Goal: Task Accomplishment & Management: Manage account settings

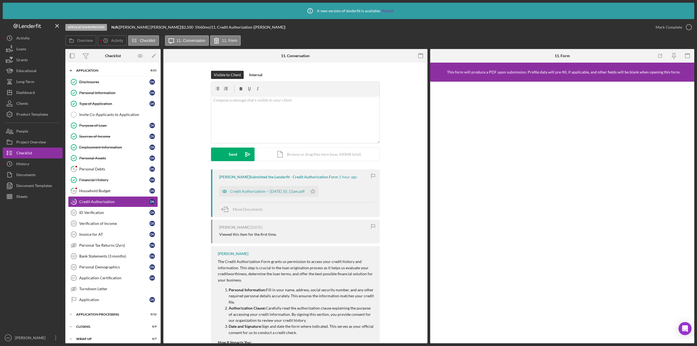
click at [42, 240] on div at bounding box center [33, 267] width 60 height 130
click at [33, 93] on div "Dashboard" at bounding box center [25, 93] width 19 height 12
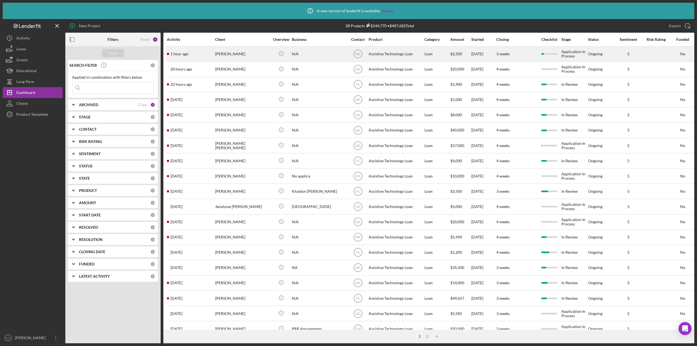
click at [242, 59] on div "[PERSON_NAME]" at bounding box center [242, 54] width 54 height 14
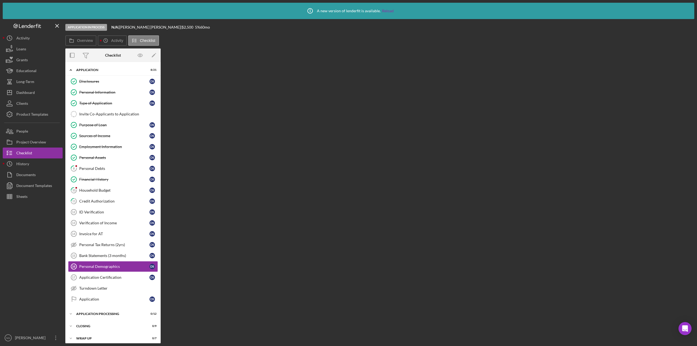
scroll to position [4, 0]
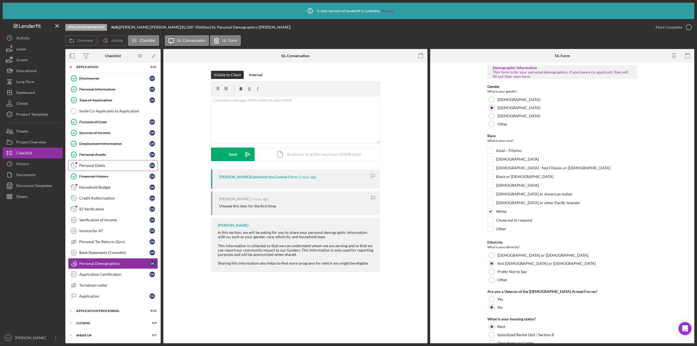
click at [109, 166] on div "Personal Debts" at bounding box center [114, 165] width 70 height 4
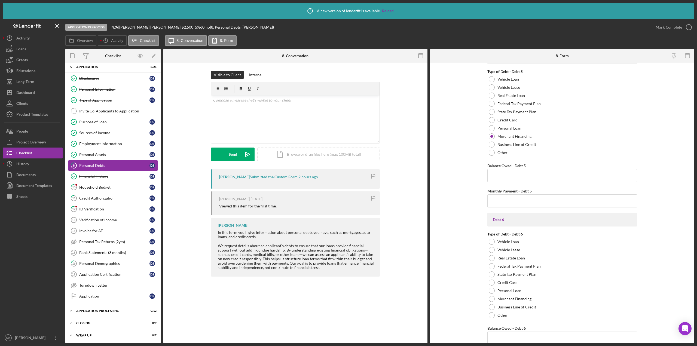
scroll to position [1076, 0]
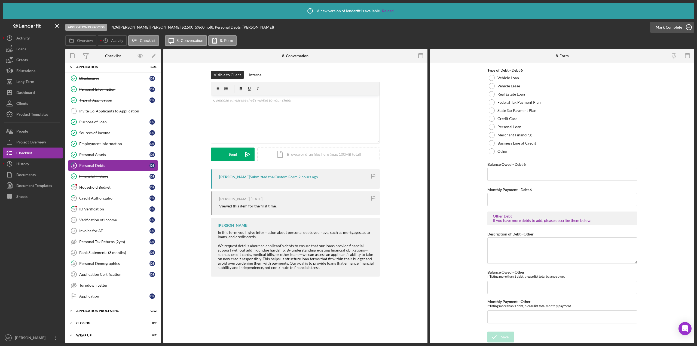
click at [689, 25] on icon "button" at bounding box center [689, 27] width 14 height 14
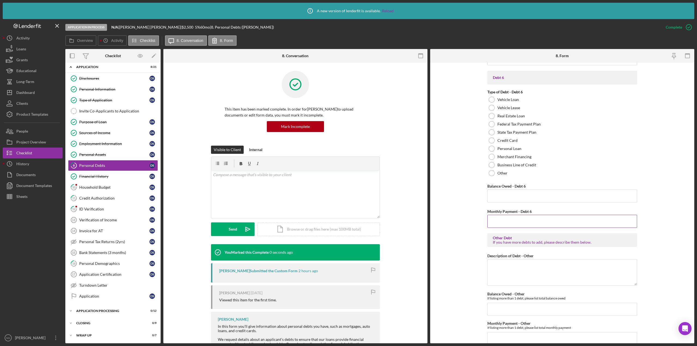
scroll to position [1098, 0]
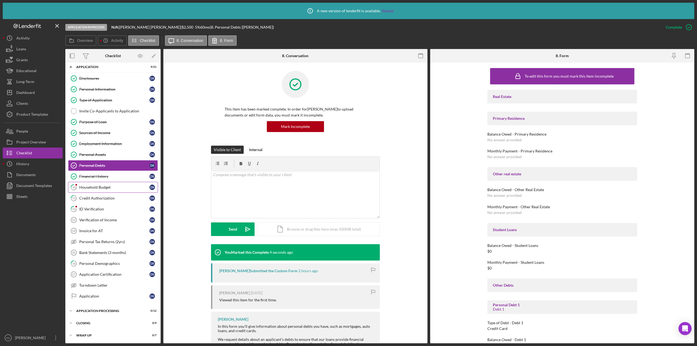
click at [123, 187] on div "Household Budget" at bounding box center [114, 187] width 70 height 4
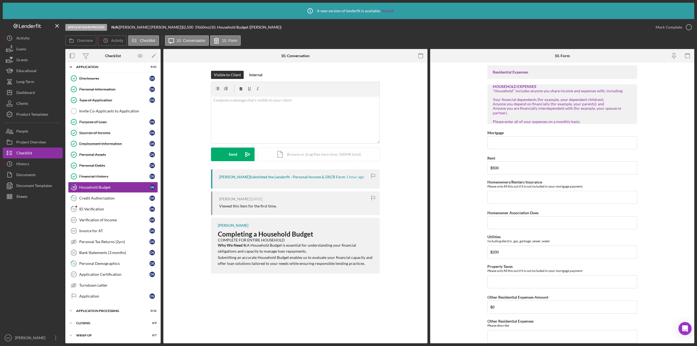
click at [299, 177] on div "David Schoonover Submitted the Lenderfit - Personal Income & DSCR Form" at bounding box center [282, 177] width 126 height 4
click at [336, 177] on div "David Schoonover Submitted the Lenderfit - Personal Income & DSCR Form" at bounding box center [282, 177] width 126 height 4
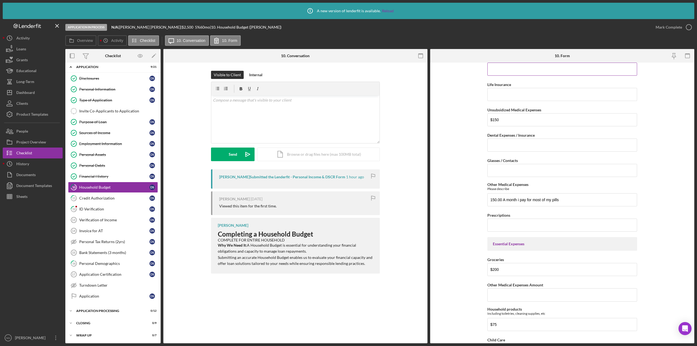
scroll to position [1008, 0]
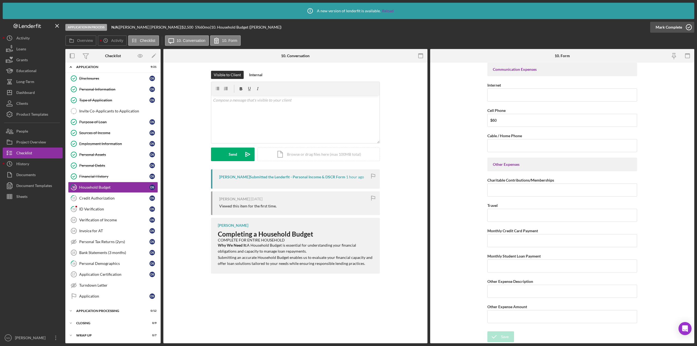
click at [693, 24] on icon "button" at bounding box center [689, 27] width 14 height 14
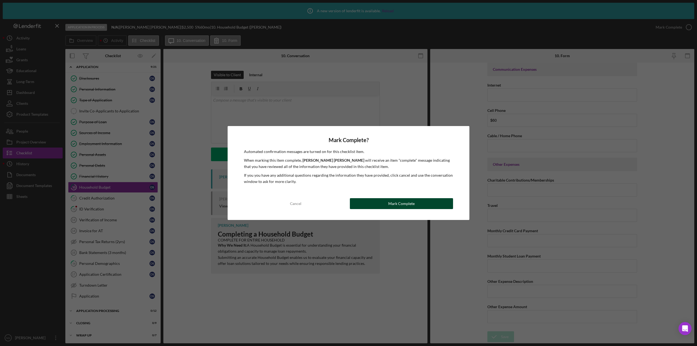
click at [420, 205] on button "Mark Complete" at bounding box center [401, 203] width 103 height 11
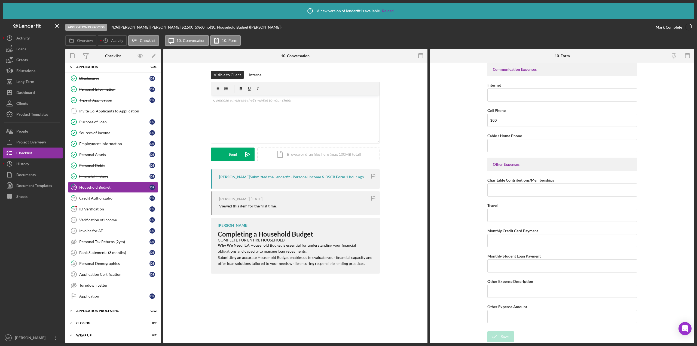
scroll to position [1029, 0]
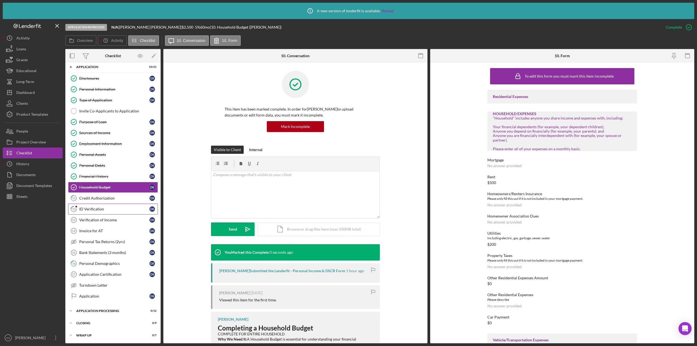
click at [103, 214] on link "12 ID Verification D S" at bounding box center [113, 209] width 90 height 11
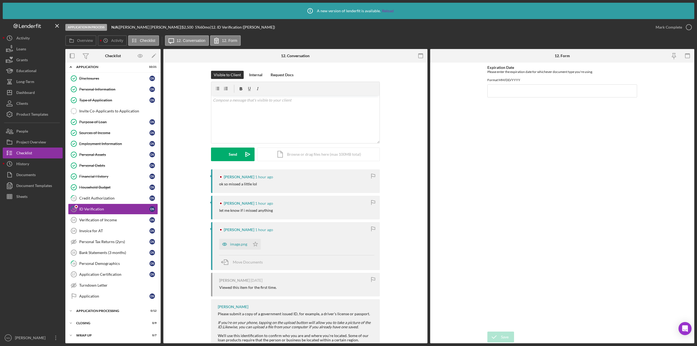
click at [244, 177] on div "[PERSON_NAME]" at bounding box center [239, 177] width 30 height 4
click at [238, 247] on div "image.png" at bounding box center [234, 244] width 31 height 11
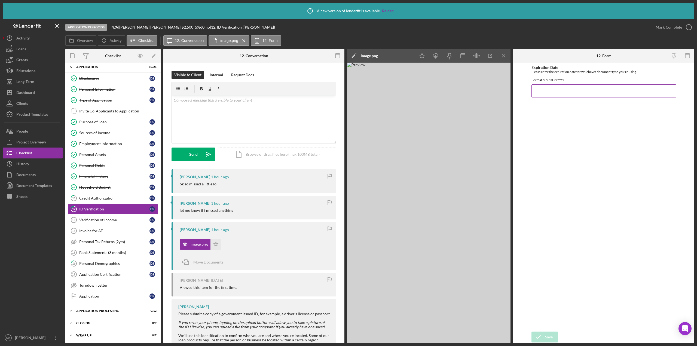
click at [545, 92] on input "Expiration Date" at bounding box center [603, 90] width 145 height 13
type input "01/19/2029"
click at [545, 337] on div "Save" at bounding box center [549, 336] width 8 height 11
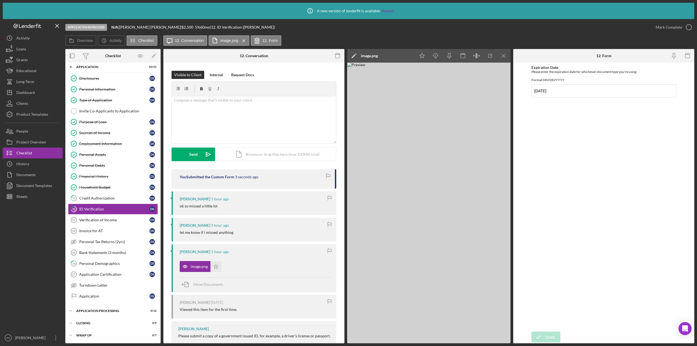
click at [0, 0] on icon "button" at bounding box center [0, 0] width 0 height 0
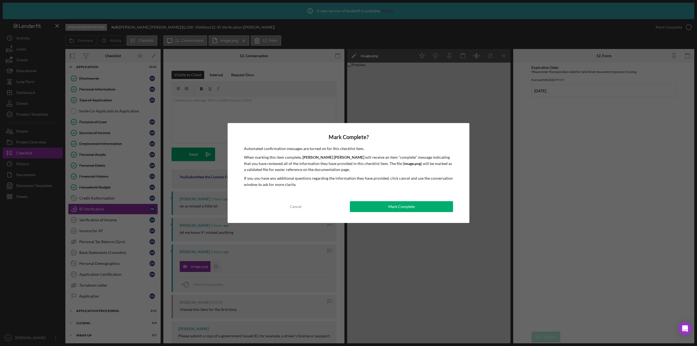
click at [390, 208] on div "Mark Complete" at bounding box center [401, 206] width 26 height 11
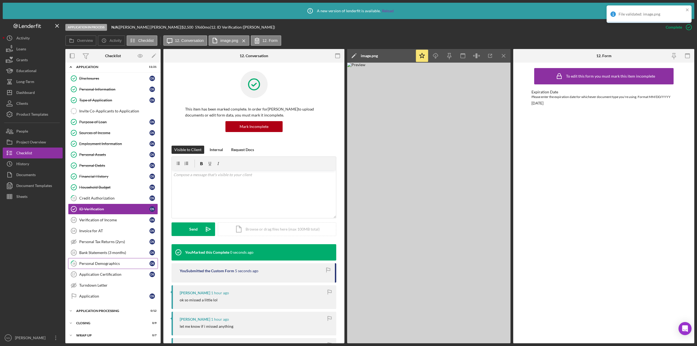
click at [103, 262] on div "Personal Demographics" at bounding box center [114, 263] width 70 height 4
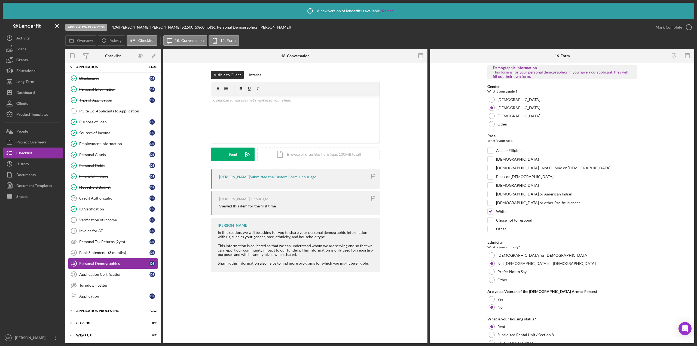
scroll to position [84, 0]
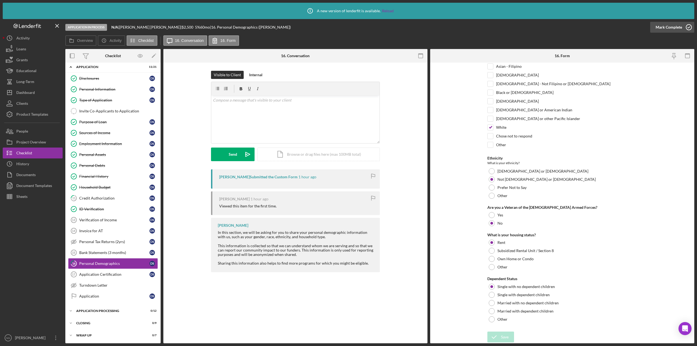
click at [685, 26] on icon "button" at bounding box center [689, 27] width 14 height 14
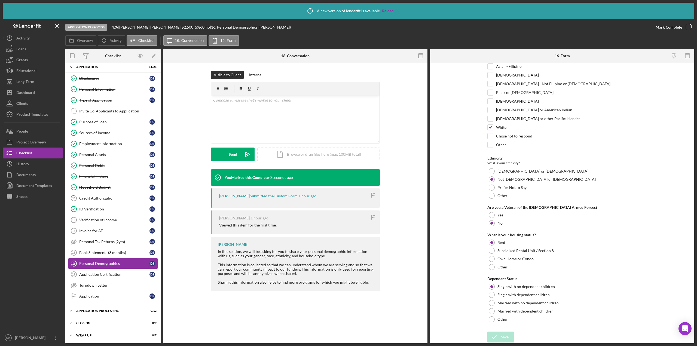
scroll to position [106, 0]
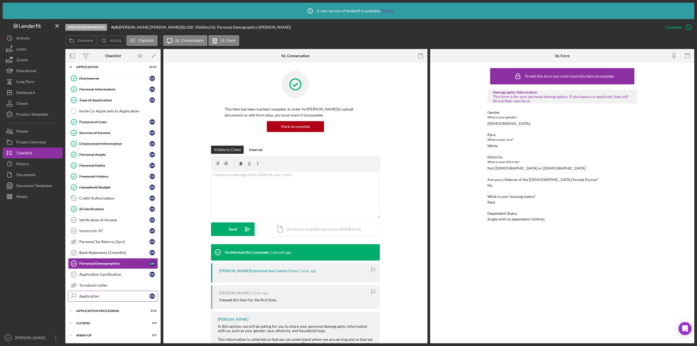
click at [103, 296] on div "Application" at bounding box center [114, 296] width 70 height 4
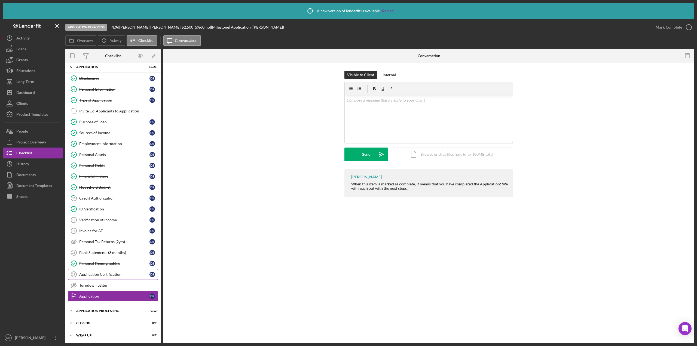
click at [110, 277] on link "Application Certification 17 Application Certification D S" at bounding box center [113, 274] width 90 height 11
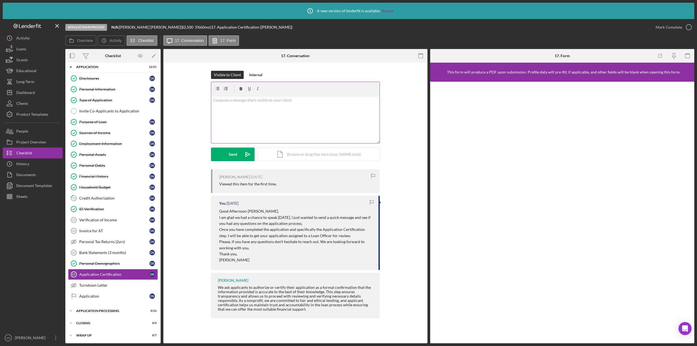
click at [242, 114] on div "v Color teal Color pink Remove color Add row above Add row below Add column bef…" at bounding box center [295, 120] width 168 height 48
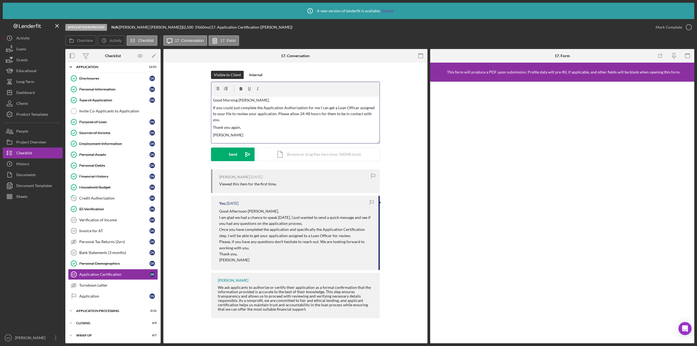
click at [235, 124] on p "Thank you again," at bounding box center [295, 127] width 165 height 6
click at [306, 108] on p "If you could just complete the Application Authorization for me I can get a Loa…" at bounding box center [295, 114] width 165 height 18
drag, startPoint x: 327, startPoint y: 107, endPoint x: 315, endPoint y: 108, distance: 11.7
click at [315, 108] on p "If you could just complete the Application Authorization form for me I can get …" at bounding box center [295, 114] width 165 height 18
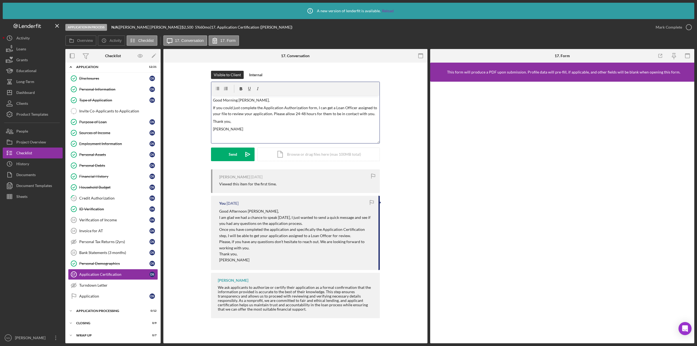
click at [229, 122] on p "Thank you," at bounding box center [295, 121] width 165 height 6
click at [372, 113] on p "If you could just complete the Application Authorization form, I can get a Loan…" at bounding box center [295, 111] width 165 height 12
click at [245, 157] on icon "Icon/icon-invite-send" at bounding box center [248, 154] width 14 height 14
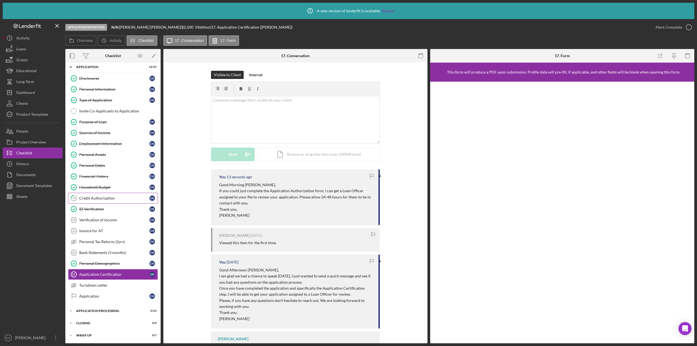
click at [109, 202] on link "11 Credit Authorization D S" at bounding box center [113, 198] width 90 height 11
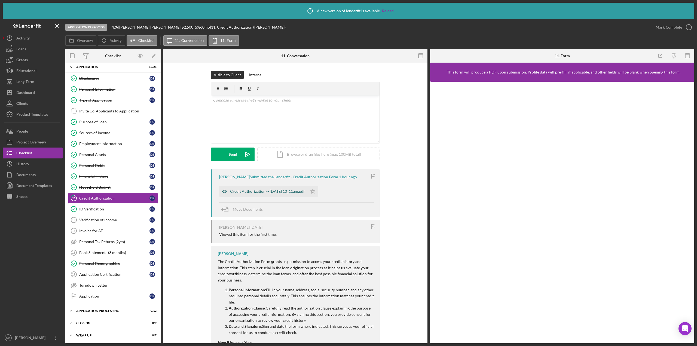
click at [299, 189] on div "Credit Authorization -- [DATE] 10_11am.pdf" at bounding box center [267, 191] width 75 height 4
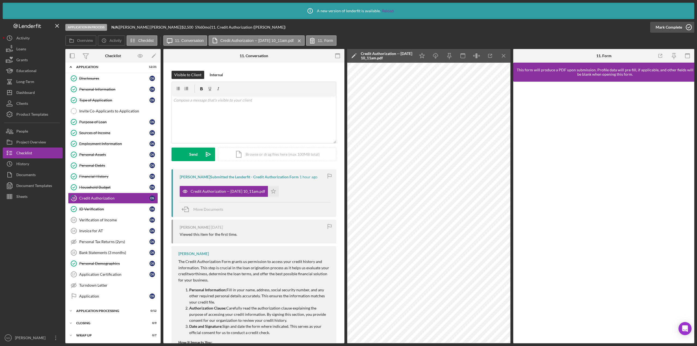
click at [688, 25] on icon "button" at bounding box center [689, 27] width 14 height 14
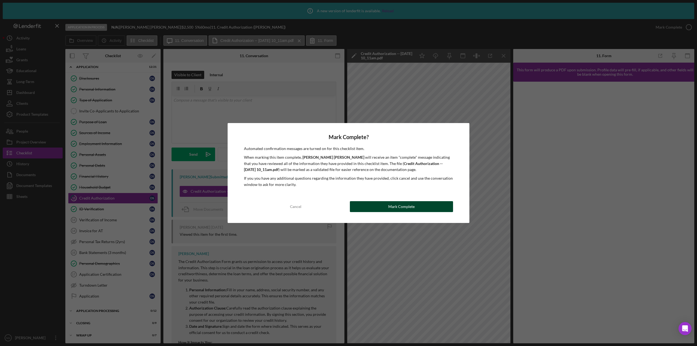
click at [415, 207] on button "Mark Complete" at bounding box center [401, 206] width 103 height 11
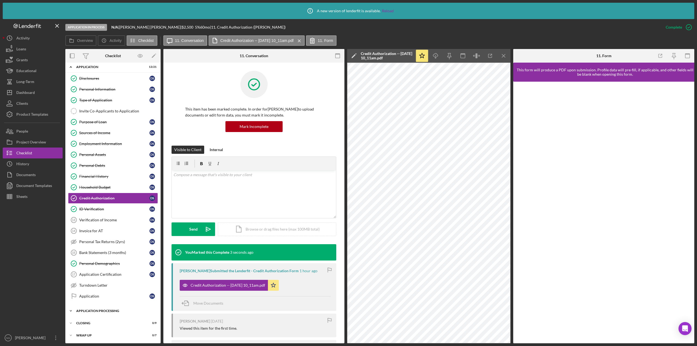
scroll to position [4, 0]
click at [25, 91] on div "Dashboard" at bounding box center [25, 93] width 19 height 12
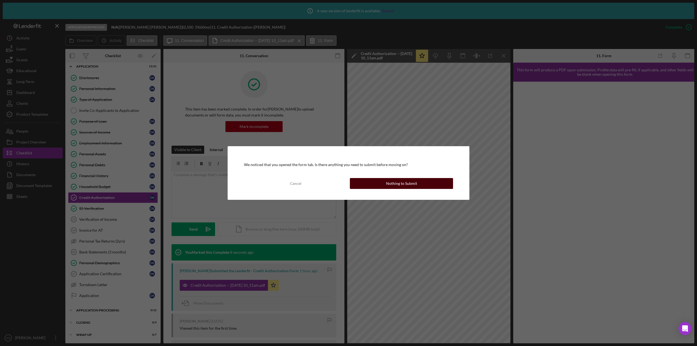
click at [416, 183] on button "Nothing to Submit" at bounding box center [401, 183] width 103 height 11
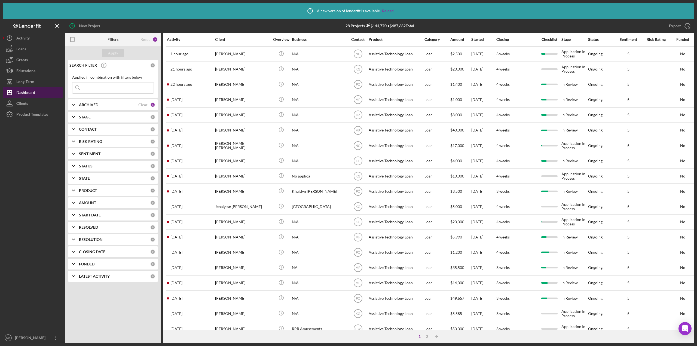
click at [35, 92] on button "Icon/Dashboard Dashboard" at bounding box center [33, 92] width 60 height 11
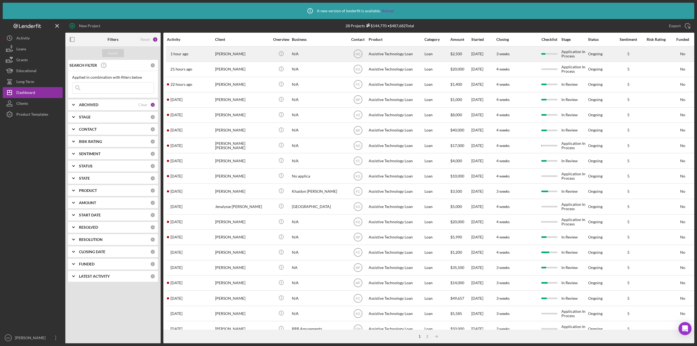
click at [217, 56] on div "[PERSON_NAME]" at bounding box center [242, 54] width 54 height 14
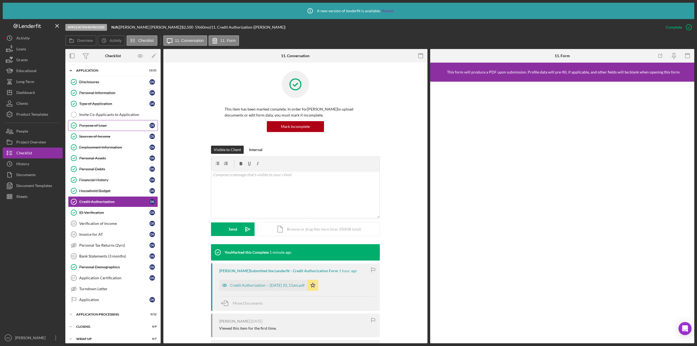
click at [106, 127] on div "Purpose of Loan" at bounding box center [114, 125] width 70 height 4
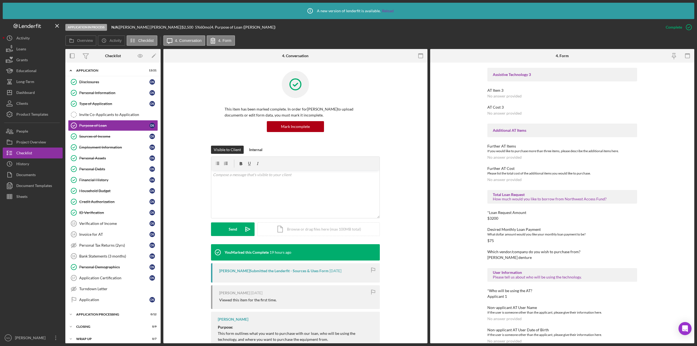
scroll to position [216, 0]
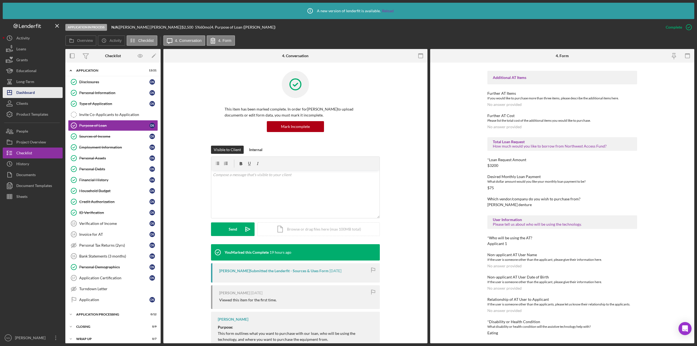
click at [33, 96] on div "Dashboard" at bounding box center [25, 93] width 19 height 12
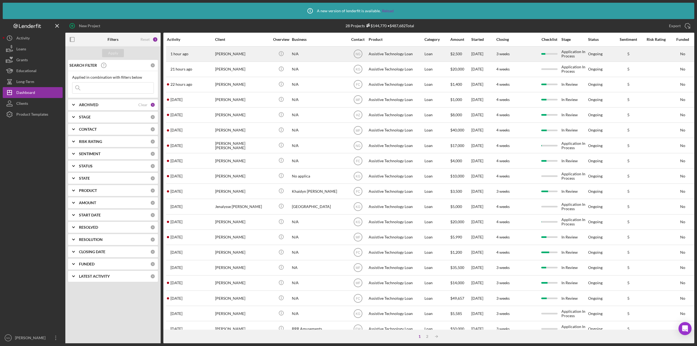
click at [225, 55] on div "[PERSON_NAME]" at bounding box center [242, 54] width 54 height 14
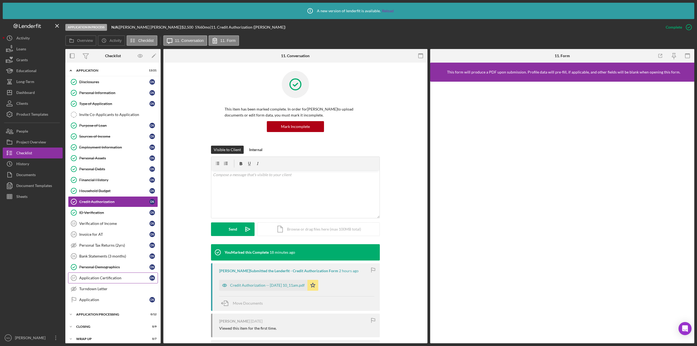
click at [108, 276] on div "Application Certification" at bounding box center [114, 278] width 70 height 4
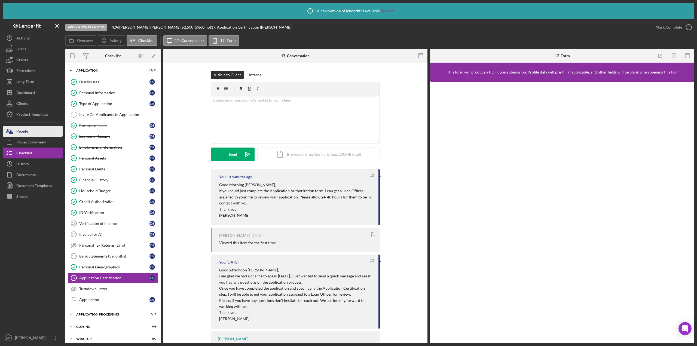
click at [29, 131] on button "People" at bounding box center [33, 131] width 60 height 11
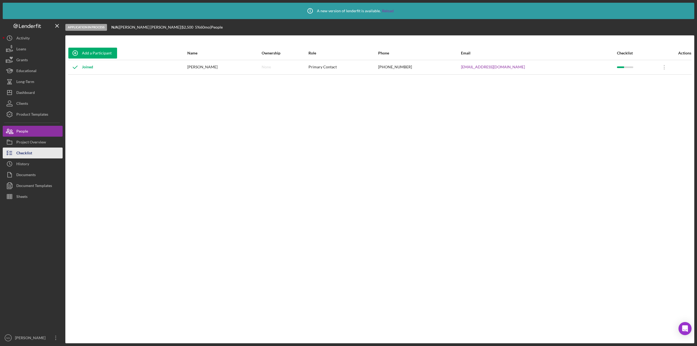
click at [32, 154] on button "Checklist" at bounding box center [33, 152] width 60 height 11
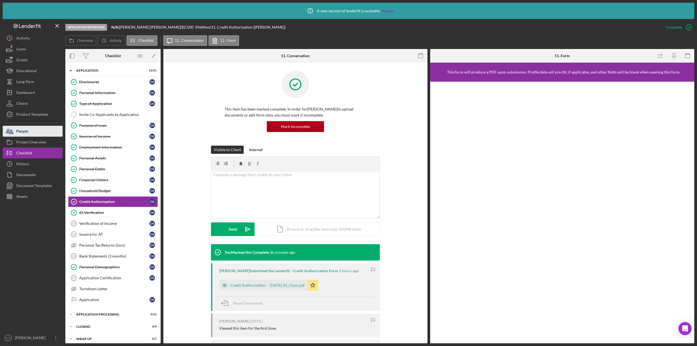
click at [26, 134] on div "People" at bounding box center [22, 132] width 12 height 12
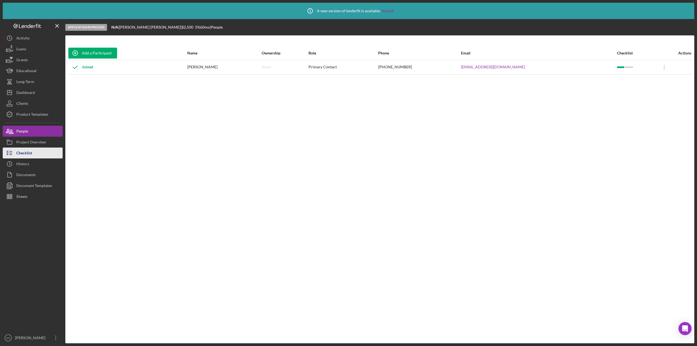
click at [31, 152] on div "Checklist" at bounding box center [24, 153] width 16 height 12
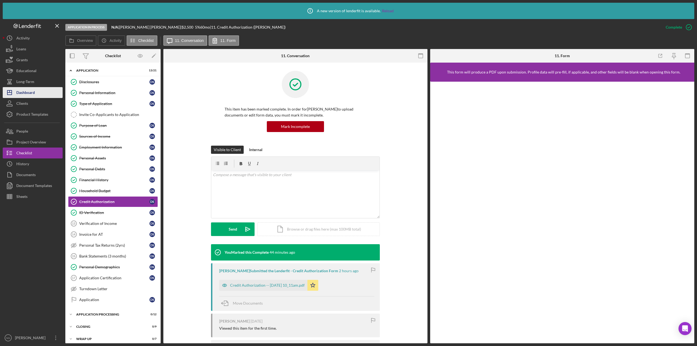
click at [30, 91] on div "Dashboard" at bounding box center [25, 93] width 19 height 12
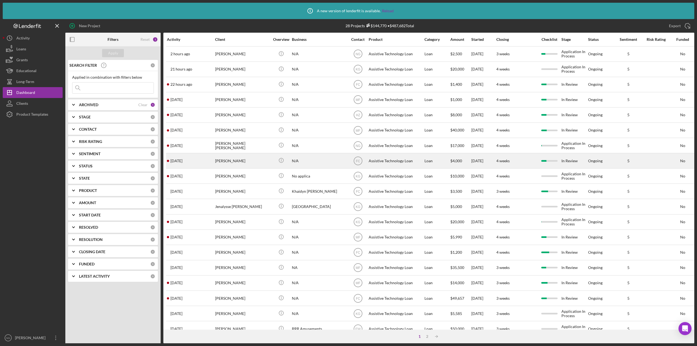
click at [247, 164] on div "[PERSON_NAME]" at bounding box center [242, 160] width 54 height 14
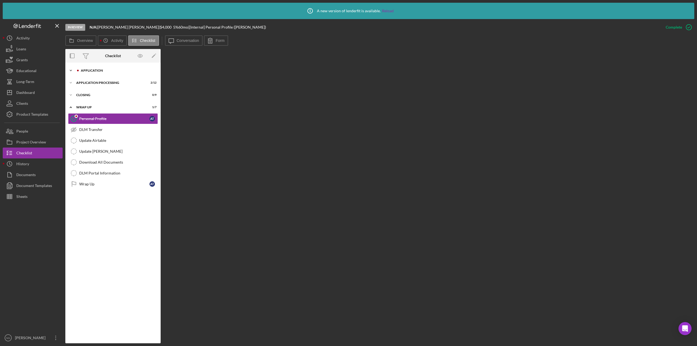
click at [89, 69] on div "Application" at bounding box center [117, 70] width 73 height 3
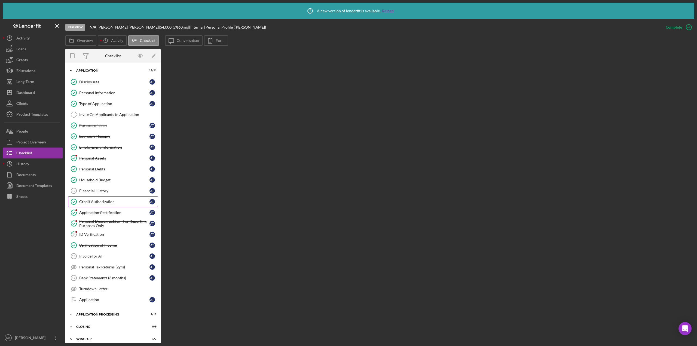
click at [97, 201] on div "Credit Authorization" at bounding box center [114, 201] width 70 height 4
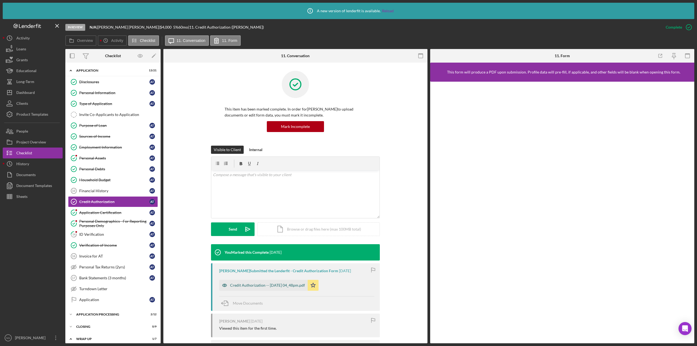
click at [257, 285] on div "Credit Authorization -- [DATE] 04_48pm.pdf" at bounding box center [267, 285] width 75 height 4
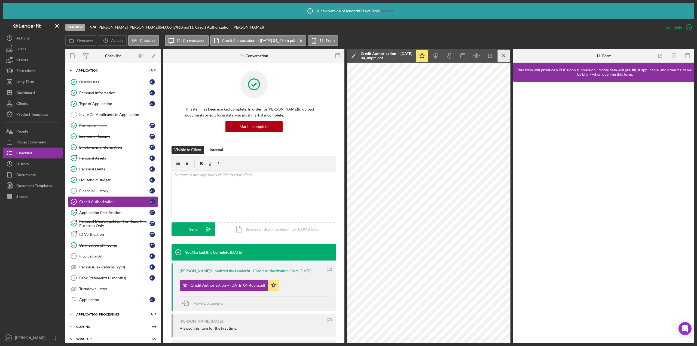
click at [505, 55] on icon "Icon/Menu Close" at bounding box center [503, 56] width 12 height 12
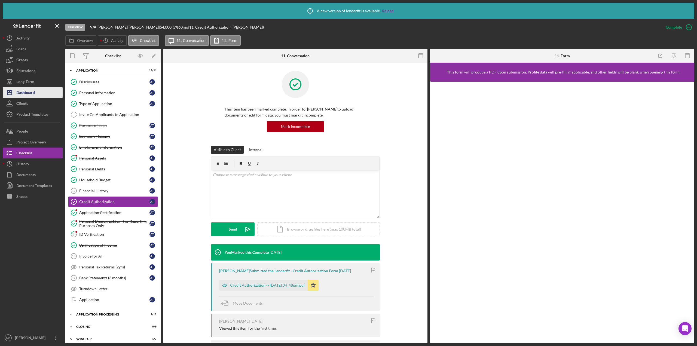
click at [30, 92] on div "Dashboard" at bounding box center [25, 93] width 19 height 12
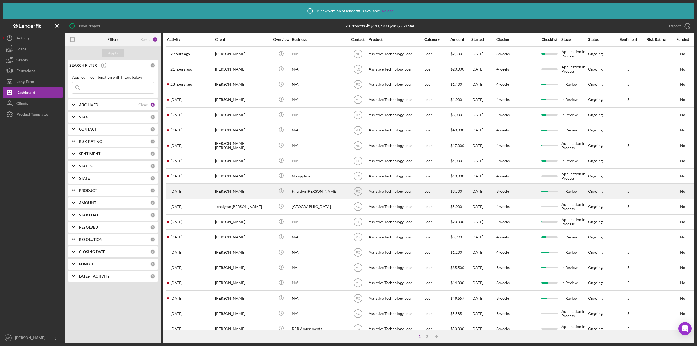
click at [239, 192] on div "Khaidyn Mace" at bounding box center [242, 191] width 54 height 14
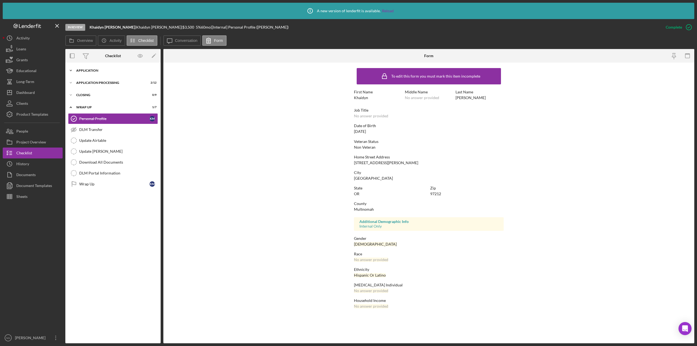
click at [96, 71] on div "Application" at bounding box center [115, 70] width 78 height 3
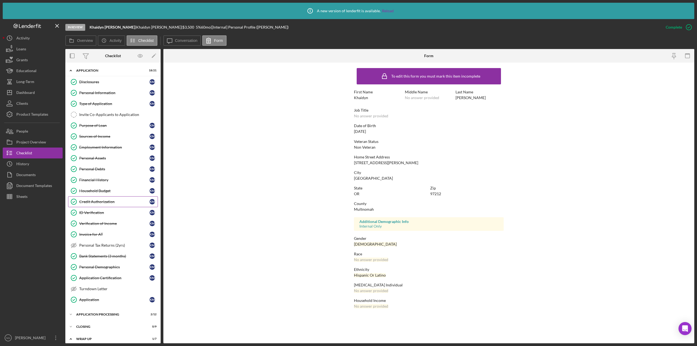
click at [97, 199] on link "Credit Authorization Credit Authorization K M" at bounding box center [113, 201] width 90 height 11
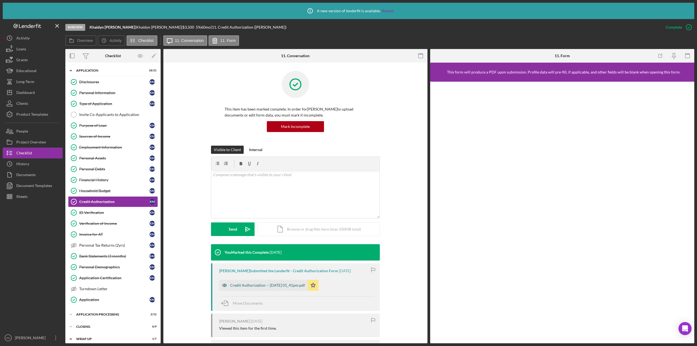
click at [267, 287] on div "Credit Authorization -- 2025-08-31 01_41pm.pdf" at bounding box center [267, 285] width 75 height 4
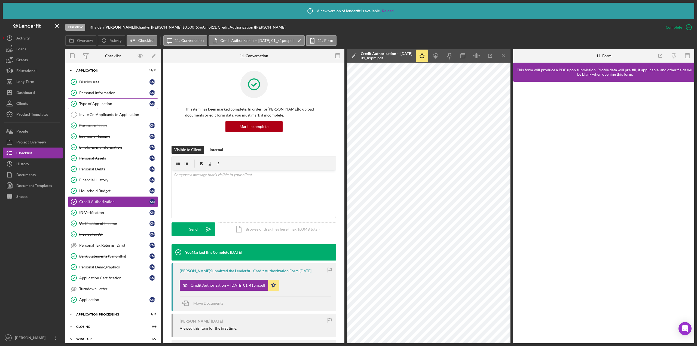
click at [109, 105] on div "Type of Application" at bounding box center [114, 103] width 70 height 4
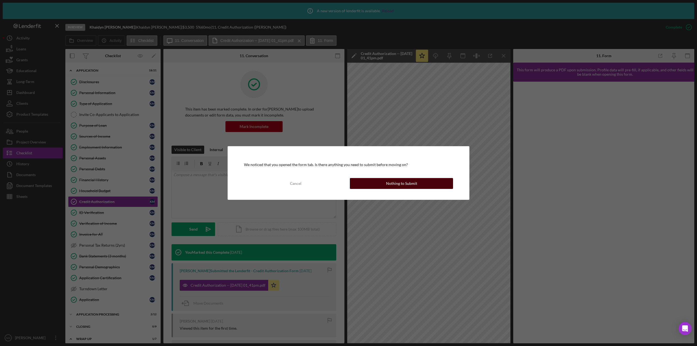
click at [430, 184] on button "Nothing to Submit" at bounding box center [401, 183] width 103 height 11
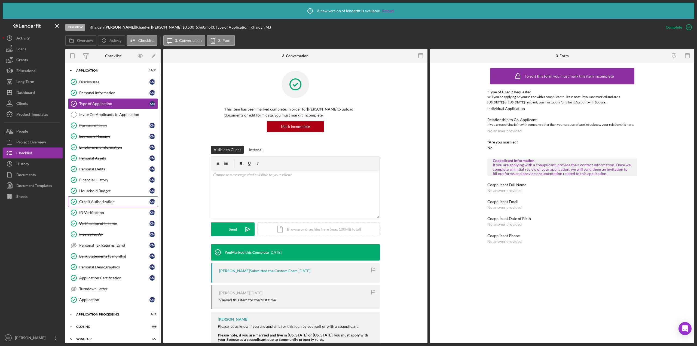
click at [103, 204] on div "Credit Authorization" at bounding box center [114, 201] width 70 height 4
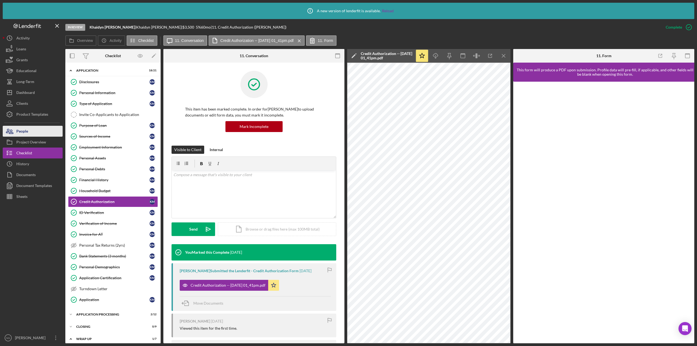
click at [41, 132] on button "People" at bounding box center [33, 131] width 60 height 11
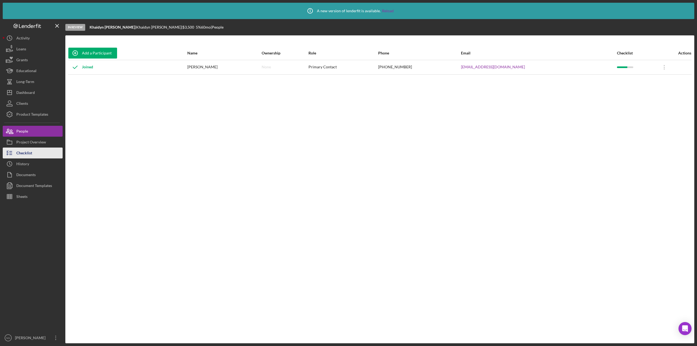
click at [31, 150] on div "Checklist" at bounding box center [24, 153] width 16 height 12
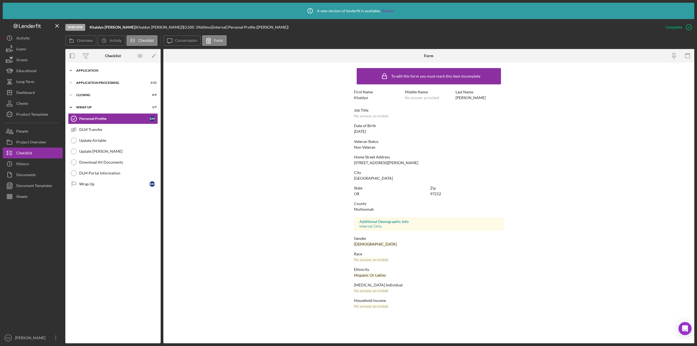
click at [102, 69] on div "Application" at bounding box center [115, 70] width 78 height 3
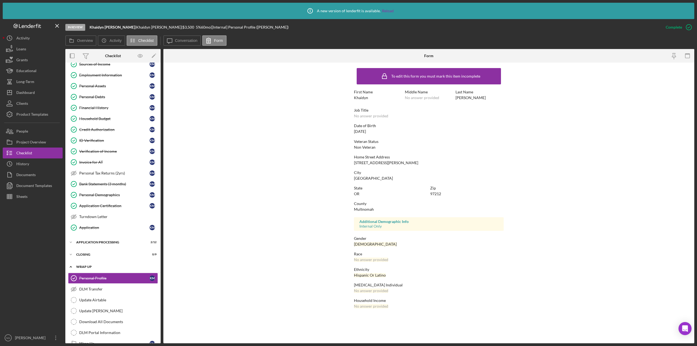
scroll to position [83, 0]
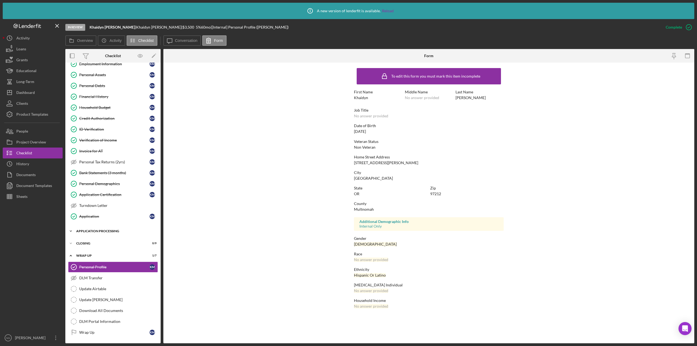
click at [113, 229] on div "Icon/Expander Application Processing 2 / 12" at bounding box center [112, 231] width 95 height 11
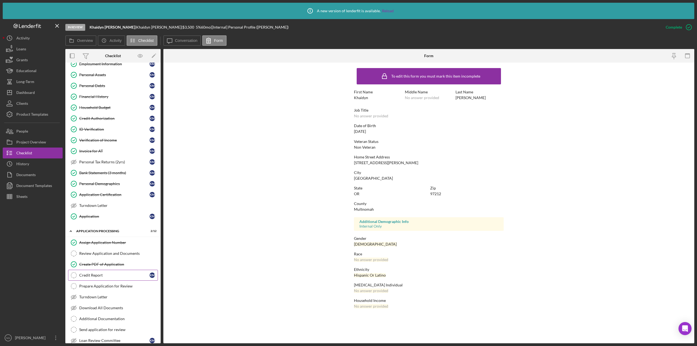
click at [98, 275] on div "Credit Report" at bounding box center [114, 275] width 70 height 4
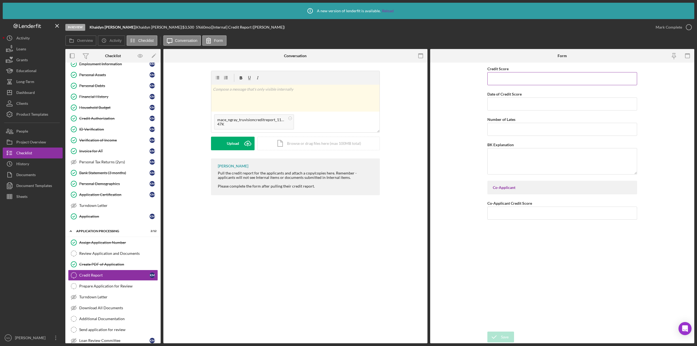
click at [553, 80] on input "Credit Score" at bounding box center [562, 78] width 150 height 13
type input "504"
type input "[DATE]"
drag, startPoint x: 525, startPoint y: 103, endPoint x: 476, endPoint y: 104, distance: 49.0
click at [476, 104] on form "Credit Score 504 Date of Credit Score 09/09/2025 Number of Lates BK Explanation…" at bounding box center [562, 203] width 264 height 281
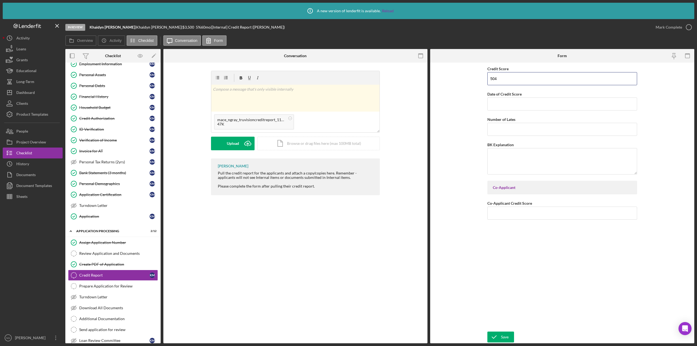
drag, startPoint x: 505, startPoint y: 74, endPoint x: 477, endPoint y: 80, distance: 28.6
click at [477, 80] on form "Credit Score 504 Date of Credit Score Number of Lates BK Explanation Co-Applica…" at bounding box center [562, 203] width 264 height 281
click at [358, 275] on div "Credit Report Credit Report v Color teal Color pink Remove color Add row above …" at bounding box center [295, 203] width 264 height 281
click at [28, 94] on div "Dashboard" at bounding box center [25, 93] width 19 height 12
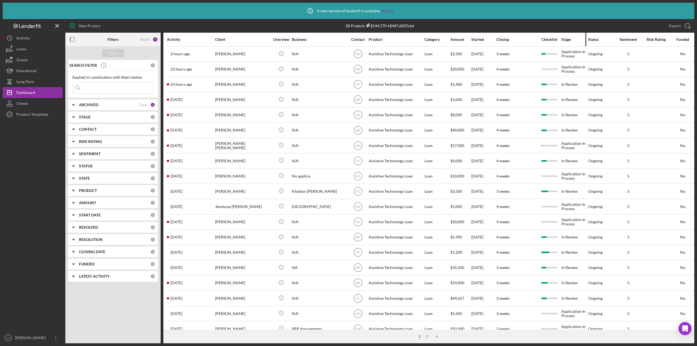
click at [567, 40] on div "Stage" at bounding box center [574, 39] width 26 height 4
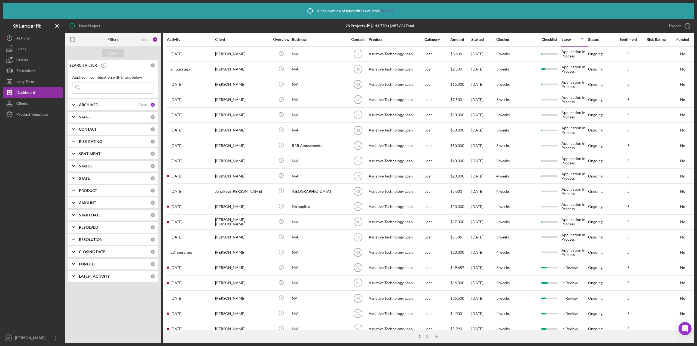
click at [177, 39] on div "Activity" at bounding box center [191, 39] width 48 height 4
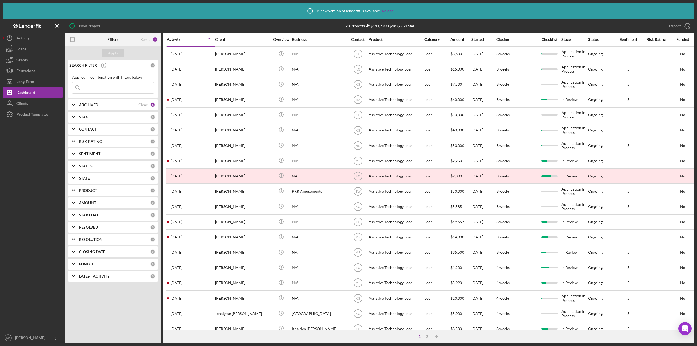
click at [177, 39] on div "Activity" at bounding box center [179, 39] width 24 height 4
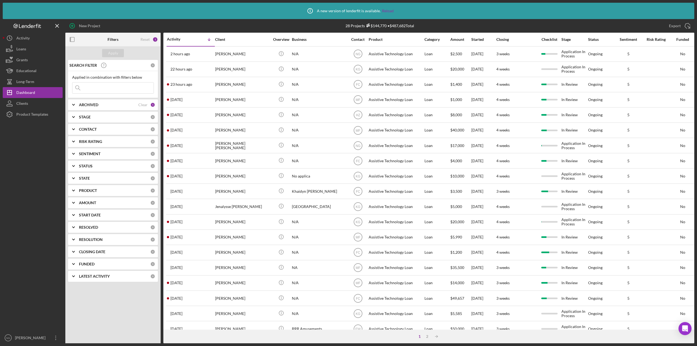
click at [48, 263] on div at bounding box center [33, 226] width 60 height 213
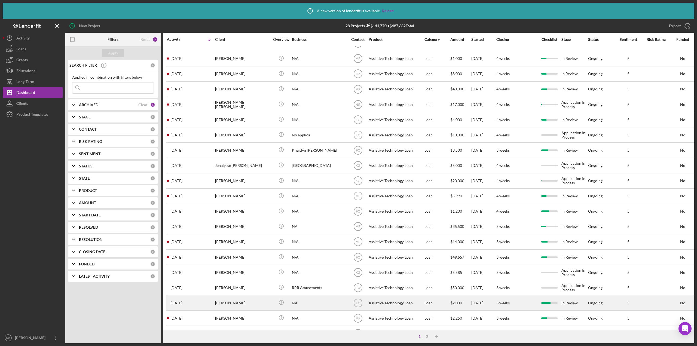
scroll to position [105, 0]
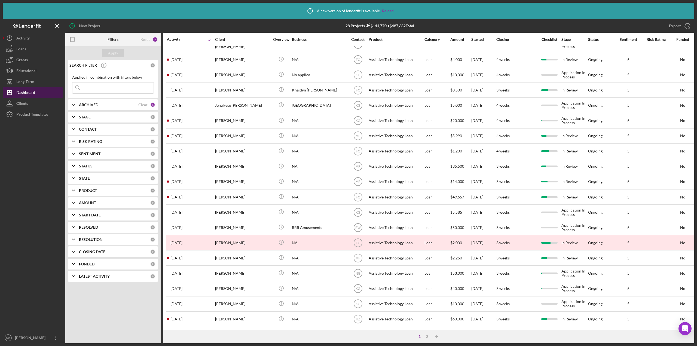
click at [28, 90] on div "Dashboard" at bounding box center [25, 93] width 19 height 12
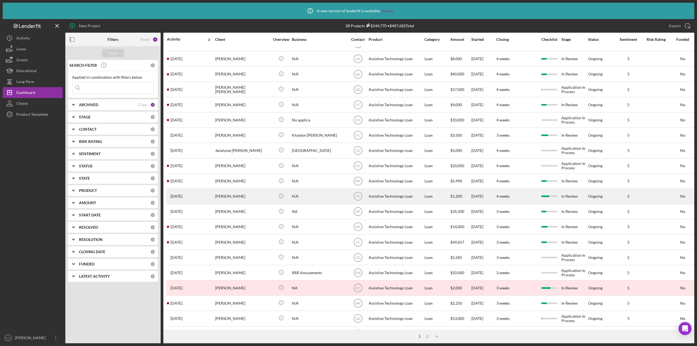
scroll to position [0, 0]
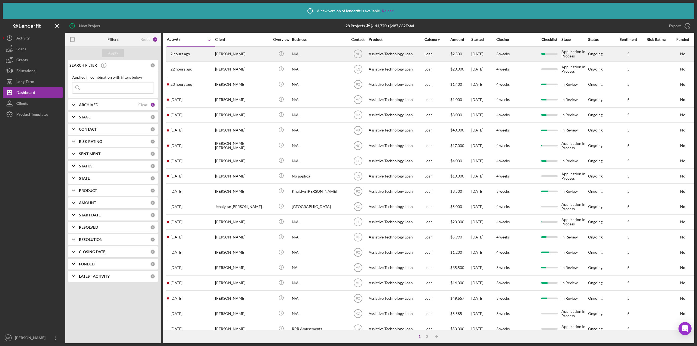
click at [263, 55] on div "[PERSON_NAME]" at bounding box center [242, 54] width 54 height 14
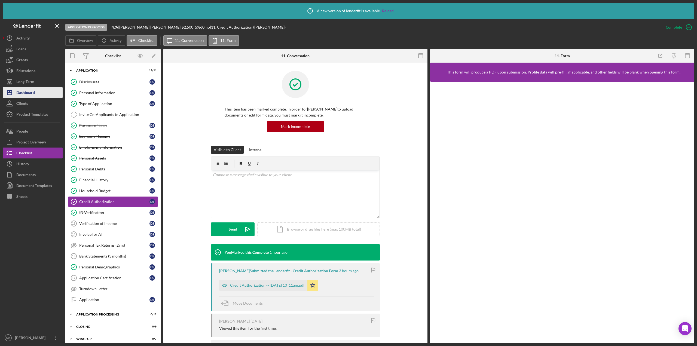
click at [29, 93] on div "Dashboard" at bounding box center [25, 93] width 19 height 12
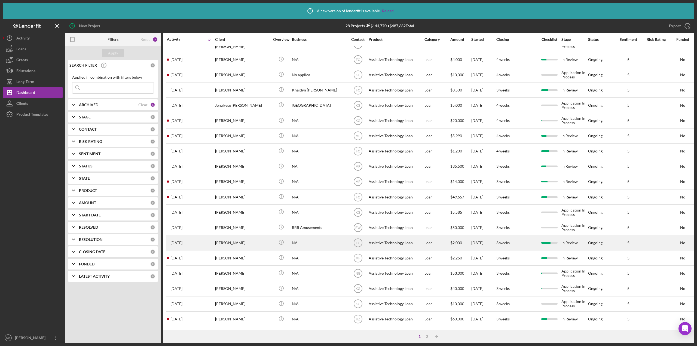
scroll to position [105, 0]
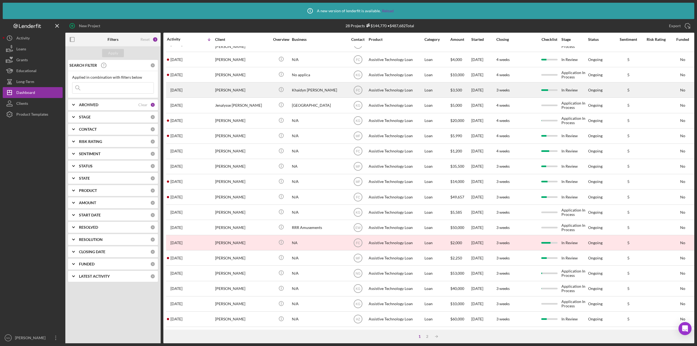
click at [228, 86] on div "Khaidyn Mace" at bounding box center [242, 90] width 54 height 14
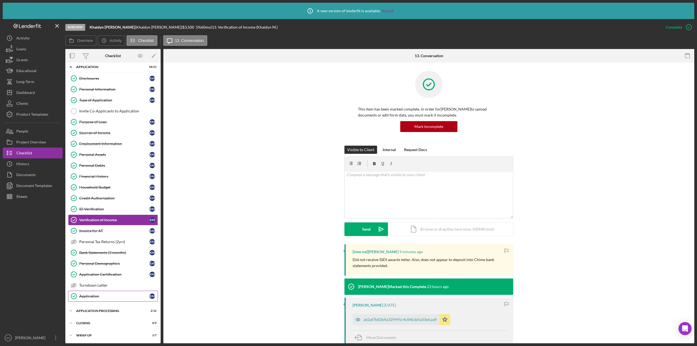
scroll to position [4, 0]
click at [95, 310] on div "Application Processing" at bounding box center [115, 310] width 78 height 3
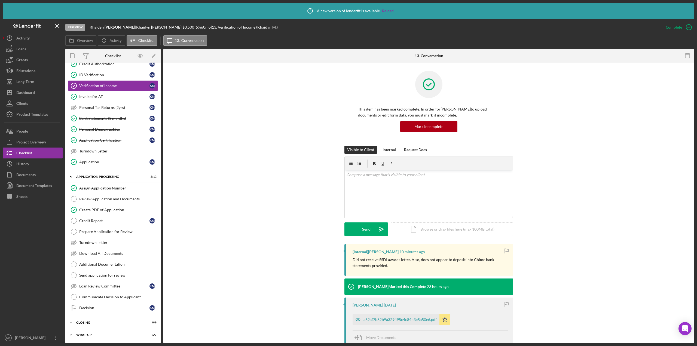
click at [196, 173] on div "Visible to Client Internal Request Docs v Color teal Color pink Remove color Ad…" at bounding box center [428, 195] width 514 height 99
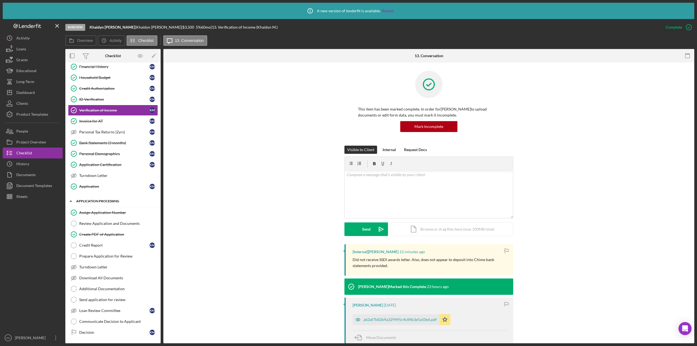
scroll to position [2, 0]
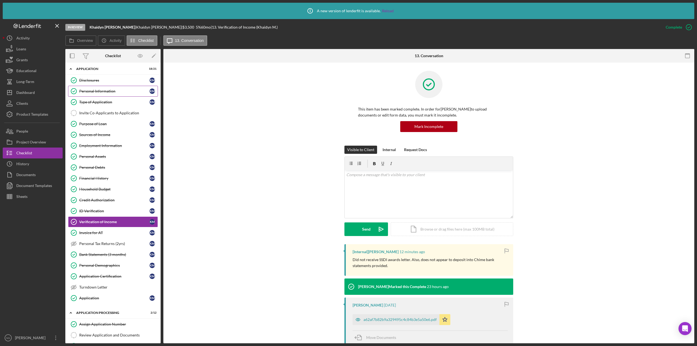
click at [120, 90] on div "Personal Information" at bounding box center [114, 91] width 70 height 4
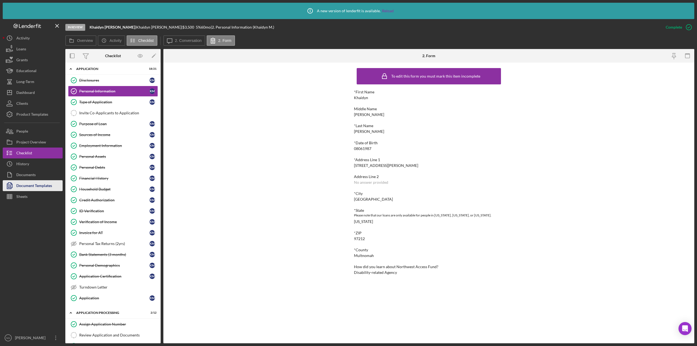
click at [37, 183] on div "Document Templates" at bounding box center [34, 186] width 36 height 12
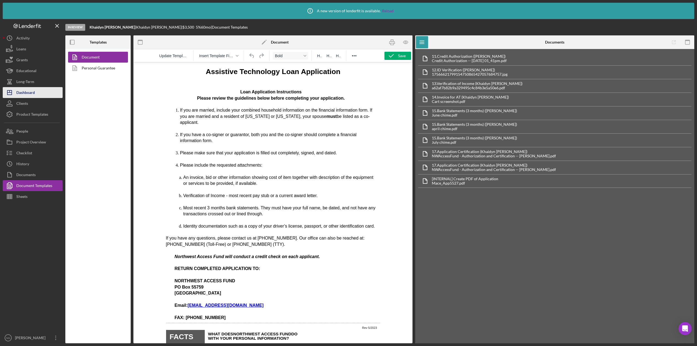
click at [27, 94] on div "Dashboard" at bounding box center [25, 93] width 19 height 12
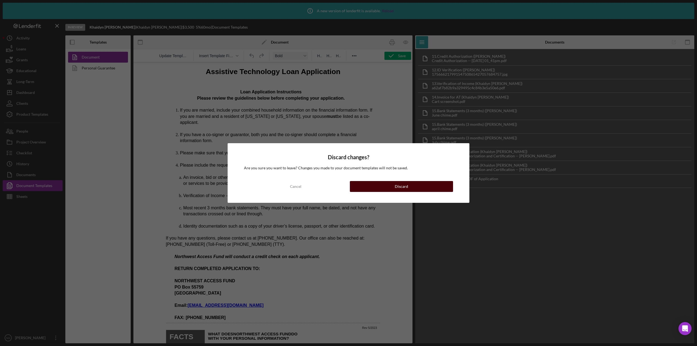
click at [395, 186] on div "Discard" at bounding box center [401, 186] width 13 height 11
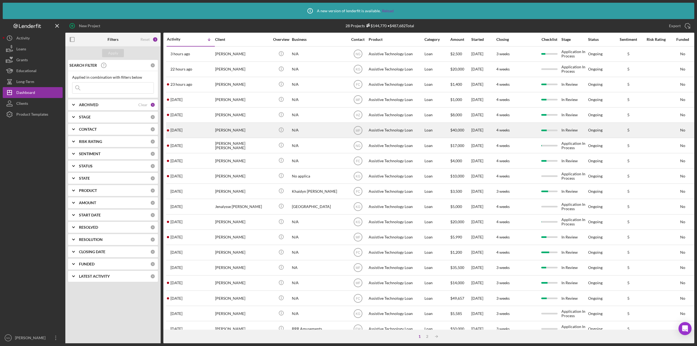
click at [256, 133] on div "[PERSON_NAME]" at bounding box center [242, 130] width 54 height 14
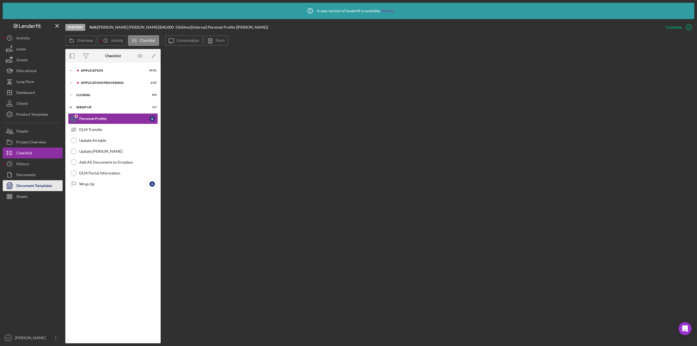
click at [39, 185] on div "Document Templates" at bounding box center [34, 186] width 36 height 12
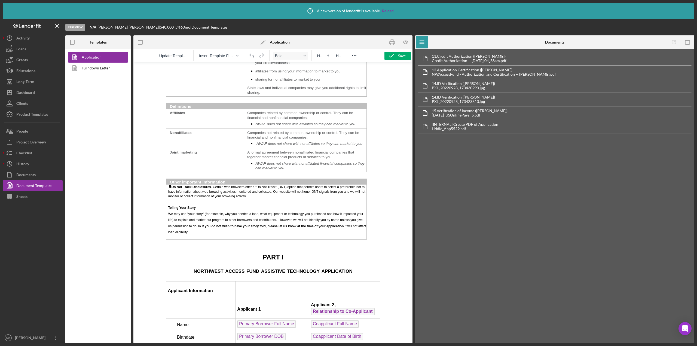
scroll to position [789, 0]
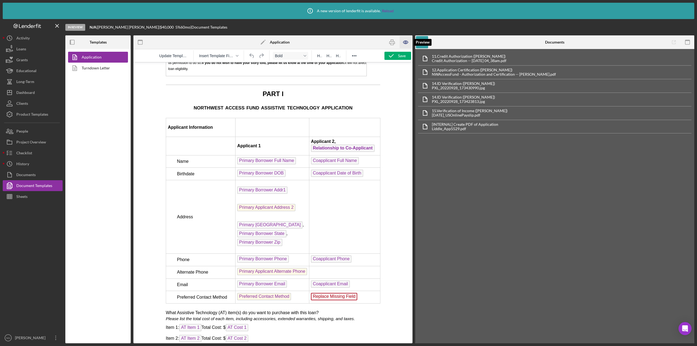
click at [407, 43] on icon "button" at bounding box center [405, 42] width 5 height 3
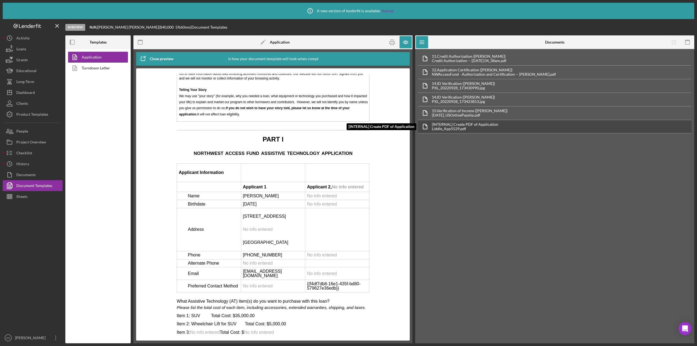
click at [440, 127] on div "Liddle_App5529.pdf" at bounding box center [465, 129] width 66 height 4
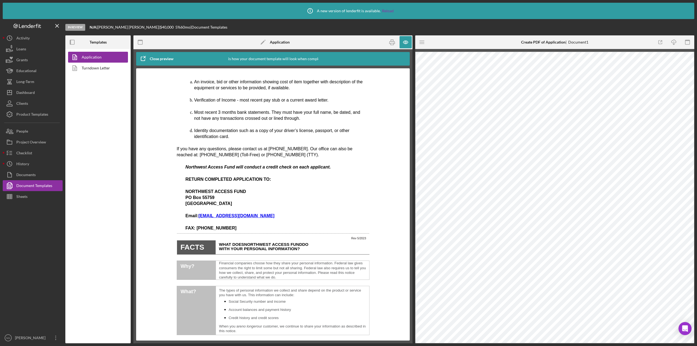
scroll to position [82, 0]
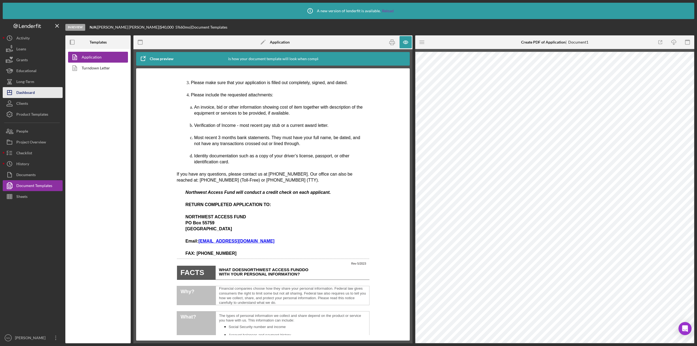
click at [21, 93] on div "Dashboard" at bounding box center [25, 93] width 19 height 12
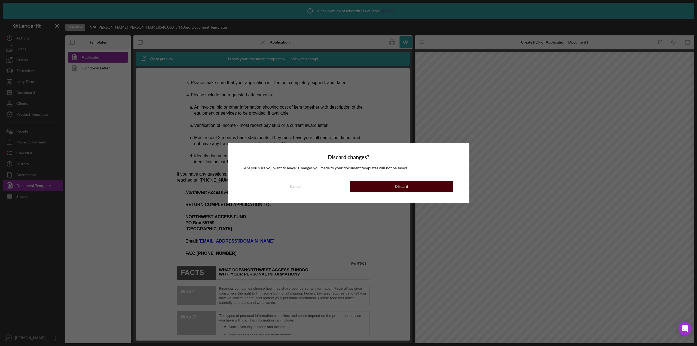
click at [426, 187] on button "Discard" at bounding box center [401, 186] width 103 height 11
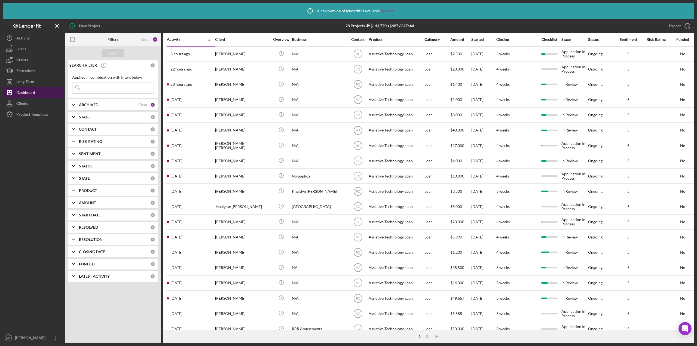
click at [29, 94] on div "Dashboard" at bounding box center [25, 93] width 19 height 12
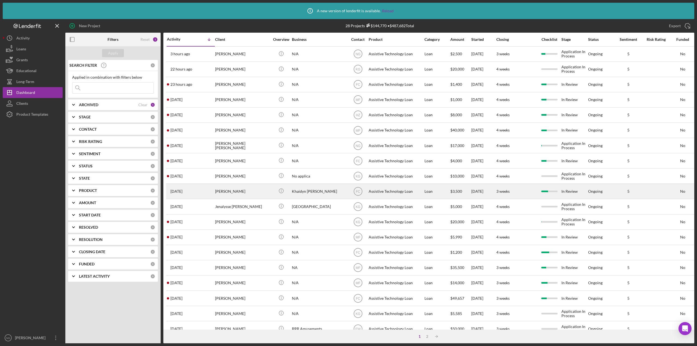
click at [227, 190] on div "Khaidyn Mace" at bounding box center [242, 191] width 54 height 14
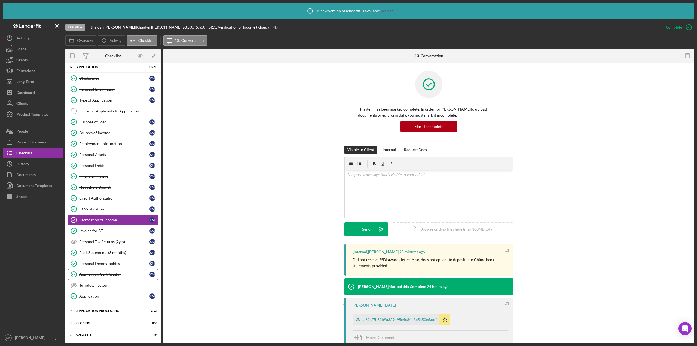
scroll to position [4, 0]
click at [93, 309] on div "Application Processing" at bounding box center [115, 310] width 78 height 3
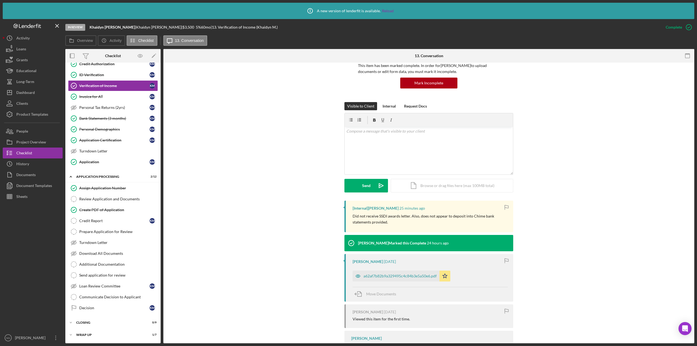
scroll to position [82, 0]
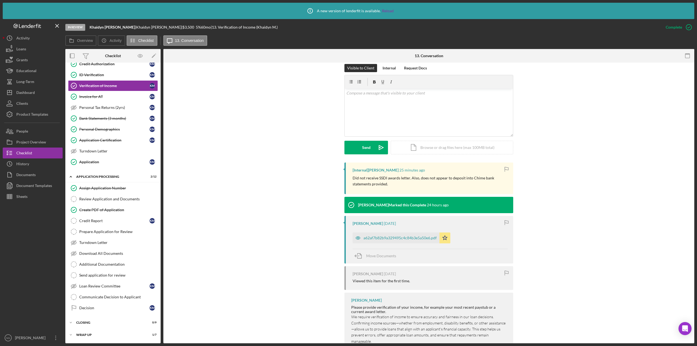
click at [176, 196] on div "[Internal] Felicia Cardenas 25 minutes ago Did not receive SSDI awards letter. …" at bounding box center [428, 270] width 514 height 216
drag, startPoint x: 244, startPoint y: 178, endPoint x: 246, endPoint y: 182, distance: 5.0
click at [244, 178] on div "[Internal] Felicia Cardenas 25 minutes ago Did not receive SSDI awards letter. …" at bounding box center [428, 270] width 514 height 216
click at [92, 221] on div "Credit Report" at bounding box center [114, 221] width 70 height 4
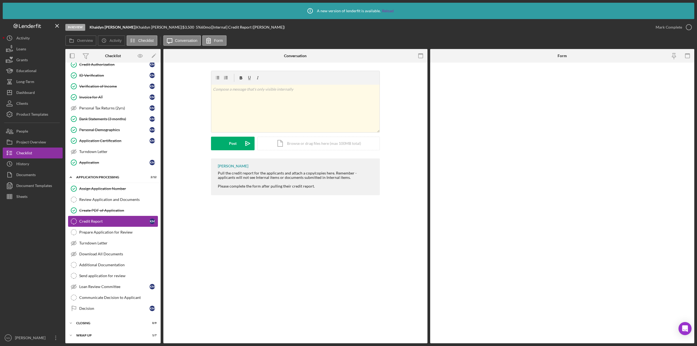
scroll to position [138, 0]
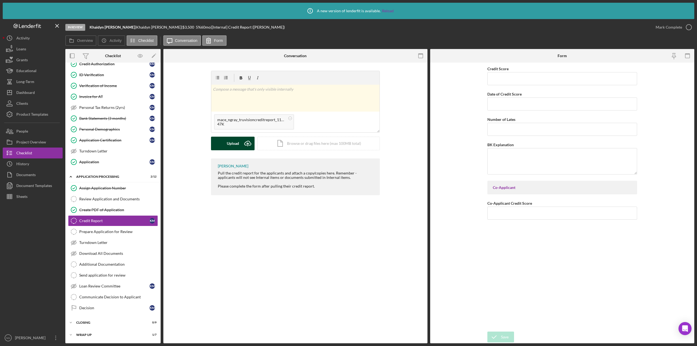
click at [235, 144] on div "Upload" at bounding box center [233, 144] width 12 height 14
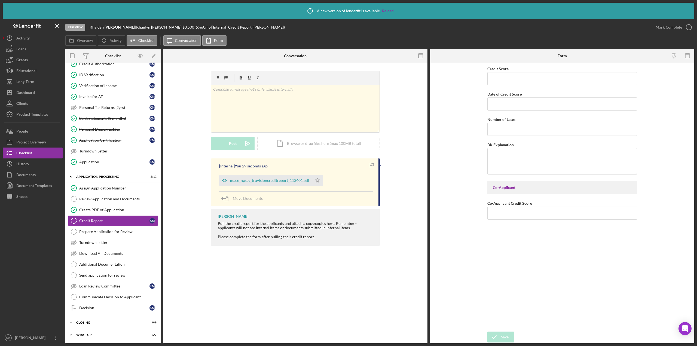
click at [238, 285] on div "Credit Report Credit Report v Color teal Color pink Remove color Add row above …" at bounding box center [295, 203] width 264 height 281
click at [110, 41] on label "Activity" at bounding box center [115, 40] width 12 height 4
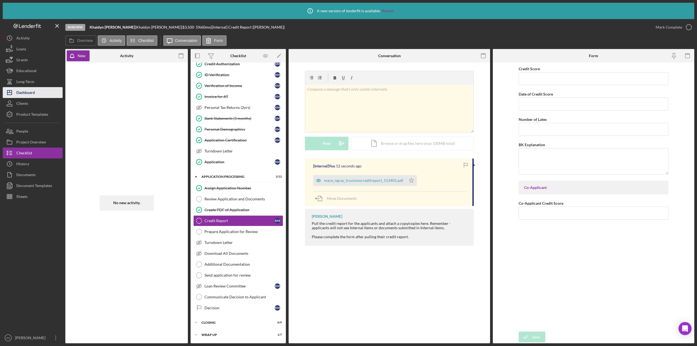
click at [28, 90] on div "Dashboard" at bounding box center [25, 93] width 19 height 12
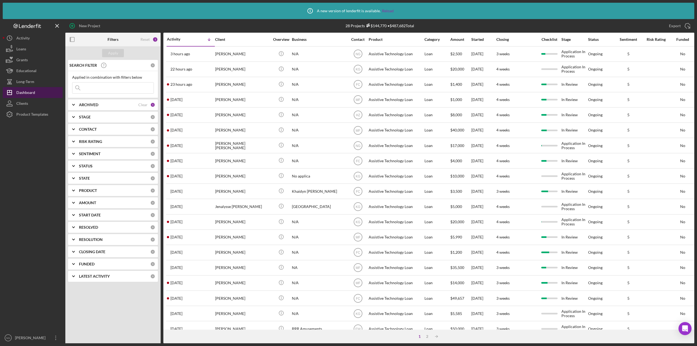
drag, startPoint x: 33, startPoint y: 94, endPoint x: 44, endPoint y: 92, distance: 11.0
click at [33, 94] on div "Dashboard" at bounding box center [25, 93] width 19 height 12
click at [28, 95] on div "Dashboard" at bounding box center [25, 93] width 19 height 12
click at [75, 103] on icon "Icon/Expander" at bounding box center [74, 105] width 14 height 14
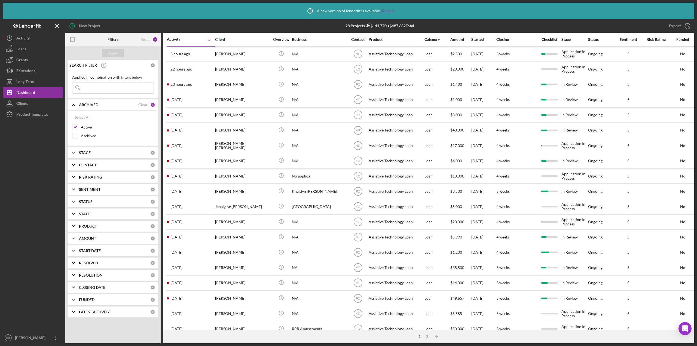
click at [75, 103] on icon "Icon/Expander" at bounding box center [74, 105] width 14 height 14
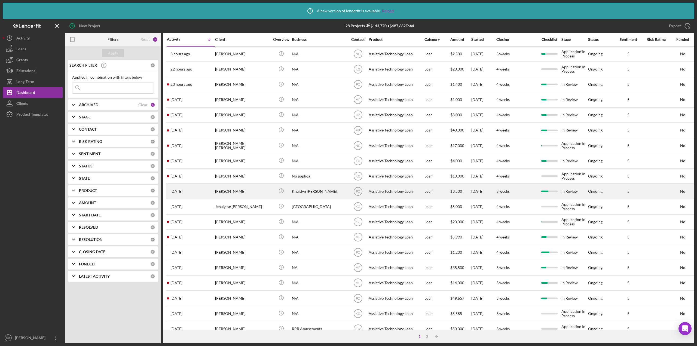
click at [244, 187] on div "Khaidyn Mace" at bounding box center [242, 191] width 54 height 14
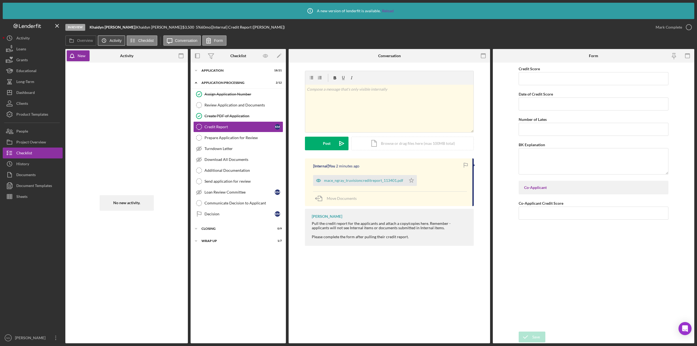
click at [115, 41] on label "Activity" at bounding box center [115, 40] width 12 height 4
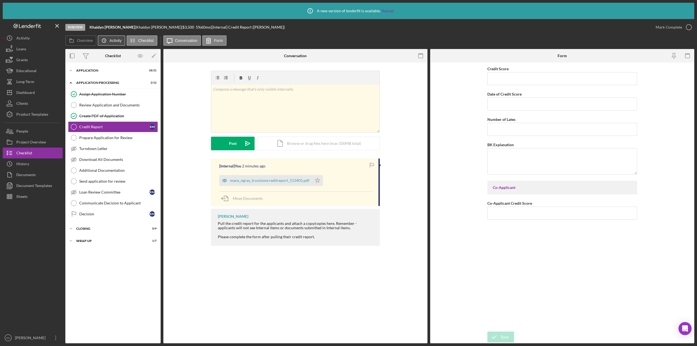
click at [113, 42] on label "Activity" at bounding box center [115, 40] width 12 height 4
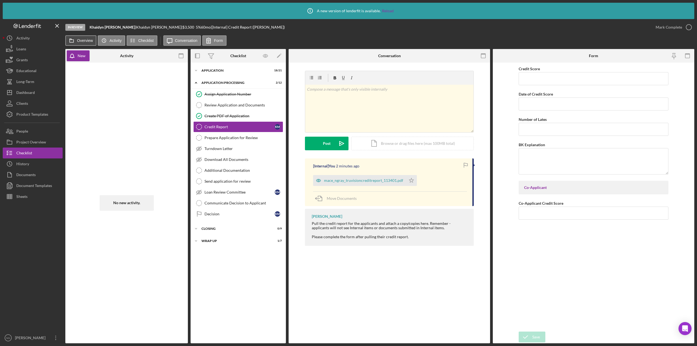
click at [86, 39] on label "Overview" at bounding box center [85, 40] width 16 height 4
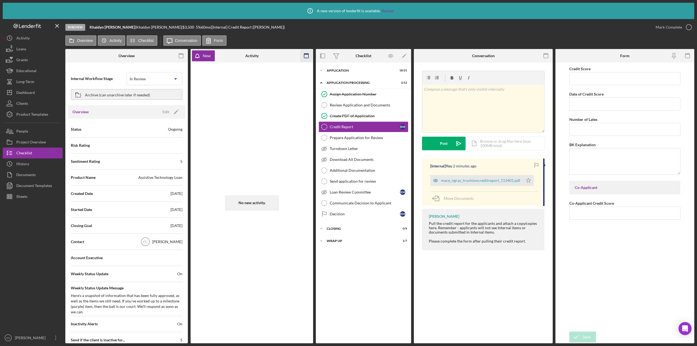
click at [308, 57] on rect "button" at bounding box center [306, 56] width 4 height 4
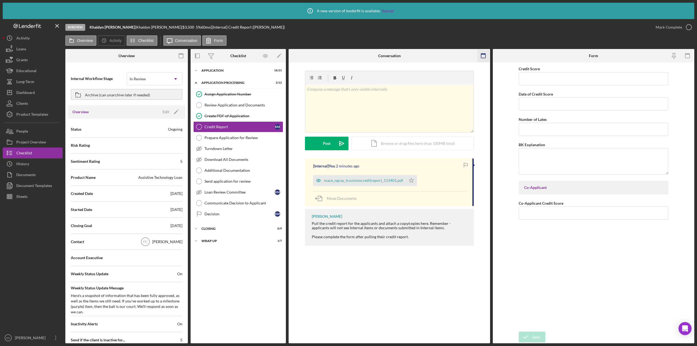
click at [483, 56] on icon "button" at bounding box center [483, 56] width 12 height 12
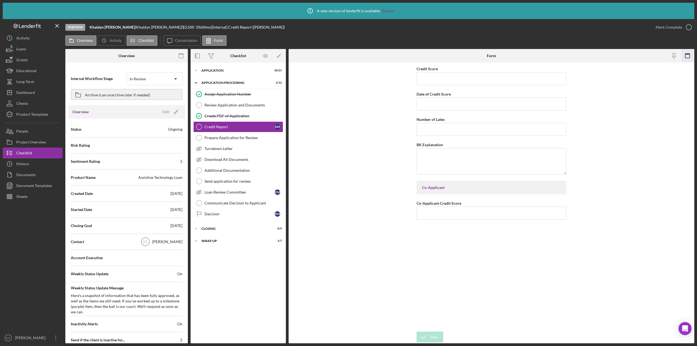
click at [689, 55] on rect "button" at bounding box center [687, 56] width 4 height 4
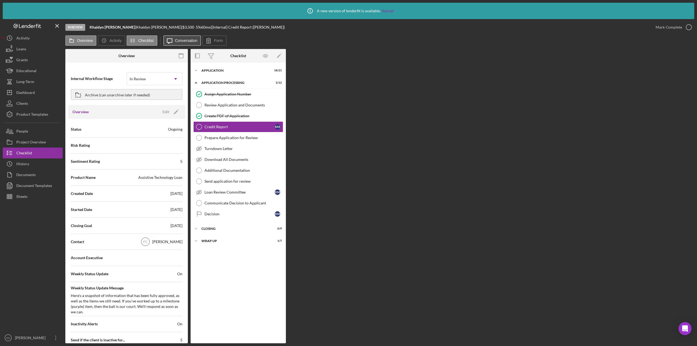
click at [189, 44] on button "Icon/Message Conversation" at bounding box center [182, 40] width 38 height 10
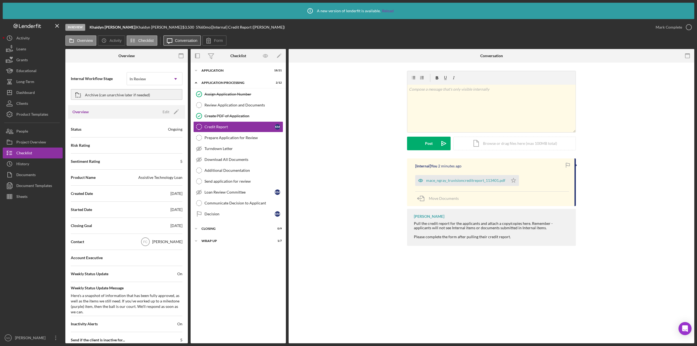
click at [189, 44] on button "Icon/Message Conversation" at bounding box center [182, 40] width 38 height 10
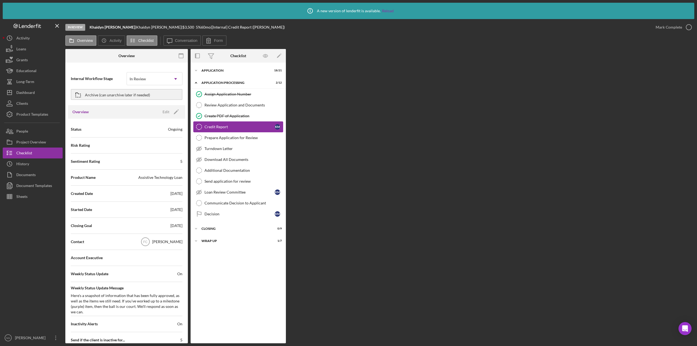
click at [248, 126] on div "Credit Report" at bounding box center [239, 127] width 70 height 4
click at [223, 115] on div "Create PDF of Application" at bounding box center [243, 116] width 78 height 4
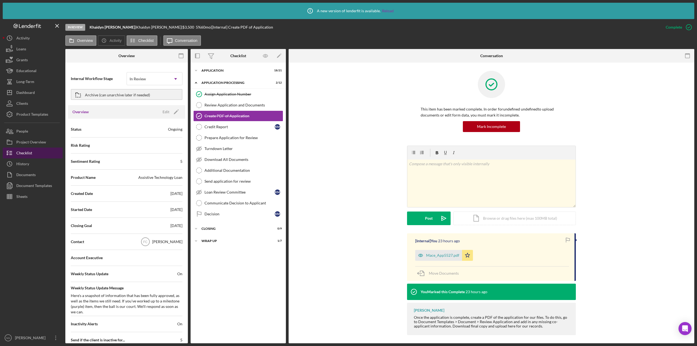
click at [38, 153] on button "Checklist" at bounding box center [33, 152] width 60 height 11
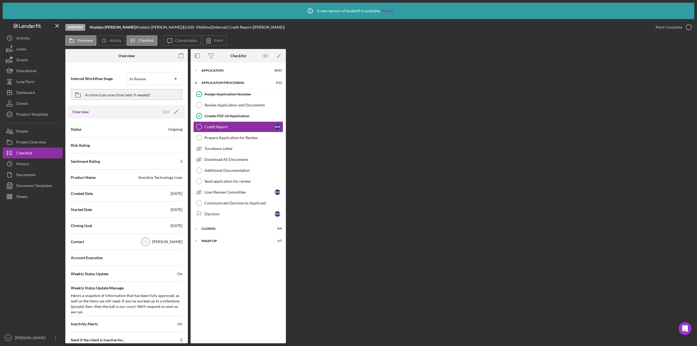
click at [180, 56] on icon "button" at bounding box center [181, 56] width 12 height 12
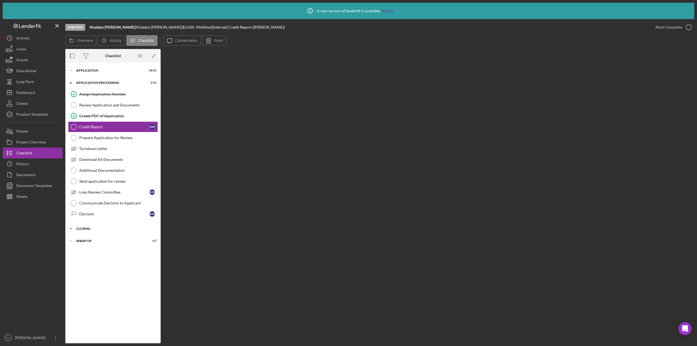
click at [137, 229] on div "Closing" at bounding box center [115, 228] width 78 height 3
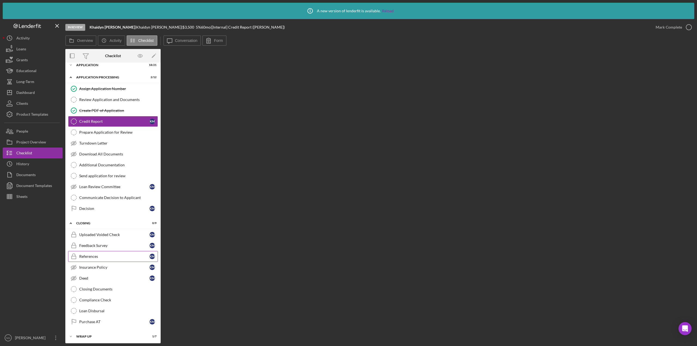
scroll to position [7, 0]
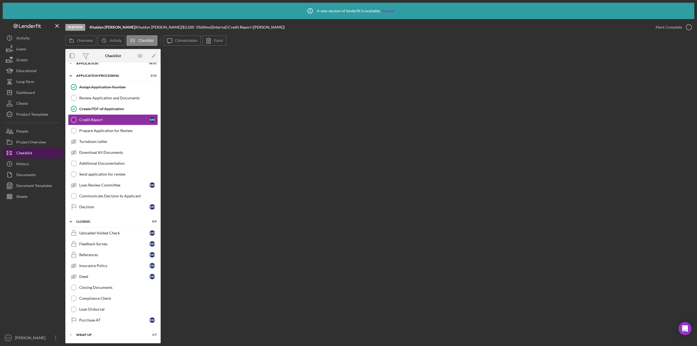
click at [49, 152] on button "Checklist" at bounding box center [33, 152] width 60 height 11
click at [90, 336] on div "Wrap up" at bounding box center [115, 334] width 78 height 3
click at [107, 221] on div "Closing" at bounding box center [115, 221] width 78 height 3
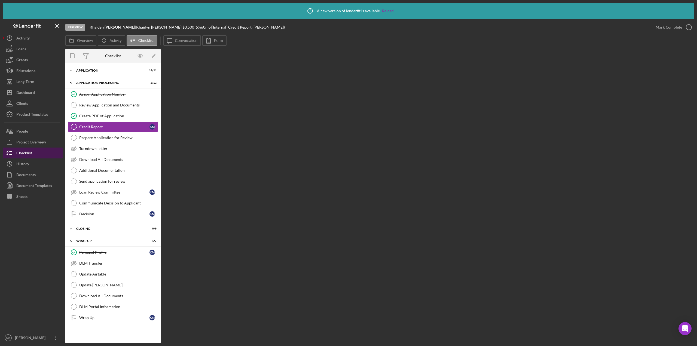
click at [36, 155] on button "Checklist" at bounding box center [33, 152] width 60 height 11
click at [33, 228] on div at bounding box center [33, 267] width 60 height 130
click at [88, 70] on div "Application" at bounding box center [115, 70] width 78 height 3
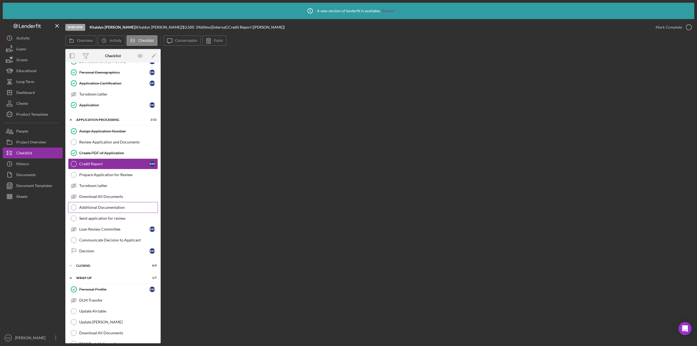
scroll to position [217, 0]
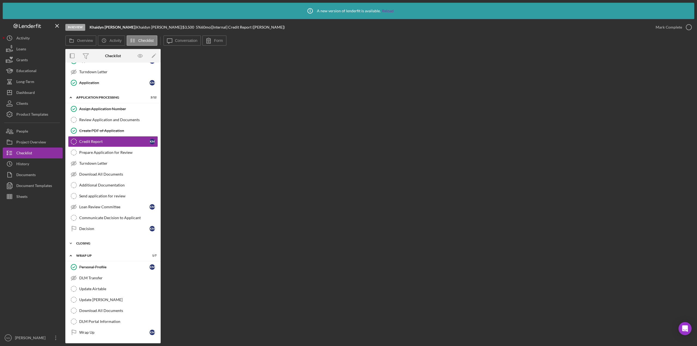
click at [84, 241] on div "Icon/Expander Closing 0 / 9" at bounding box center [112, 243] width 95 height 11
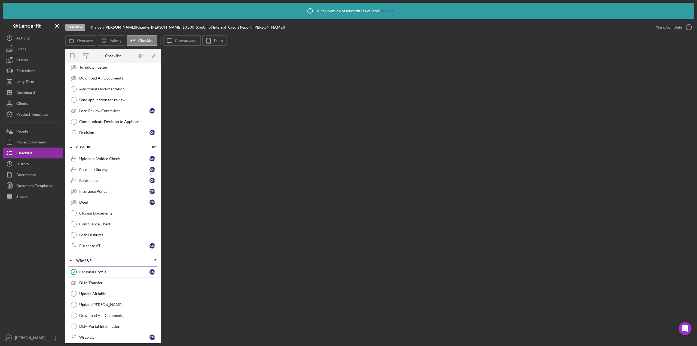
scroll to position [318, 0]
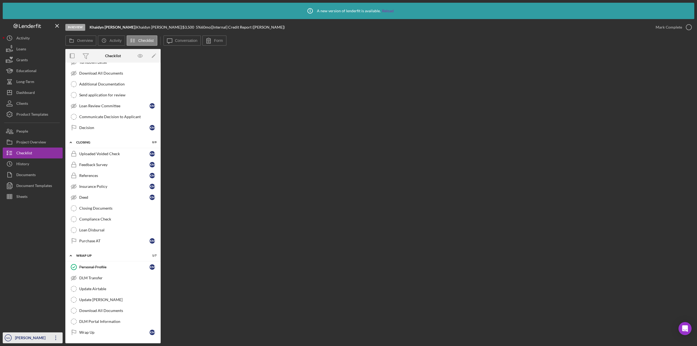
click at [29, 335] on div "[PERSON_NAME]" at bounding box center [31, 338] width 35 height 12
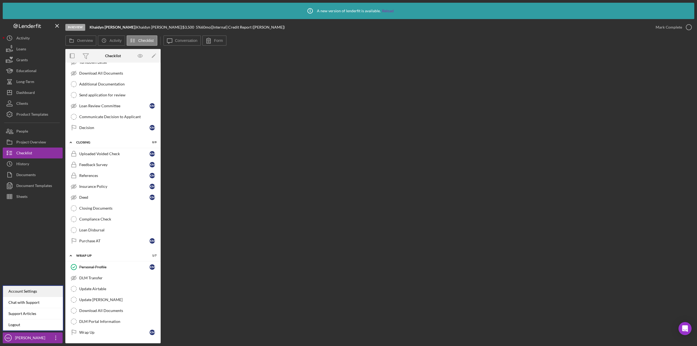
click at [40, 291] on div "Account Settings" at bounding box center [33, 291] width 60 height 11
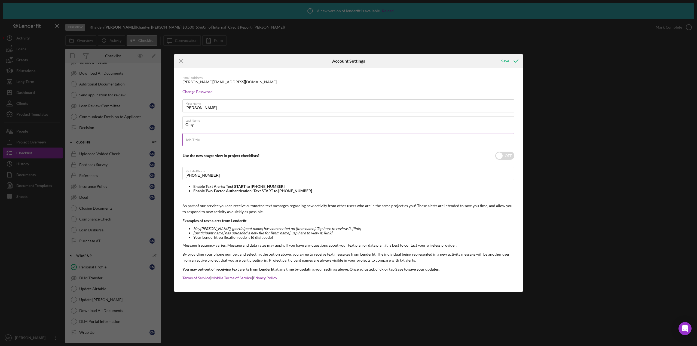
click at [200, 137] on div "Job Title Required" at bounding box center [348, 140] width 332 height 14
click at [221, 141] on input "Loan" at bounding box center [348, 139] width 332 height 13
type input "Loan Program Associate"
click at [507, 61] on div "Save" at bounding box center [505, 61] width 8 height 11
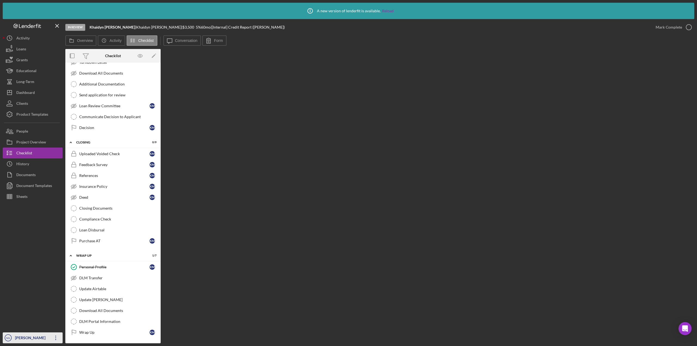
click at [52, 341] on icon "Icon/Overflow" at bounding box center [56, 338] width 14 height 14
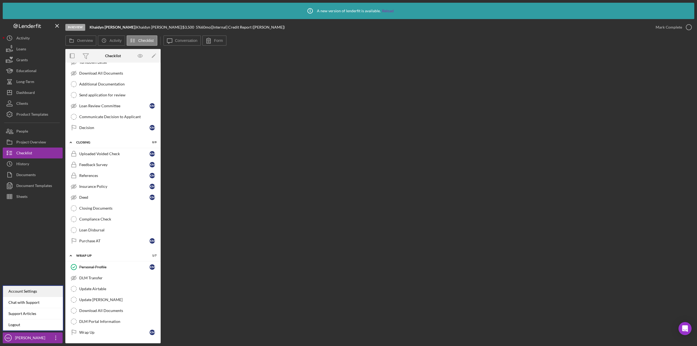
click at [47, 291] on div "Account Settings" at bounding box center [33, 291] width 60 height 11
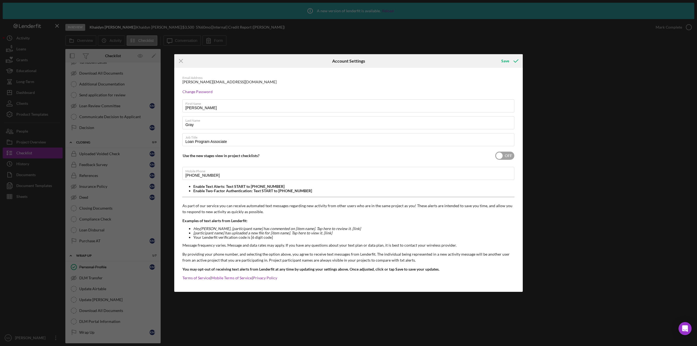
click at [502, 156] on input "checkbox" at bounding box center [504, 156] width 19 height 8
checkbox input "true"
click at [509, 60] on icon "submit" at bounding box center [516, 61] width 14 height 14
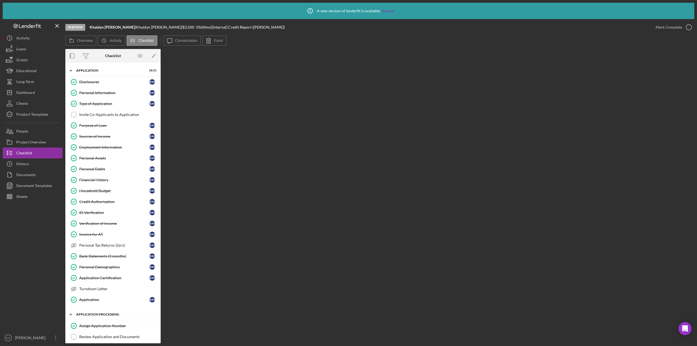
click at [103, 313] on div "Application Processing" at bounding box center [115, 314] width 78 height 3
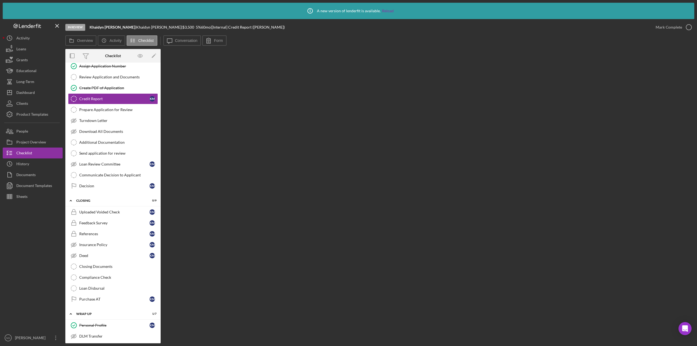
scroll to position [182, 0]
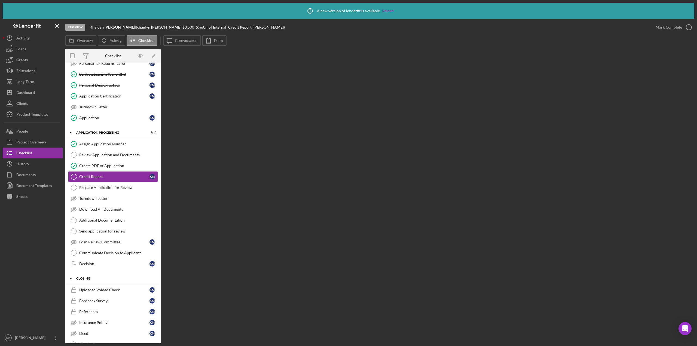
click at [103, 276] on div "Icon/Expander Closing 0 / 9" at bounding box center [112, 278] width 95 height 11
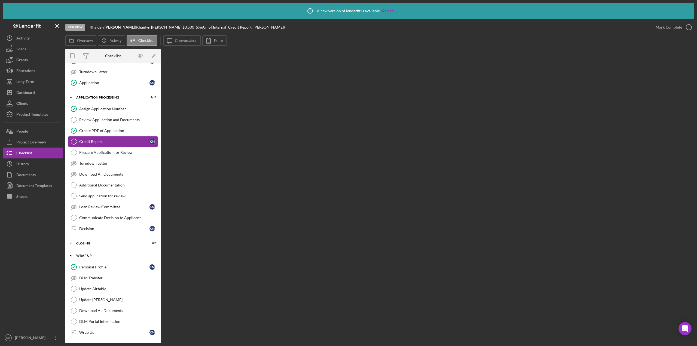
click at [84, 259] on div "Icon/Expander Wrap up 1 / 7" at bounding box center [112, 255] width 95 height 11
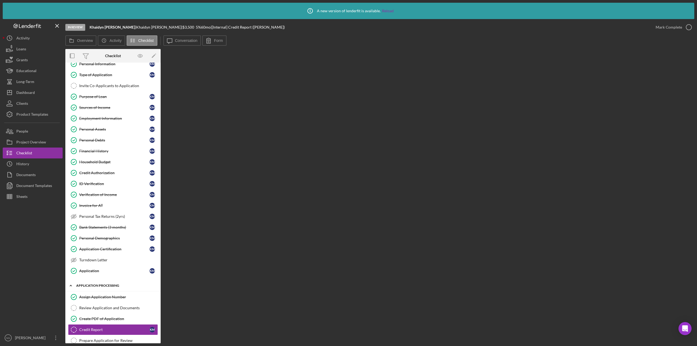
click at [90, 283] on div "Icon/Expander Application Processing 2 / 12" at bounding box center [112, 285] width 95 height 11
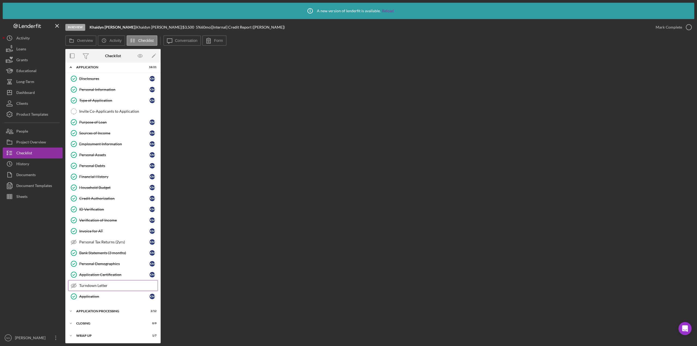
scroll to position [4, 0]
click at [19, 236] on div at bounding box center [33, 267] width 60 height 130
click at [39, 338] on div "[PERSON_NAME]" at bounding box center [31, 338] width 35 height 12
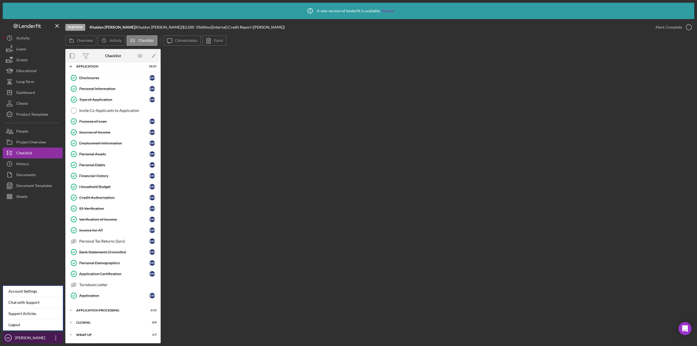
click at [40, 338] on div "[PERSON_NAME]" at bounding box center [31, 338] width 35 height 12
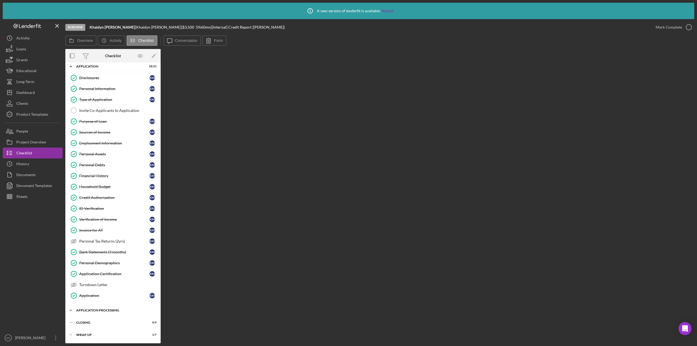
click at [112, 309] on div "Application Processing" at bounding box center [115, 310] width 78 height 3
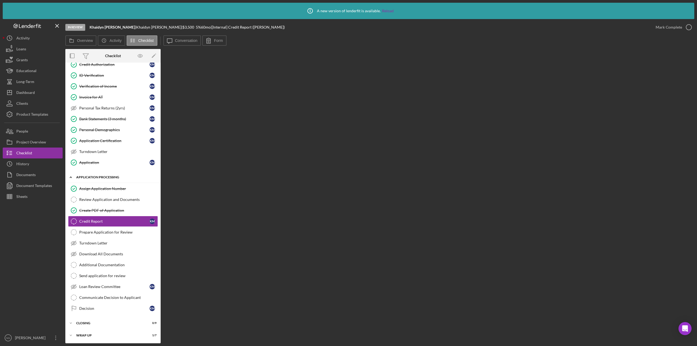
scroll to position [138, 0]
click at [119, 320] on div "Icon/Expander Closing 0 / 9" at bounding box center [112, 322] width 95 height 11
drag, startPoint x: 29, startPoint y: 93, endPoint x: 32, endPoint y: 107, distance: 14.5
click at [28, 93] on div "Dashboard" at bounding box center [25, 93] width 19 height 12
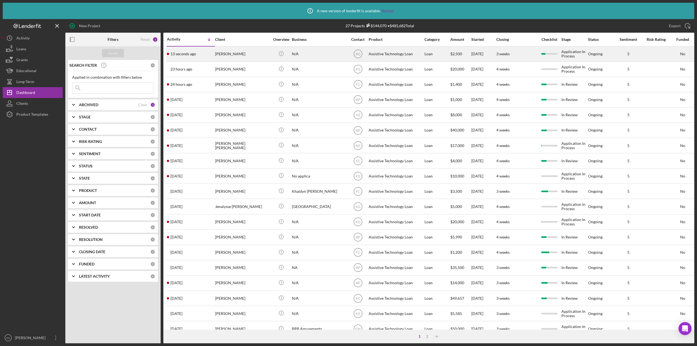
click at [201, 53] on div "13 seconds ago David Schoonover" at bounding box center [191, 54] width 48 height 14
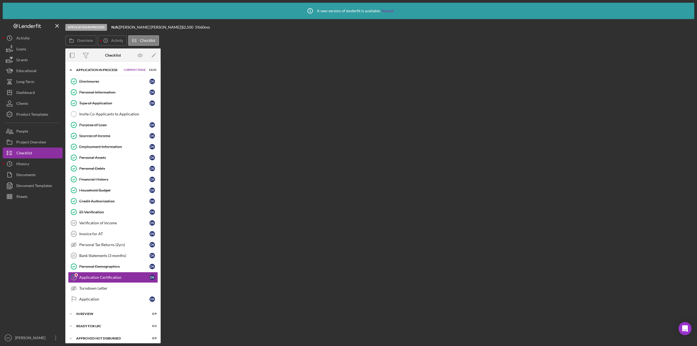
scroll to position [16, 0]
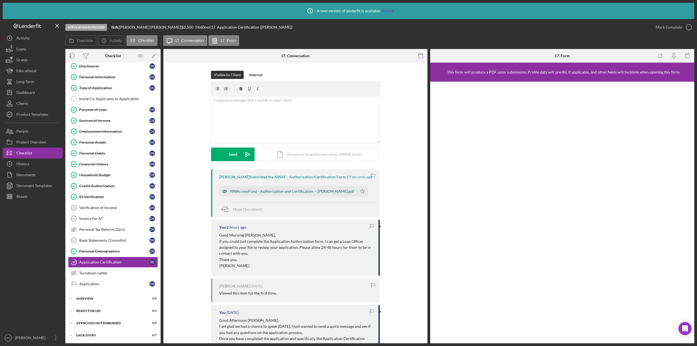
click at [319, 190] on div "NWAccessFund - Authorization and Certification -- [PERSON_NAME].pdf" at bounding box center [292, 191] width 124 height 4
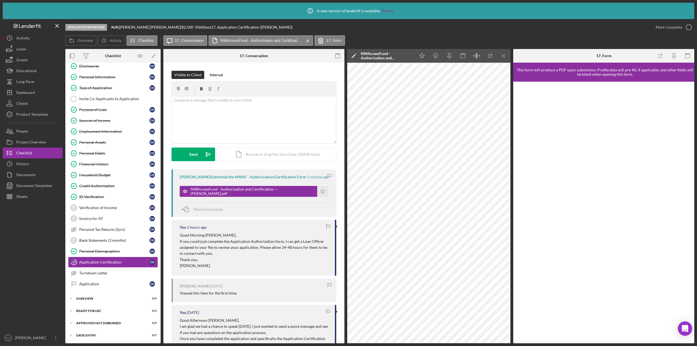
click at [683, 327] on icon "Open Intercom Messenger" at bounding box center [684, 328] width 6 height 7
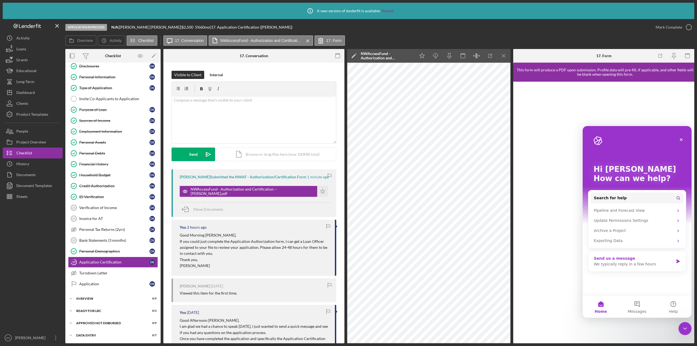
scroll to position [0, 0]
click at [639, 307] on button "Messages" at bounding box center [637, 307] width 36 height 22
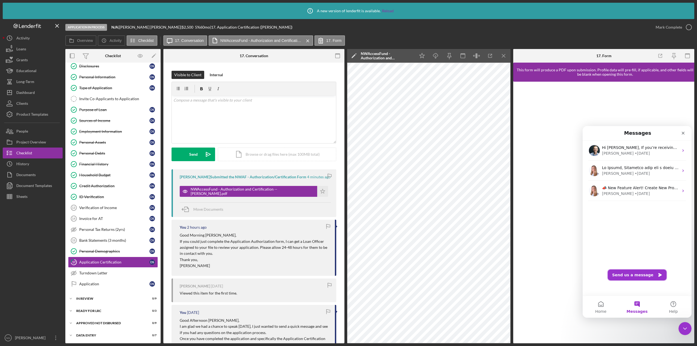
click at [640, 275] on button "Send us a message" at bounding box center [636, 274] width 59 height 11
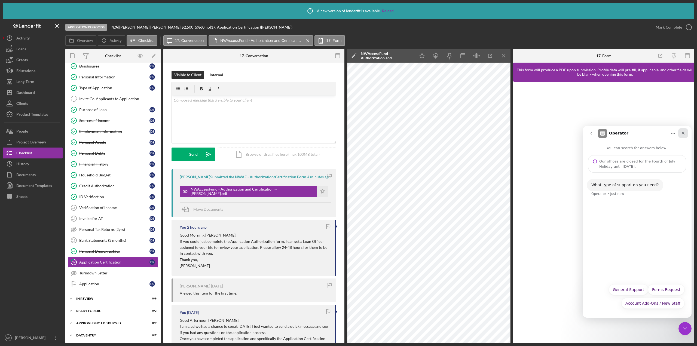
click at [682, 134] on icon "Close" at bounding box center [683, 133] width 4 height 4
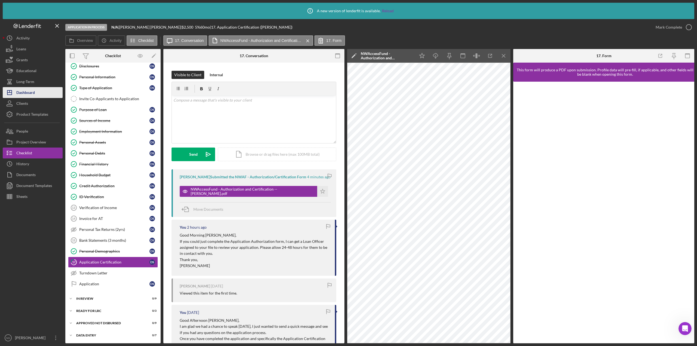
click at [44, 94] on button "Icon/Dashboard Dashboard" at bounding box center [33, 92] width 60 height 11
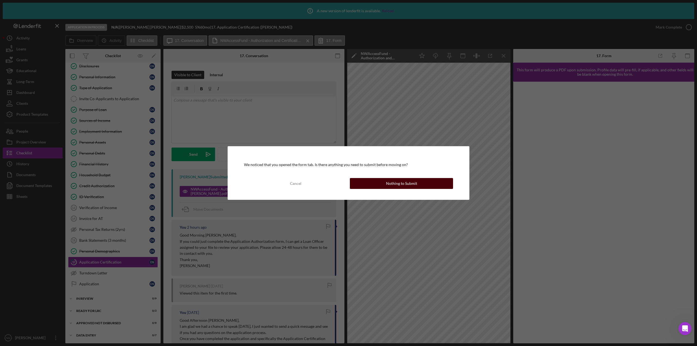
click at [389, 186] on div "Nothing to Submit" at bounding box center [401, 183] width 31 height 11
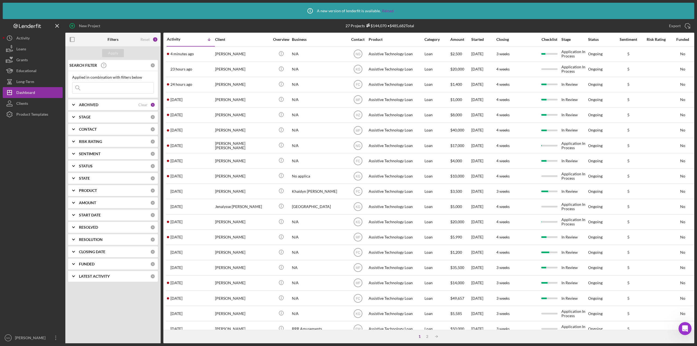
click at [26, 183] on div at bounding box center [33, 226] width 60 height 213
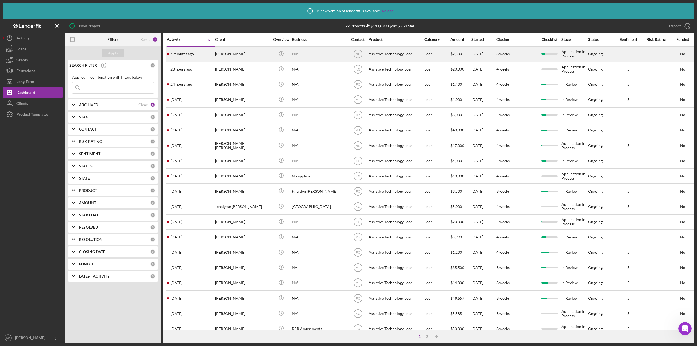
click at [191, 57] on div "4 minutes ago David Schoonover" at bounding box center [191, 54] width 48 height 14
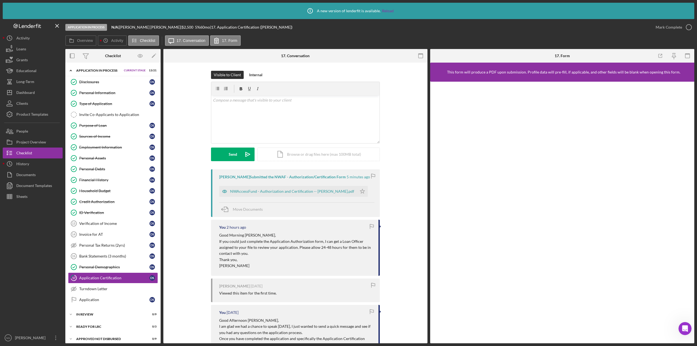
scroll to position [16, 0]
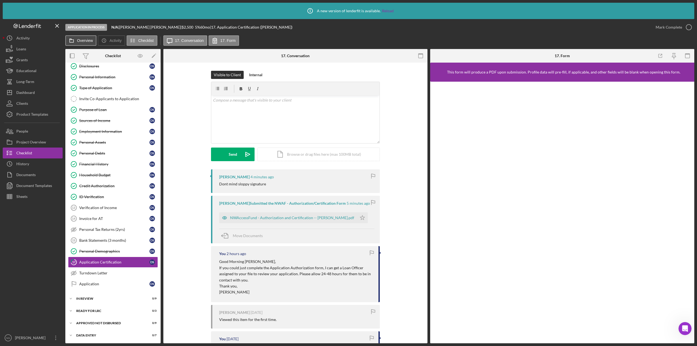
click at [81, 42] on label "Overview" at bounding box center [85, 40] width 16 height 4
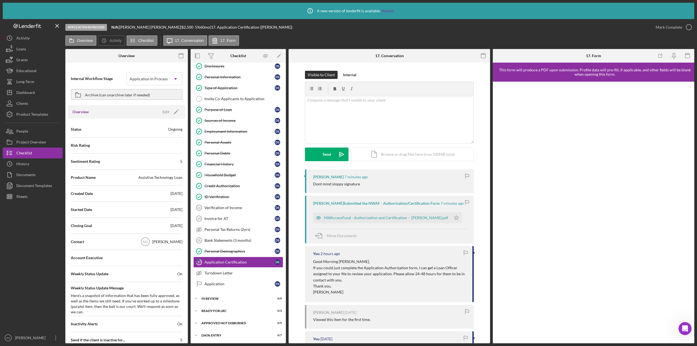
drag, startPoint x: 159, startPoint y: 195, endPoint x: 181, endPoint y: 195, distance: 21.5
click at [181, 195] on div "Status Ongoing Risk Rating Sentiment Rating 5 Product Name Assistive Technology…" at bounding box center [126, 249] width 117 height 260
click at [172, 112] on icon "Icon/Edit" at bounding box center [176, 112] width 14 height 14
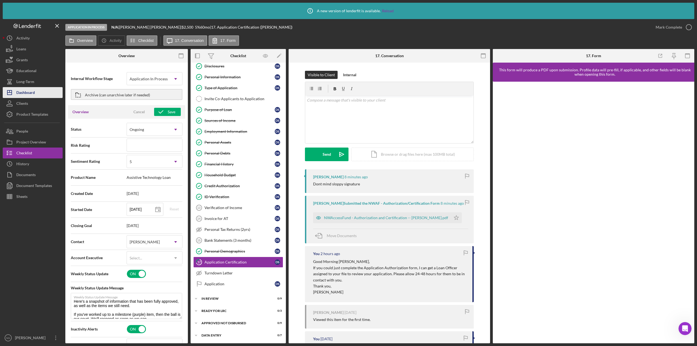
click at [32, 96] on div "Dashboard" at bounding box center [25, 93] width 19 height 12
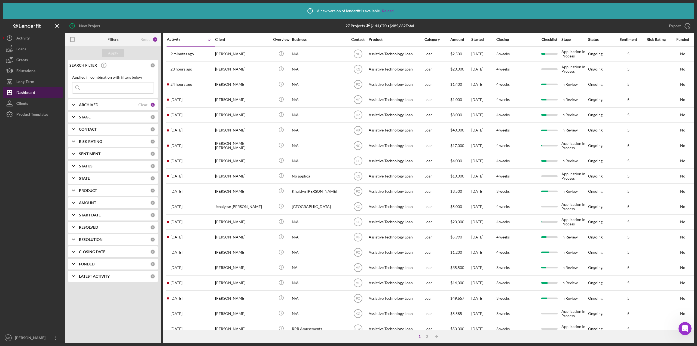
click at [43, 93] on button "Icon/Dashboard Dashboard" at bounding box center [33, 92] width 60 height 11
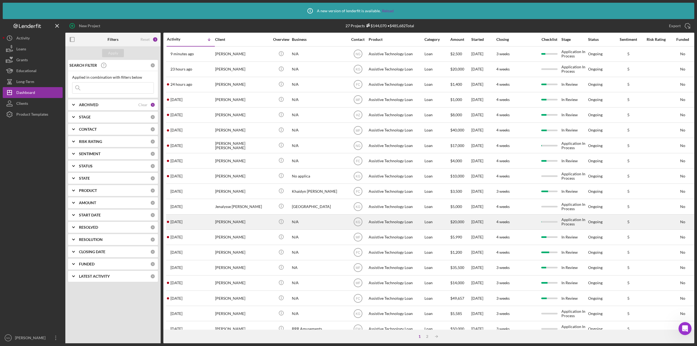
click at [230, 222] on div "[PERSON_NAME]" at bounding box center [242, 222] width 54 height 14
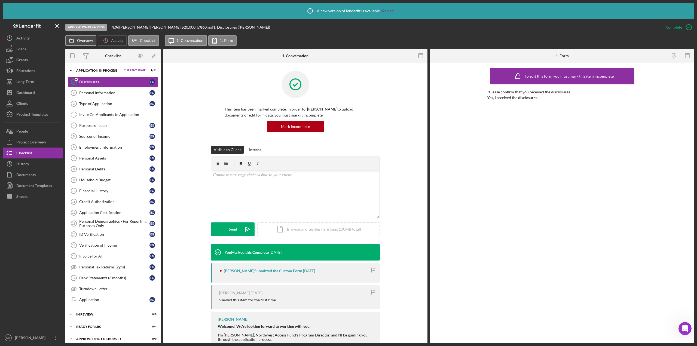
click at [91, 41] on label "Overview" at bounding box center [85, 40] width 16 height 4
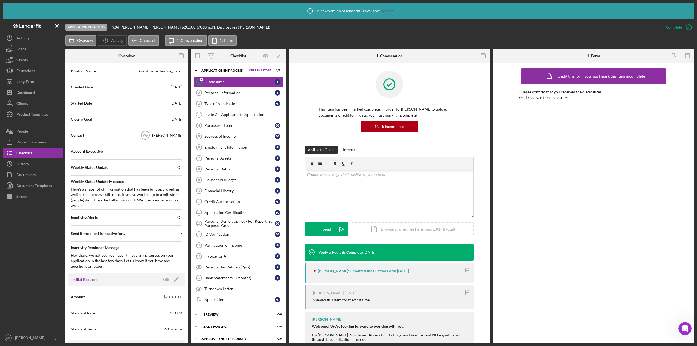
scroll to position [136, 0]
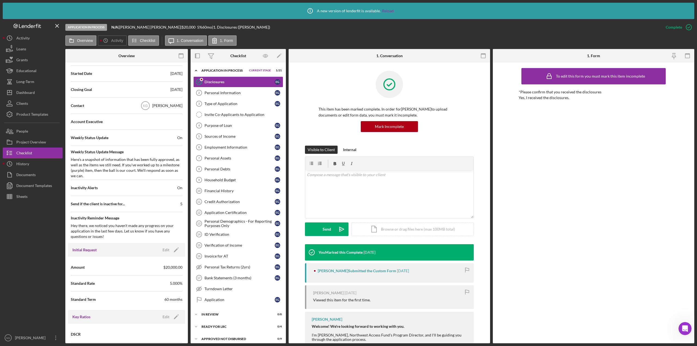
click at [45, 273] on div at bounding box center [33, 267] width 60 height 130
click at [30, 232] on div at bounding box center [33, 267] width 60 height 130
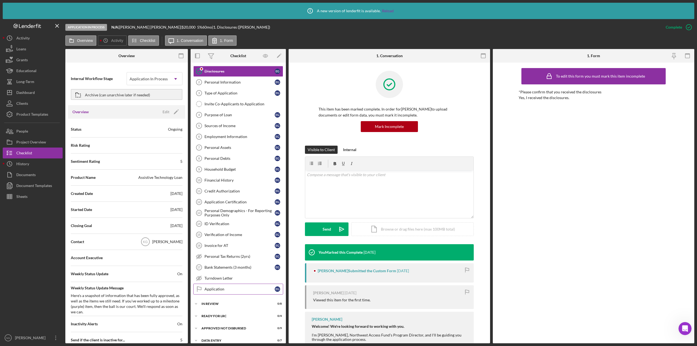
scroll to position [16, 0]
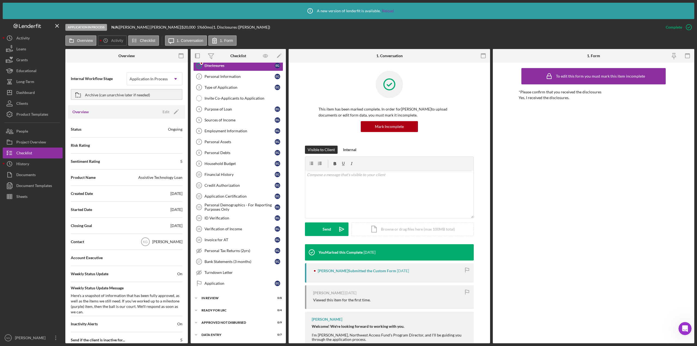
click at [24, 225] on div at bounding box center [33, 267] width 60 height 130
click at [44, 168] on button "Icon/History History" at bounding box center [33, 163] width 60 height 11
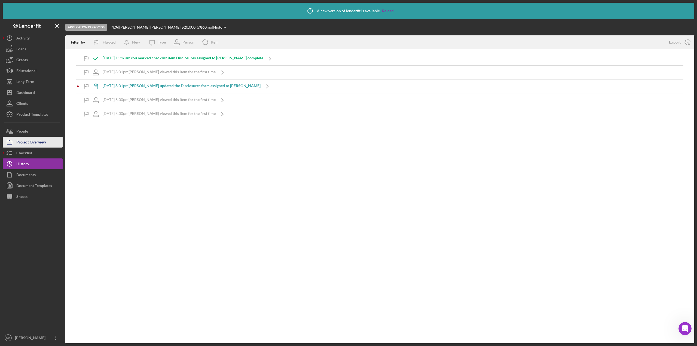
click at [27, 141] on div "Project Overview" at bounding box center [31, 143] width 30 height 12
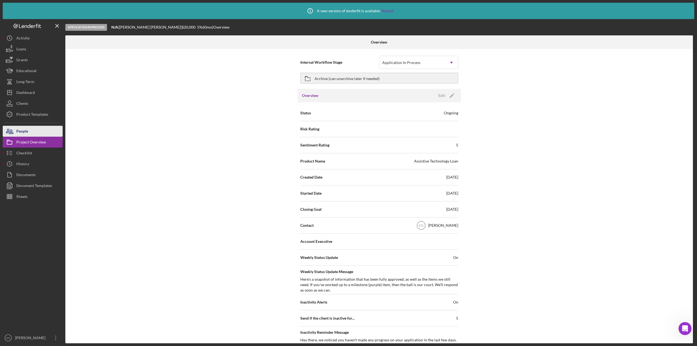
click at [32, 131] on button "People" at bounding box center [33, 131] width 60 height 11
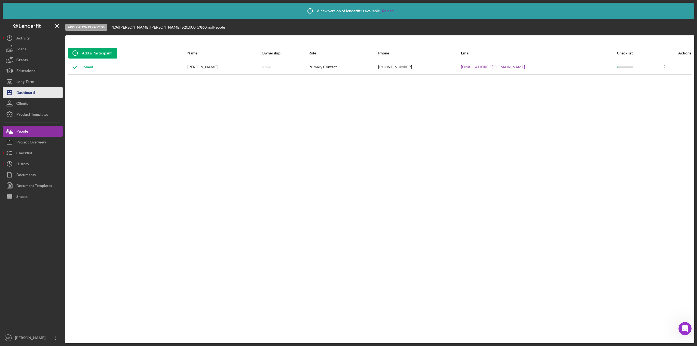
click at [26, 91] on div "Dashboard" at bounding box center [25, 93] width 19 height 12
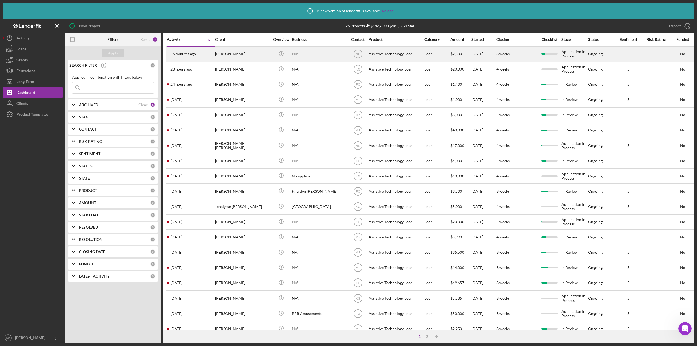
click at [224, 53] on div "[PERSON_NAME]" at bounding box center [242, 54] width 54 height 14
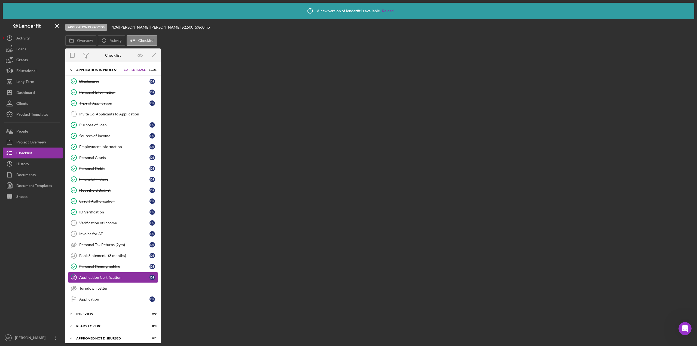
scroll to position [16, 0]
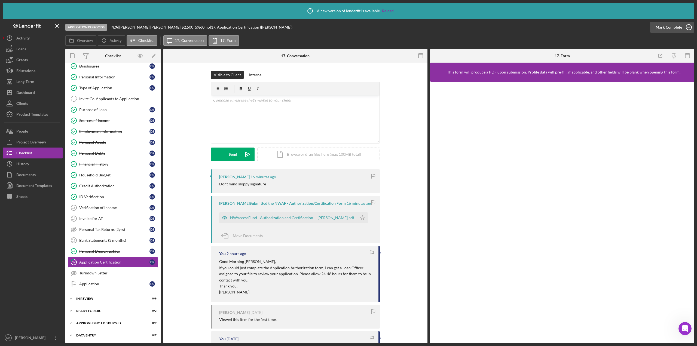
click at [692, 25] on icon "button" at bounding box center [689, 27] width 14 height 14
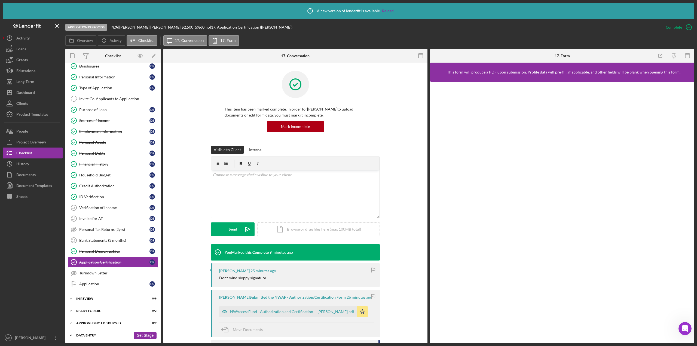
scroll to position [16, 0]
click at [96, 310] on div "Ready for LRC" at bounding box center [103, 310] width 55 height 3
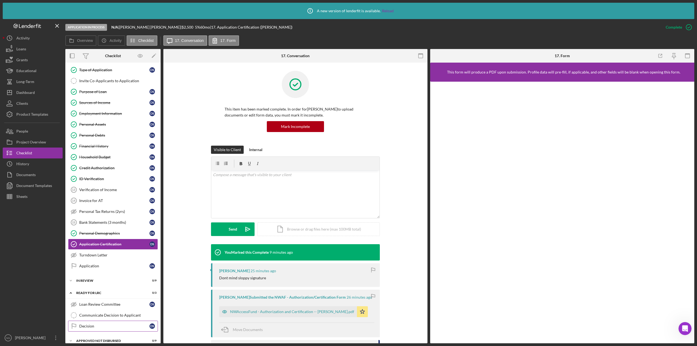
scroll to position [52, 0]
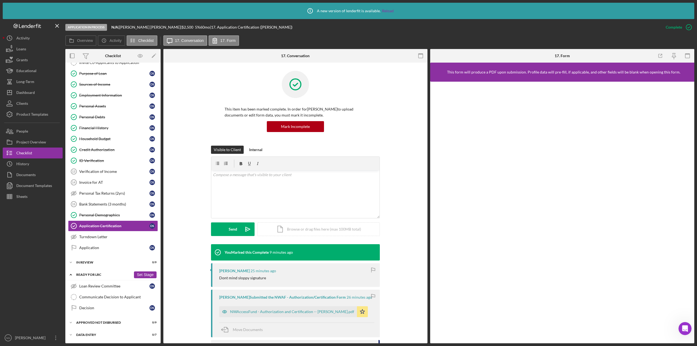
click at [96, 274] on div "Ready for LRC" at bounding box center [103, 274] width 55 height 3
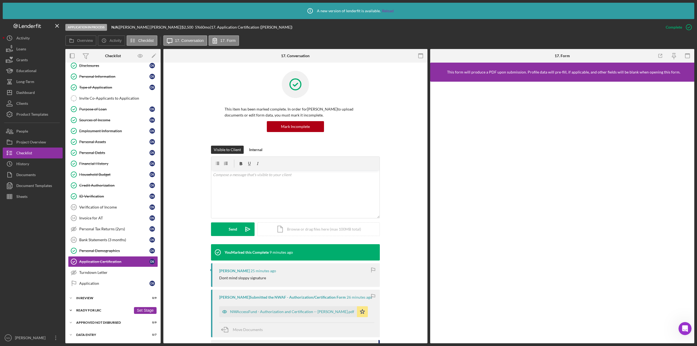
scroll to position [16, 0]
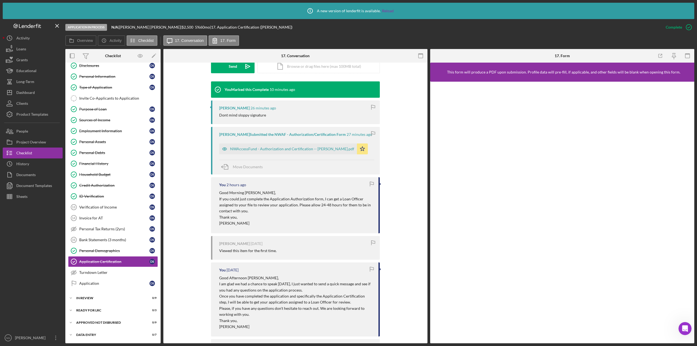
scroll to position [163, 0]
click at [101, 336] on div "Data Entry" at bounding box center [103, 334] width 55 height 3
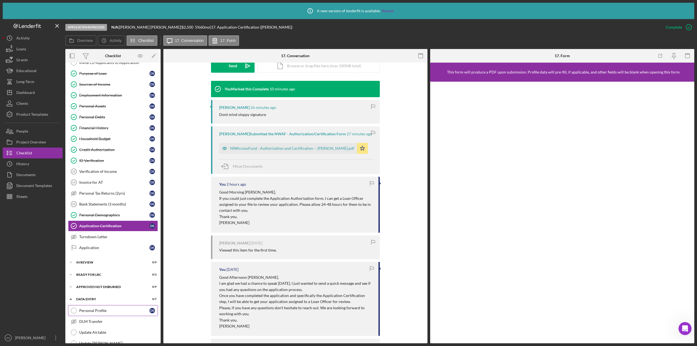
click at [102, 310] on div "Personal Profile" at bounding box center [114, 310] width 70 height 4
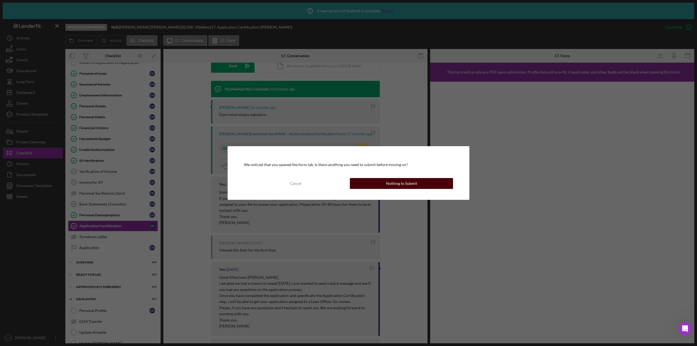
click at [414, 185] on div "Nothing to Submit" at bounding box center [401, 183] width 31 height 11
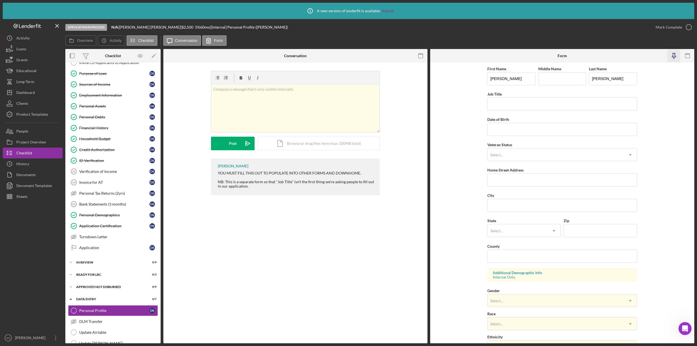
click at [674, 56] on icon "button" at bounding box center [673, 56] width 12 height 12
click at [424, 56] on icon "button" at bounding box center [420, 56] width 12 height 12
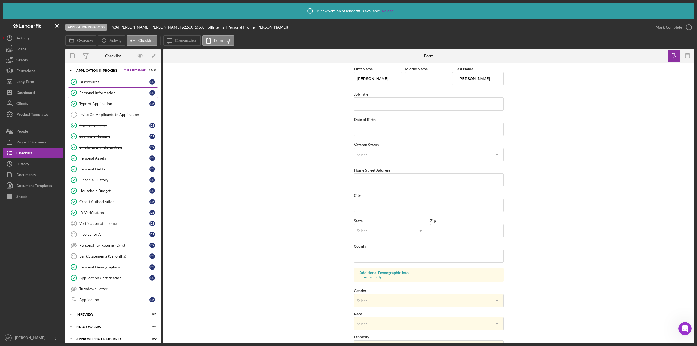
click at [109, 96] on link "Personal Information Personal Information D S" at bounding box center [113, 92] width 90 height 11
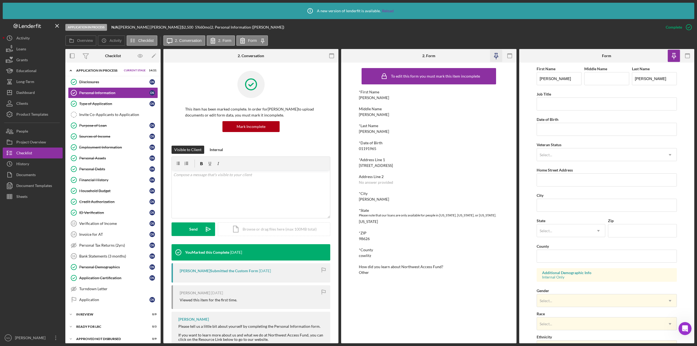
click at [495, 57] on icon "button" at bounding box center [496, 55] width 4 height 4
click at [335, 55] on icon "button" at bounding box center [331, 56] width 12 height 12
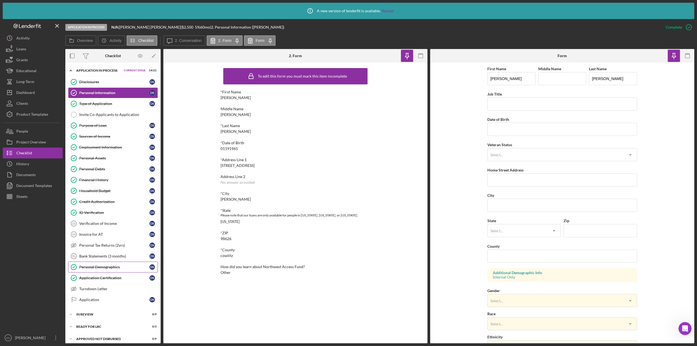
click at [110, 267] on div "Personal Demographics" at bounding box center [114, 267] width 70 height 4
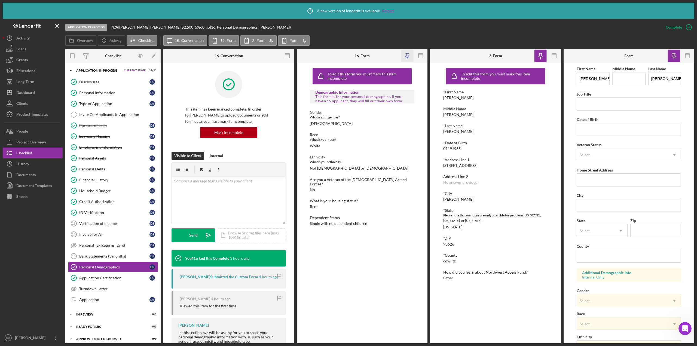
click at [407, 53] on icon "button" at bounding box center [407, 55] width 4 height 4
click at [287, 54] on rect "button" at bounding box center [287, 54] width 4 height 1
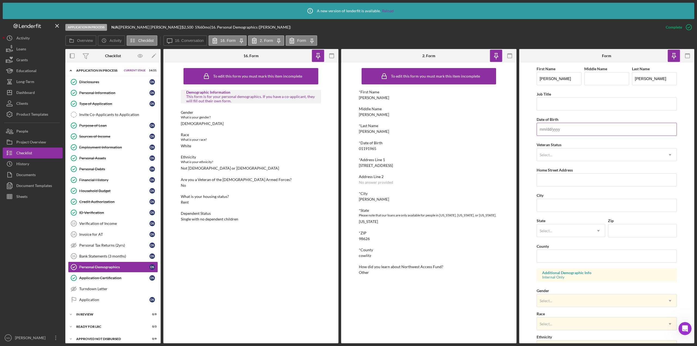
click at [555, 131] on input "Date of Birth" at bounding box center [606, 129] width 140 height 13
click at [387, 147] on div "*Date of Birth 01191965" at bounding box center [429, 146] width 140 height 10
drag, startPoint x: 378, startPoint y: 148, endPoint x: 359, endPoint y: 149, distance: 19.4
click at [359, 149] on div "*Date of Birth 01191965" at bounding box center [429, 146] width 140 height 10
copy div "01191965"
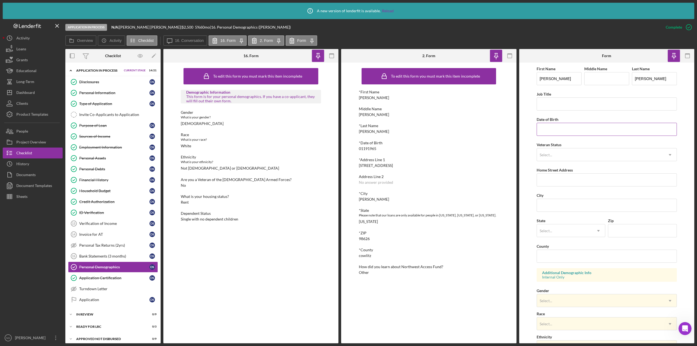
click at [550, 129] on input "Date of Birth" at bounding box center [606, 129] width 140 height 13
paste input "01/19/1965"
type input "01/19/1965"
click at [558, 156] on div "Select..." at bounding box center [600, 155] width 127 height 13
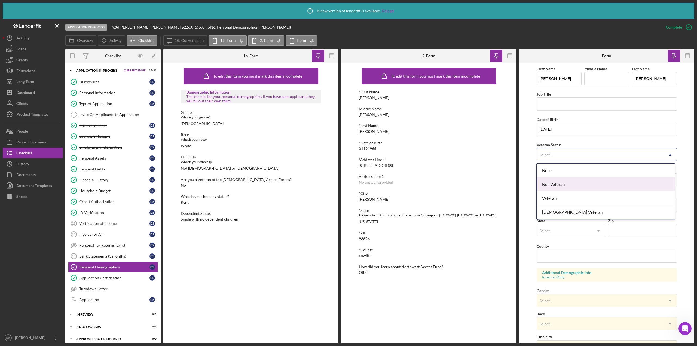
click at [557, 186] on div "Non Veteran" at bounding box center [605, 184] width 138 height 14
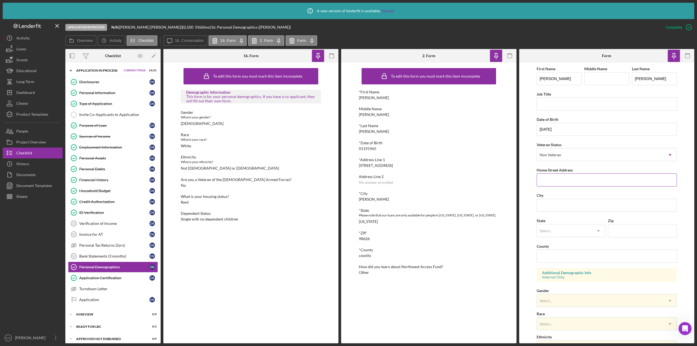
click at [561, 180] on input "Home Street Address" at bounding box center [606, 179] width 140 height 13
drag, startPoint x: 397, startPoint y: 164, endPoint x: 360, endPoint y: 165, distance: 37.6
click at [358, 165] on div "To edit this form you must mark this item incomplete *First Name David Middle N…" at bounding box center [428, 203] width 175 height 281
drag, startPoint x: 373, startPoint y: 165, endPoint x: 573, endPoint y: 178, distance: 200.1
click at [572, 178] on input "Home Street Address" at bounding box center [606, 179] width 140 height 13
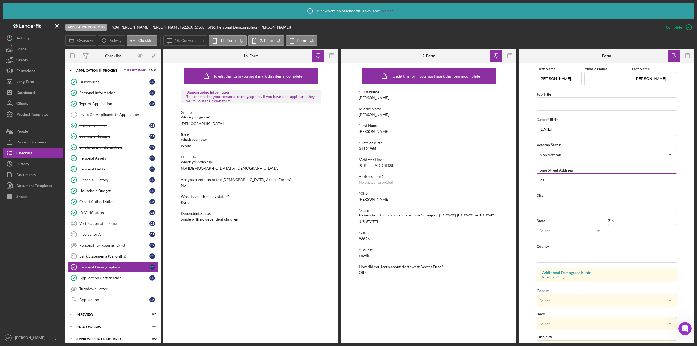
type input "2"
type input "217 Shawnee St"
type input "Kelso"
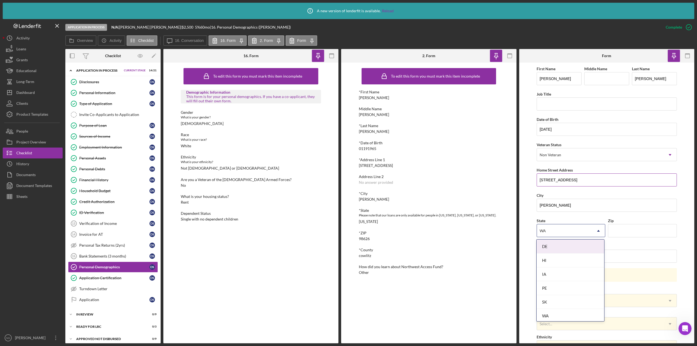
type input "WA"
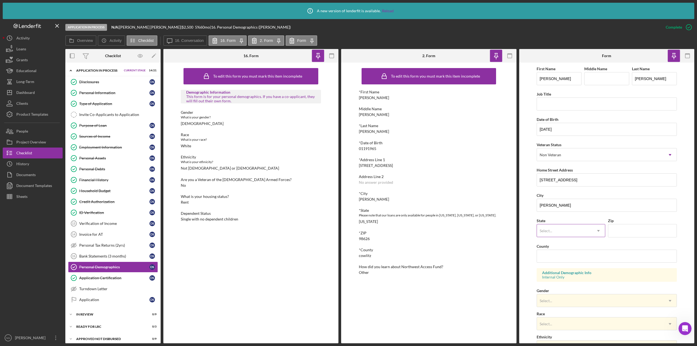
click at [594, 230] on icon "Icon/Dropdown Arrow" at bounding box center [598, 230] width 13 height 13
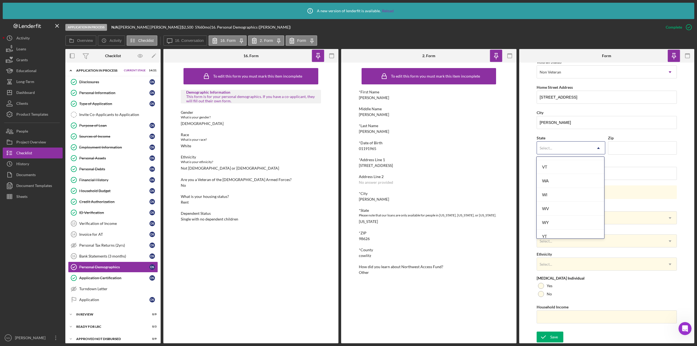
scroll to position [973, 0]
click at [568, 178] on div "WA" at bounding box center [569, 176] width 67 height 14
click at [632, 147] on input "Zip" at bounding box center [642, 147] width 69 height 13
type input "98626"
type input "Cowlitz"
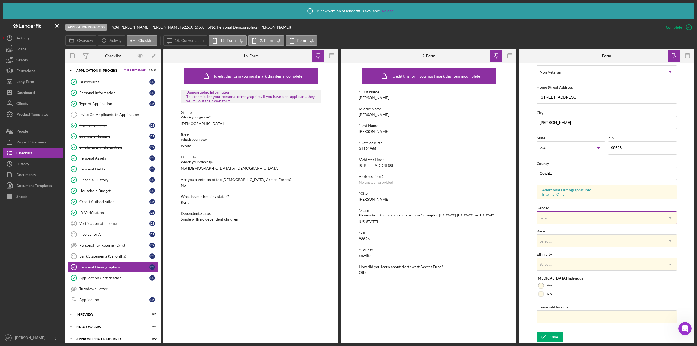
click at [576, 220] on div "Select..." at bounding box center [600, 218] width 127 height 13
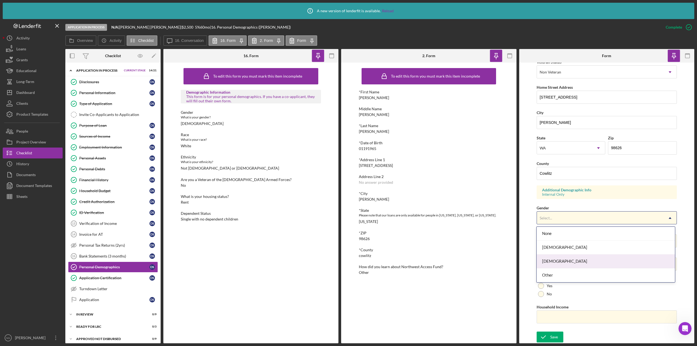
click at [560, 263] on div "Male" at bounding box center [605, 261] width 138 height 14
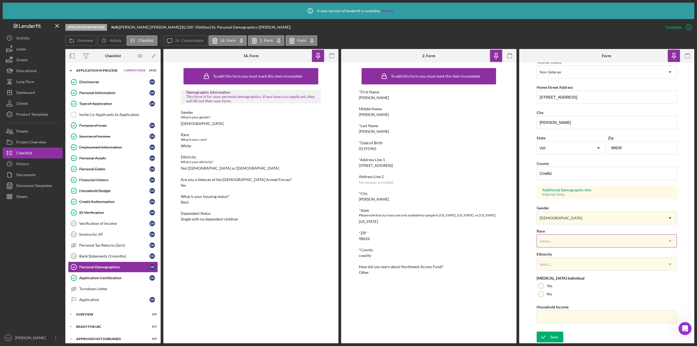
click at [553, 240] on div "Select..." at bounding box center [600, 241] width 127 height 13
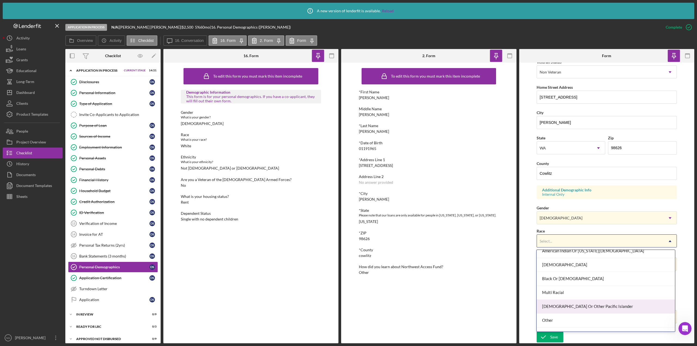
scroll to position [29, 0]
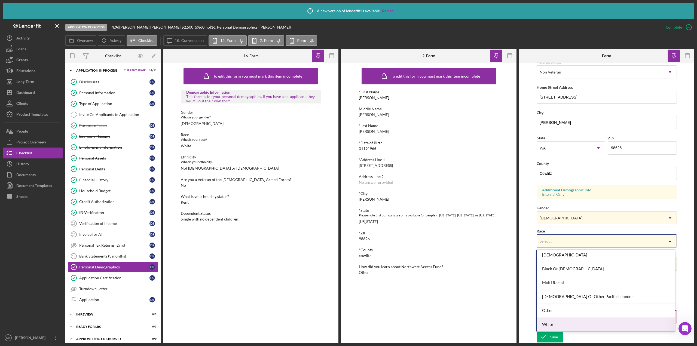
click at [556, 319] on div "White" at bounding box center [605, 325] width 138 height 14
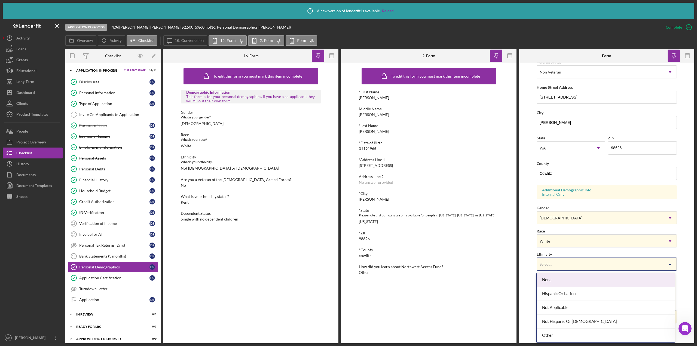
click at [555, 260] on div "Select..." at bounding box center [600, 264] width 127 height 13
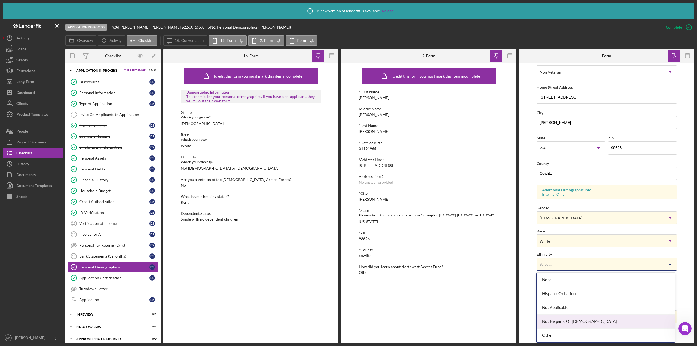
click at [562, 320] on div "Not Hispanic Or [DEMOGRAPHIC_DATA]" at bounding box center [605, 322] width 138 height 14
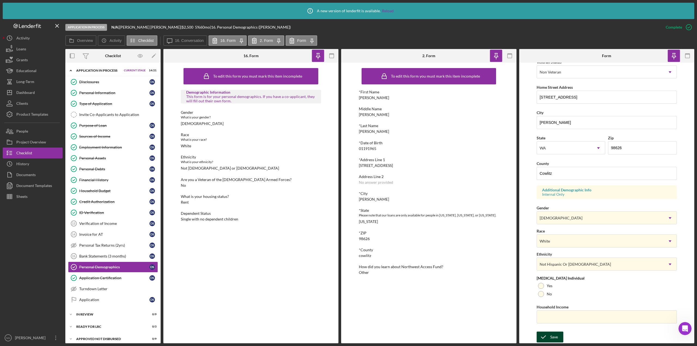
click at [552, 337] on div "Save" at bounding box center [554, 336] width 8 height 11
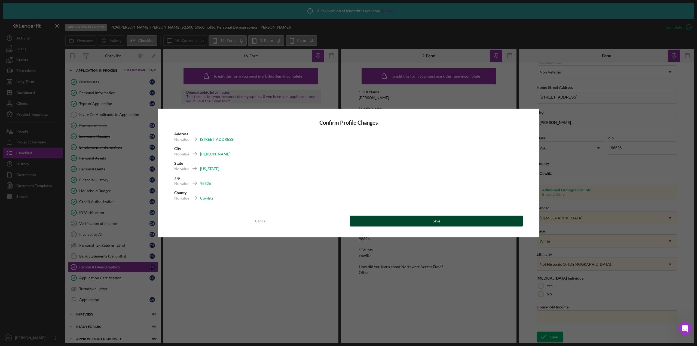
click at [487, 224] on button "Save" at bounding box center [436, 221] width 173 height 11
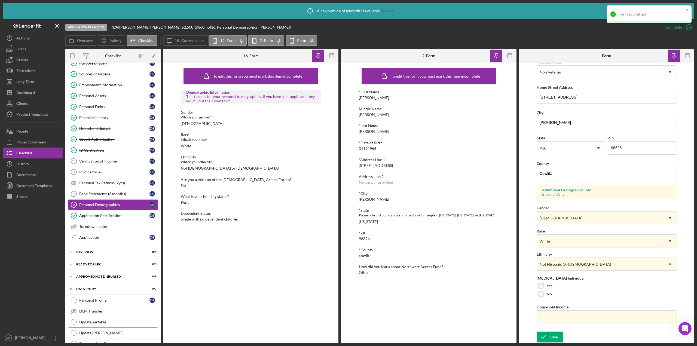
scroll to position [96, 0]
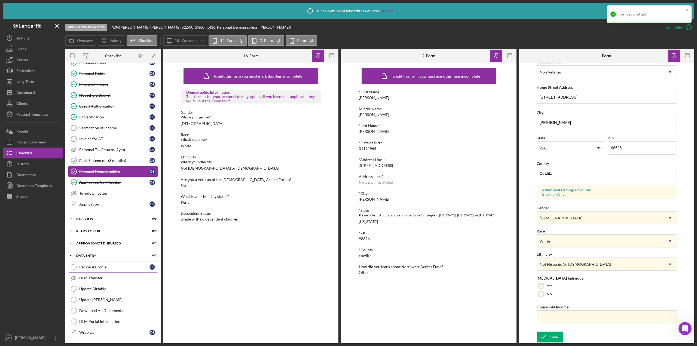
click at [105, 269] on div "Personal Profile" at bounding box center [114, 267] width 70 height 4
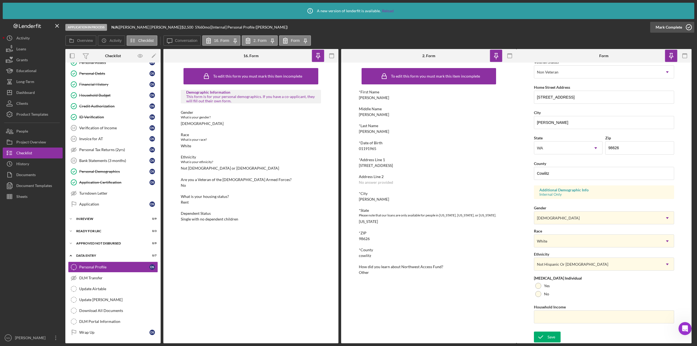
click at [687, 29] on icon "button" at bounding box center [689, 27] width 14 height 14
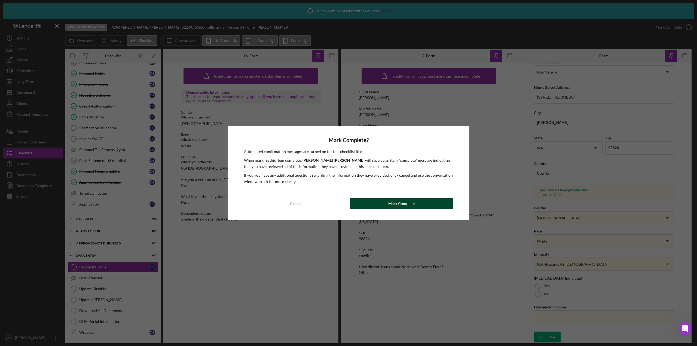
click at [399, 204] on div "Mark Complete" at bounding box center [401, 203] width 26 height 11
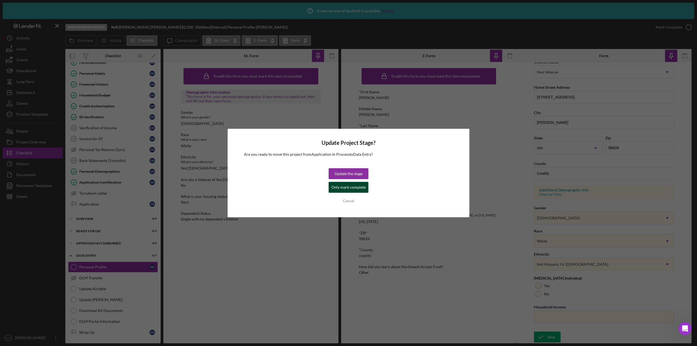
click at [345, 187] on div "Only mark complete" at bounding box center [348, 187] width 34 height 11
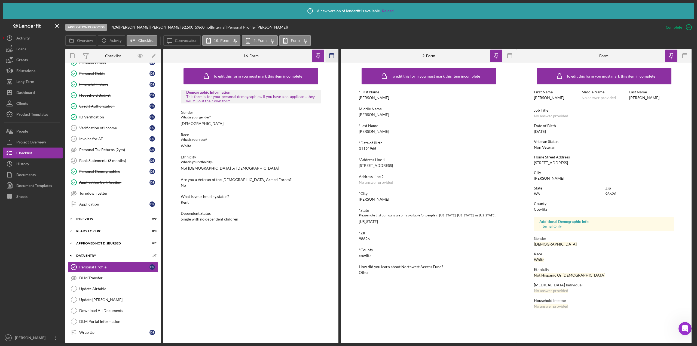
click at [333, 59] on icon "button" at bounding box center [331, 56] width 12 height 12
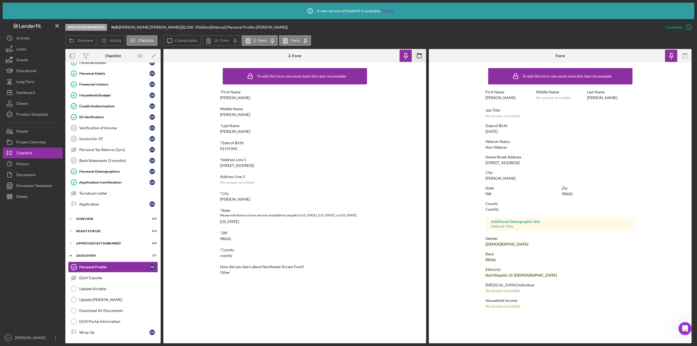
click at [421, 58] on icon "button" at bounding box center [419, 56] width 12 height 12
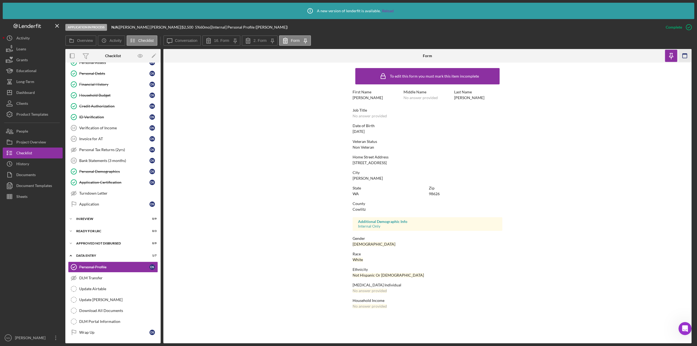
click at [687, 56] on rect "button" at bounding box center [684, 56] width 4 height 4
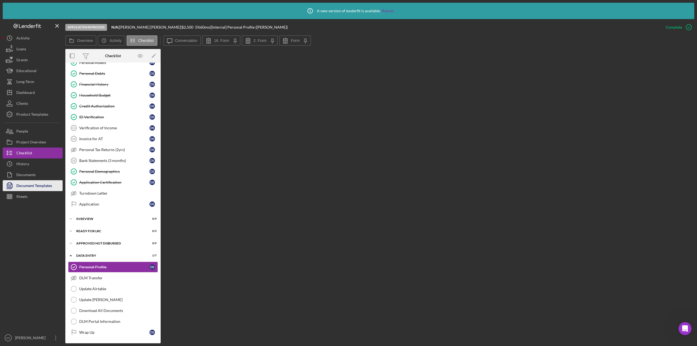
click at [51, 186] on div "Document Templates" at bounding box center [34, 186] width 36 height 12
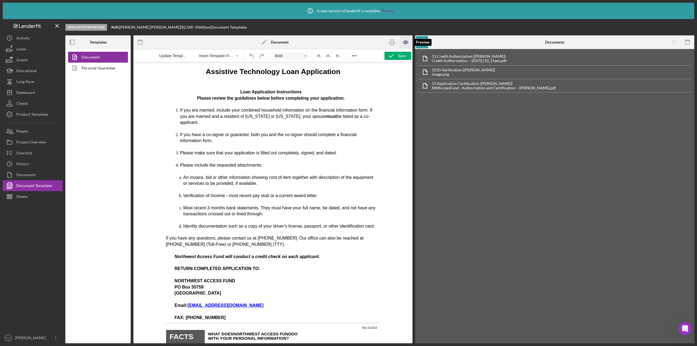
click at [404, 42] on icon "button" at bounding box center [405, 42] width 12 height 12
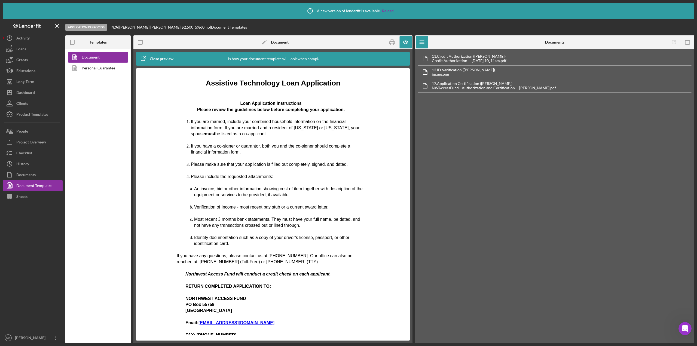
click at [146, 56] on icon "button" at bounding box center [143, 59] width 14 height 14
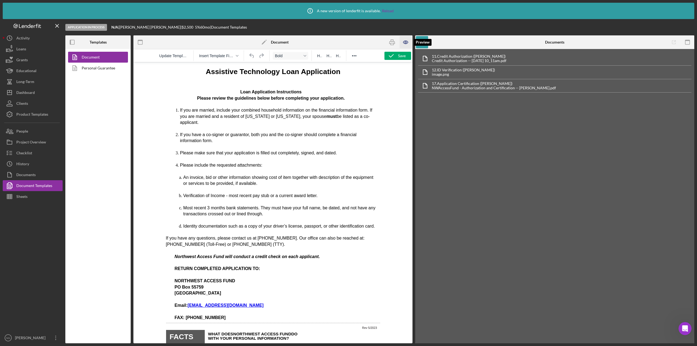
click at [406, 41] on icon "button" at bounding box center [405, 42] width 12 height 12
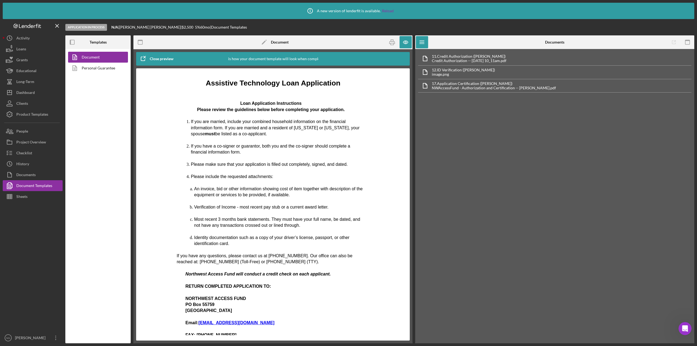
click at [141, 56] on icon "button" at bounding box center [143, 59] width 14 height 14
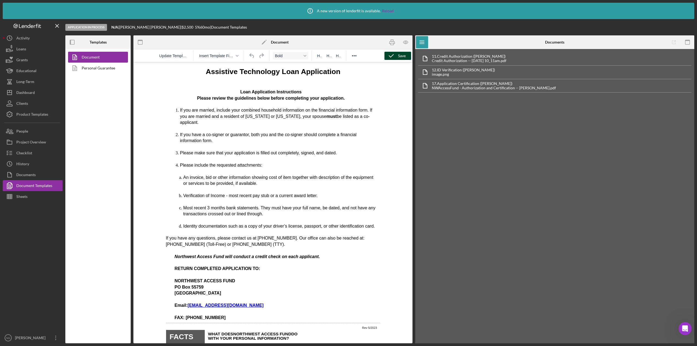
click at [395, 55] on icon "button" at bounding box center [391, 56] width 14 height 14
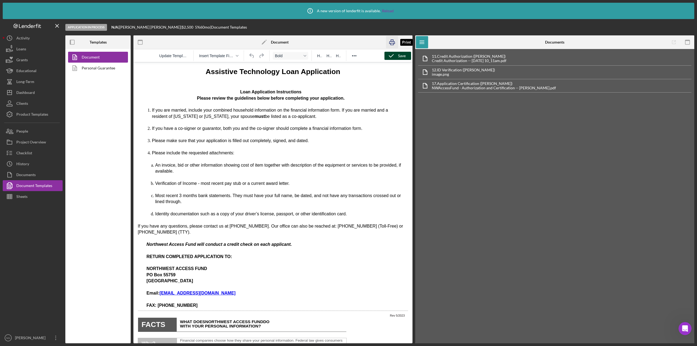
click at [390, 44] on icon "button" at bounding box center [392, 42] width 12 height 12
click at [378, 87] on p "Rich Text Area. Press ALT-0 for help." at bounding box center [271, 86] width 266 height 6
drag, startPoint x: 378, startPoint y: 87, endPoint x: 368, endPoint y: 82, distance: 11.0
click at [363, 89] on p "Rich Text Area. Press ALT-0 for help." at bounding box center [271, 86] width 266 height 6
click at [391, 42] on icon "button" at bounding box center [392, 42] width 12 height 12
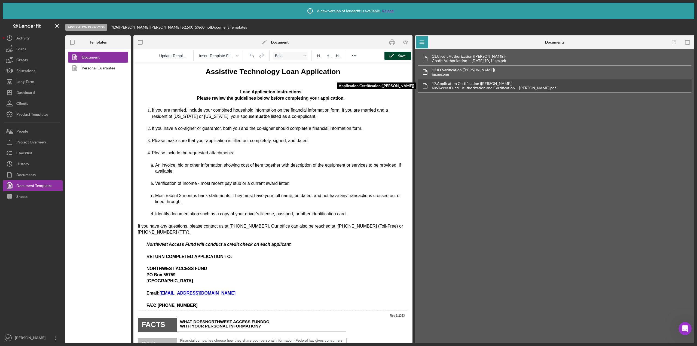
click at [468, 86] on div "NWAccessFund - Authorization and Certification -- [PERSON_NAME].pdf" at bounding box center [494, 88] width 124 height 4
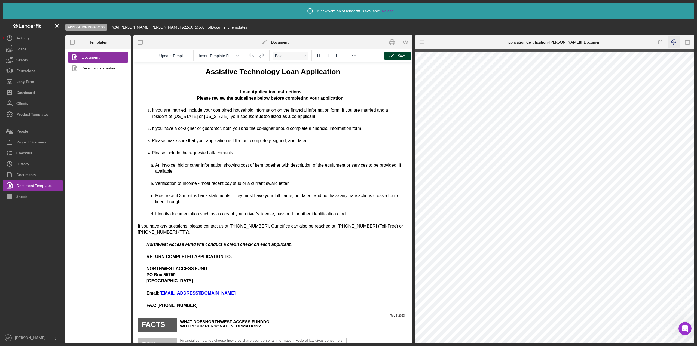
click at [672, 42] on icon "Icon/Download" at bounding box center [673, 42] width 12 height 12
click at [395, 57] on icon "button" at bounding box center [391, 56] width 14 height 14
click at [418, 42] on icon "Icon/Menu" at bounding box center [422, 42] width 12 height 12
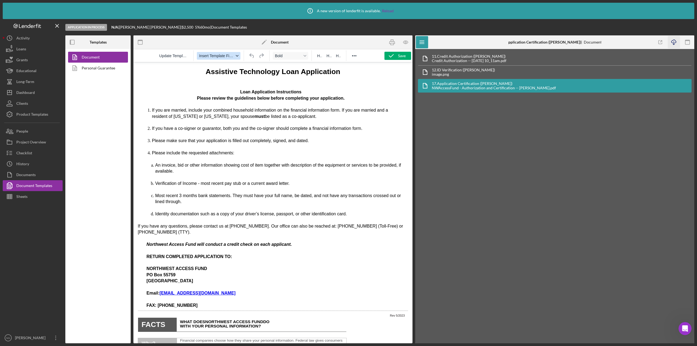
click at [238, 57] on button "Insert Template Field" at bounding box center [219, 56] width 44 height 8
click at [351, 57] on icon "Reveal or hide additional toolbar items" at bounding box center [354, 56] width 7 height 7
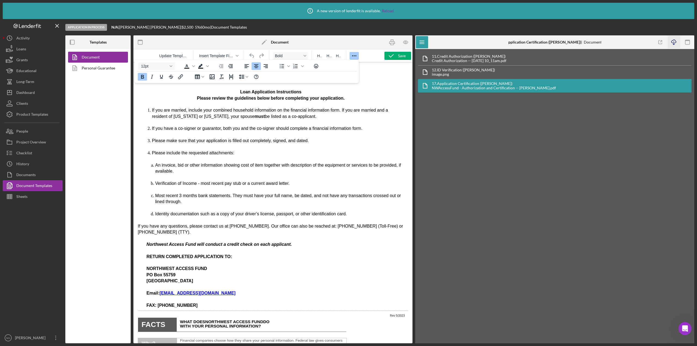
click at [352, 56] on icon "Reveal or hide additional toolbar items" at bounding box center [354, 56] width 7 height 7
click at [358, 43] on div at bounding box center [365, 42] width 93 height 14
click at [296, 169] on li "An invoice, bid or other information showing cost of item together with descrip…" at bounding box center [279, 168] width 248 height 12
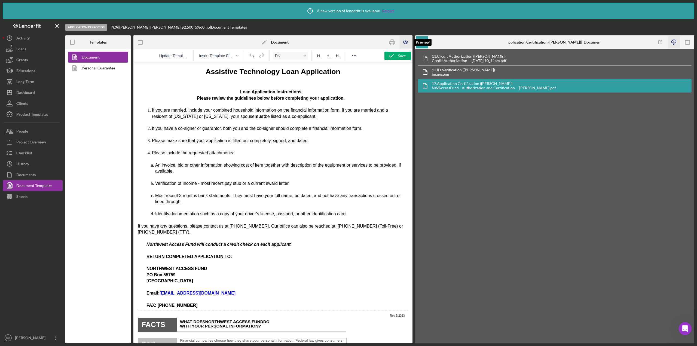
click at [405, 45] on icon "button" at bounding box center [405, 42] width 12 height 12
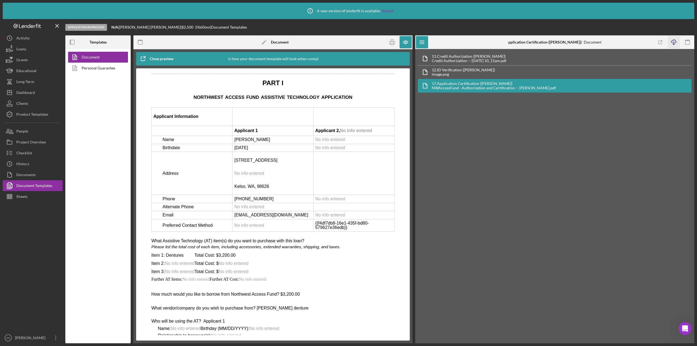
scroll to position [816, 0]
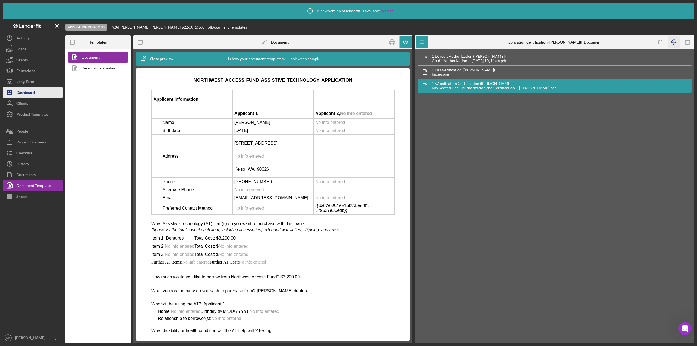
click at [25, 97] on div "Dashboard" at bounding box center [25, 93] width 19 height 12
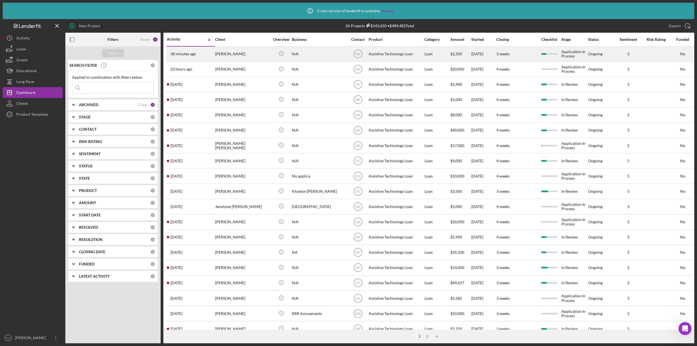
click at [233, 54] on div "[PERSON_NAME]" at bounding box center [242, 54] width 54 height 14
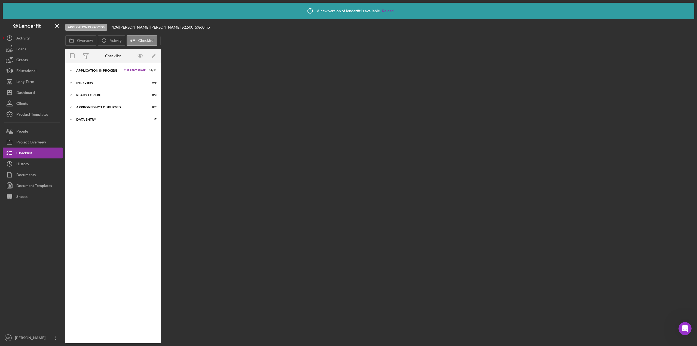
click at [233, 54] on div "Overview Internal Workflow Stage Application In Process Icon/Dropdown Arrow Arc…" at bounding box center [379, 196] width 629 height 294
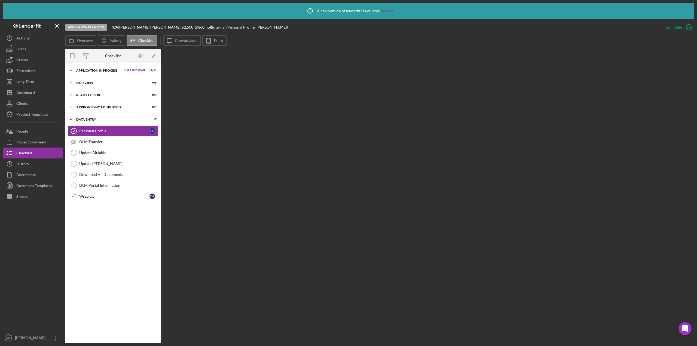
click at [88, 67] on div "Icon/Expander Application In Process Current Stage 14 / 21 Set Stage" at bounding box center [112, 70] width 95 height 11
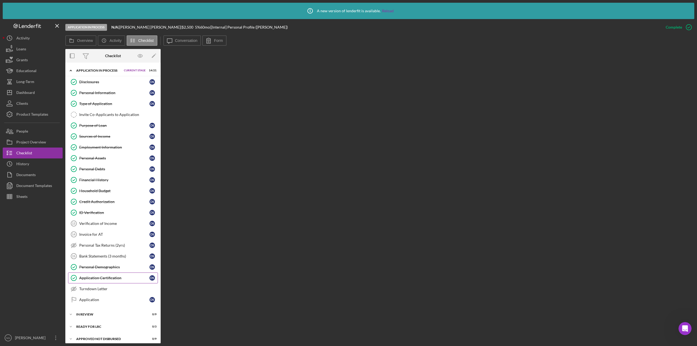
click at [99, 274] on link "Application Certification Application Certification D S" at bounding box center [113, 277] width 90 height 11
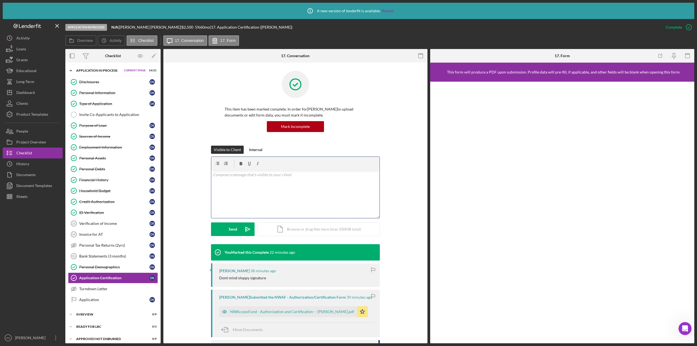
click at [260, 189] on div "v Color teal Color pink Remove color Add row above Add row below Add column bef…" at bounding box center [295, 194] width 168 height 48
click at [236, 230] on div "Send" at bounding box center [233, 229] width 8 height 14
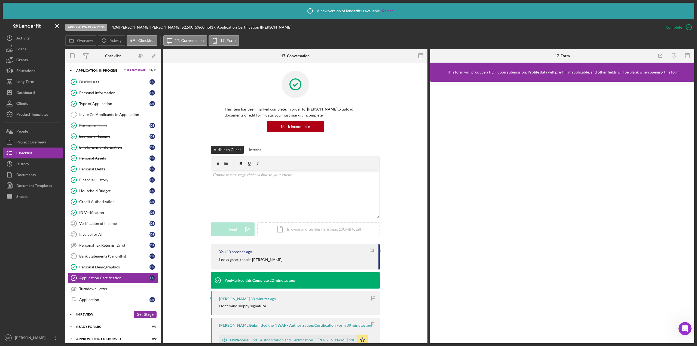
click at [85, 313] on div "In Review" at bounding box center [103, 314] width 55 height 3
click at [97, 324] on div "Assign Application Number" at bounding box center [118, 326] width 78 height 4
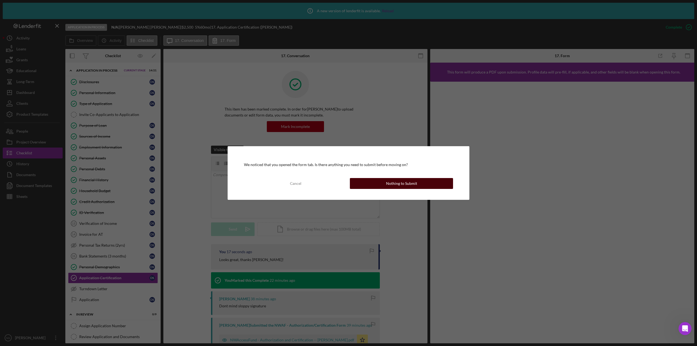
click at [401, 183] on div "Nothing to Submit" at bounding box center [401, 183] width 31 height 11
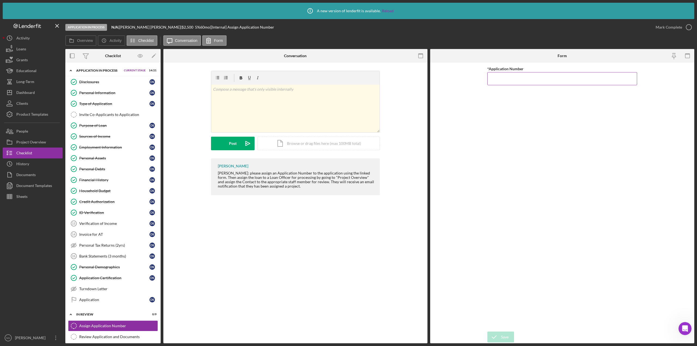
click at [511, 81] on input "*Application Number" at bounding box center [562, 78] width 150 height 13
type input "5534"
click at [498, 337] on icon "submit" at bounding box center [494, 337] width 14 height 14
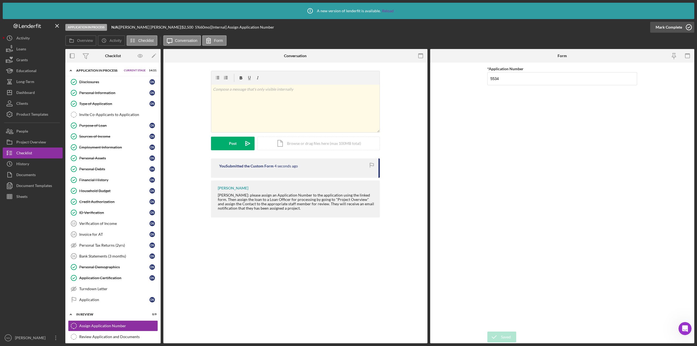
click at [690, 29] on icon "button" at bounding box center [689, 27] width 14 height 14
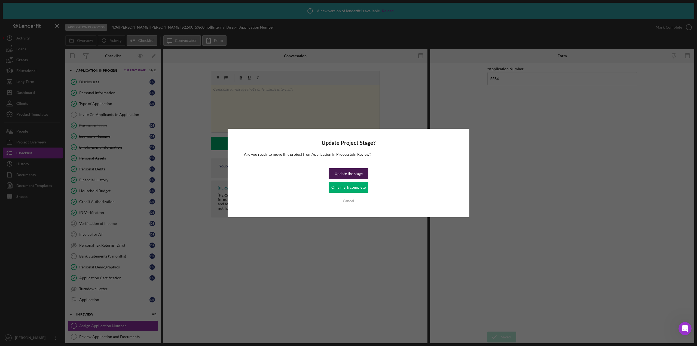
click at [354, 176] on div "Update the stage" at bounding box center [348, 173] width 28 height 11
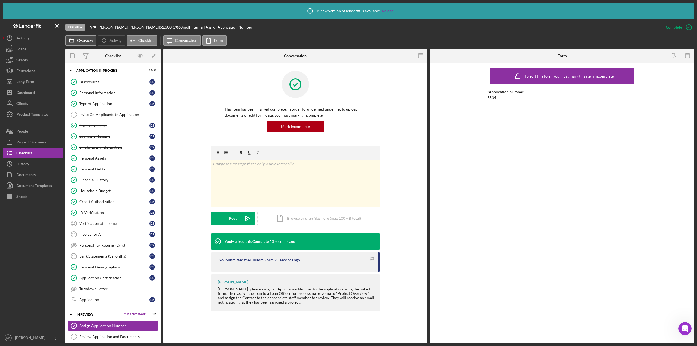
click at [76, 42] on icon at bounding box center [71, 40] width 11 height 11
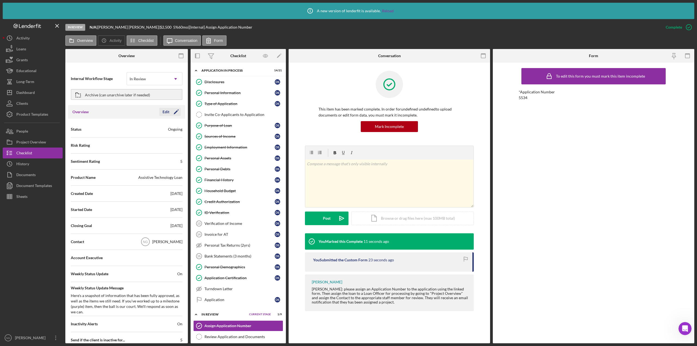
click at [174, 110] on icon "Icon/Edit" at bounding box center [176, 112] width 14 height 14
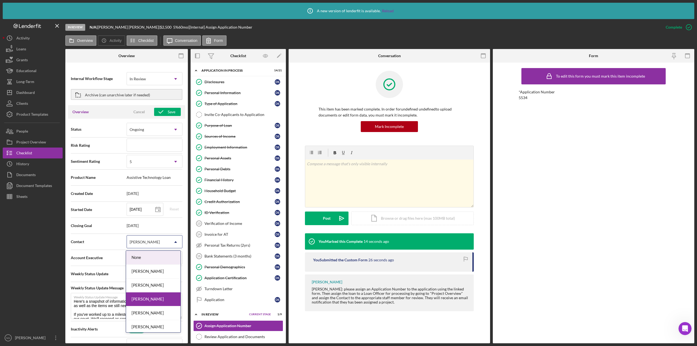
click at [158, 244] on div "[PERSON_NAME]" at bounding box center [148, 242] width 42 height 13
click at [152, 287] on div "[PERSON_NAME]" at bounding box center [153, 285] width 54 height 14
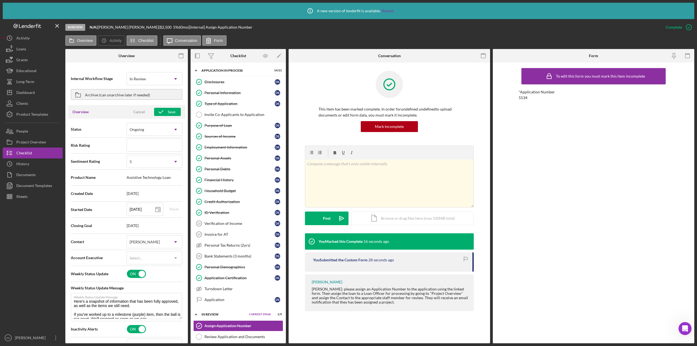
type textarea "Here's a snapshot of information that has been fully approved, as well as the i…"
click at [168, 112] on div "Save" at bounding box center [172, 112] width 8 height 8
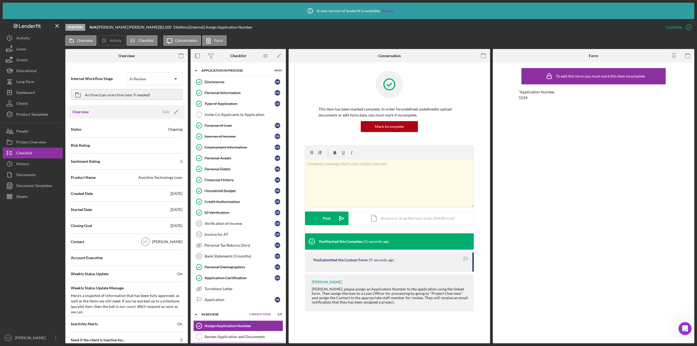
click at [237, 345] on div "Create PDF of Application" at bounding box center [243, 347] width 78 height 4
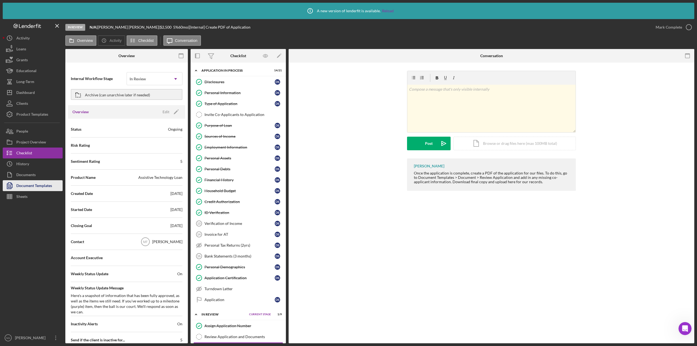
click at [42, 188] on div "Document Templates" at bounding box center [34, 186] width 36 height 12
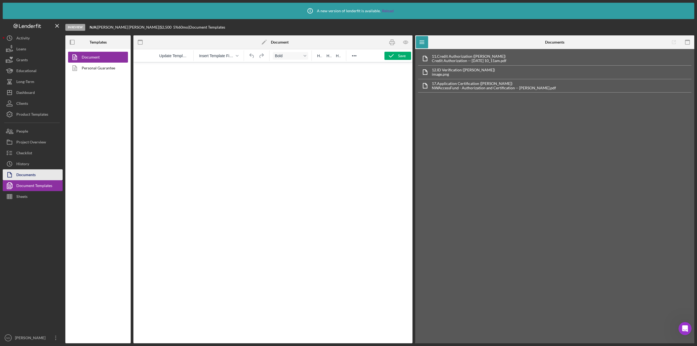
click at [37, 176] on button "Documents" at bounding box center [33, 174] width 60 height 11
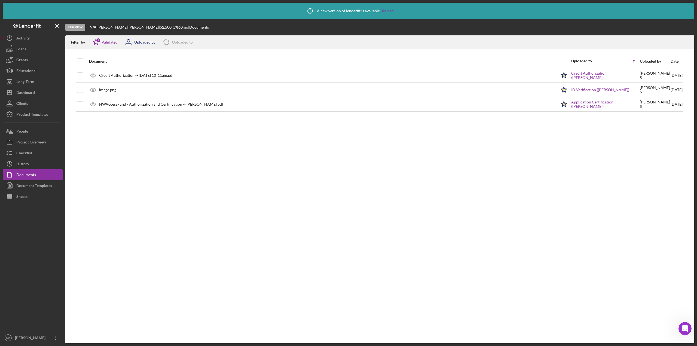
click at [139, 44] on div "Uploaded by" at bounding box center [144, 42] width 21 height 4
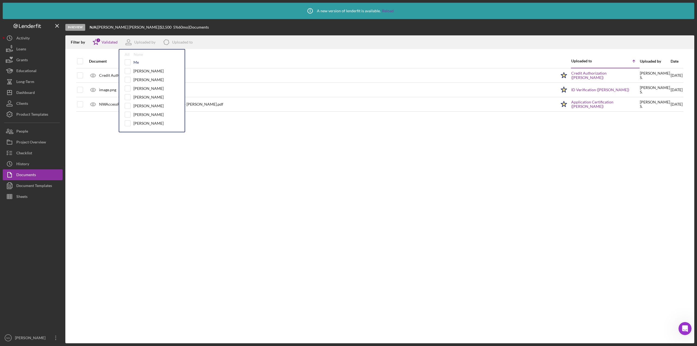
click at [137, 62] on div "Me" at bounding box center [135, 62] width 5 height 4
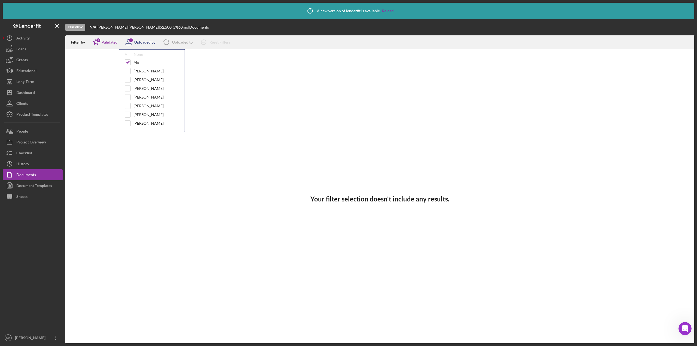
click at [134, 41] on icon at bounding box center [129, 42] width 14 height 14
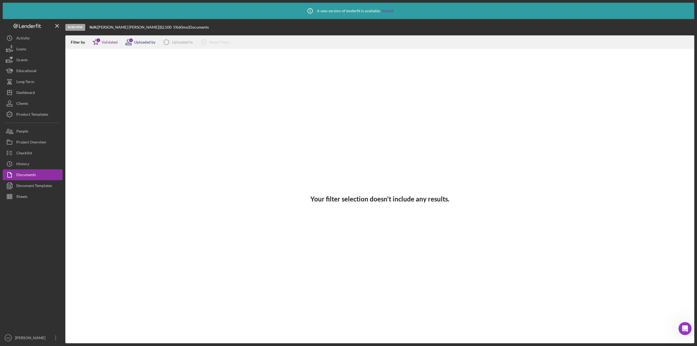
click at [134, 41] on icon at bounding box center [129, 42] width 14 height 14
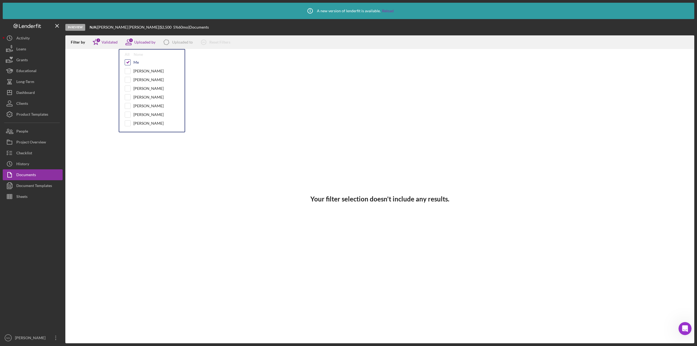
click at [130, 63] on input "checkbox" at bounding box center [127, 62] width 5 height 5
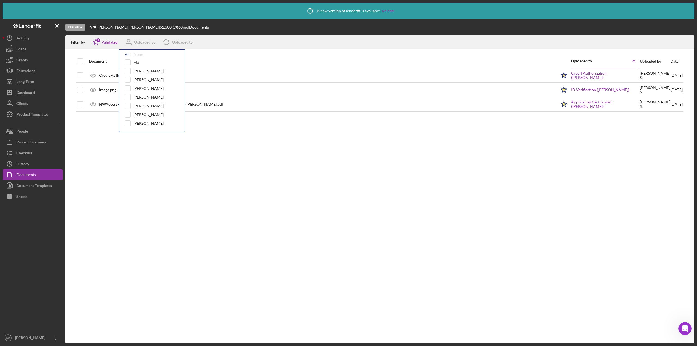
click at [127, 56] on div "All" at bounding box center [127, 54] width 5 height 4
checkbox input "true"
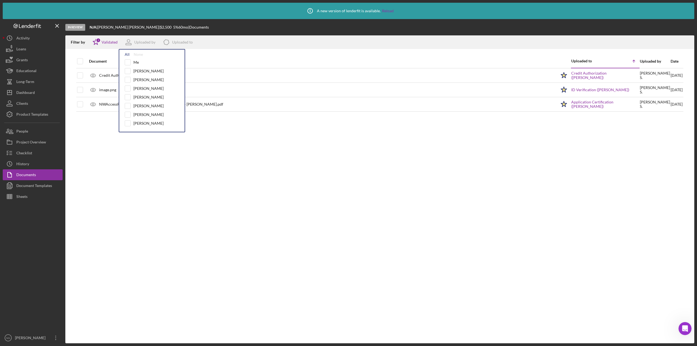
checkbox input "true"
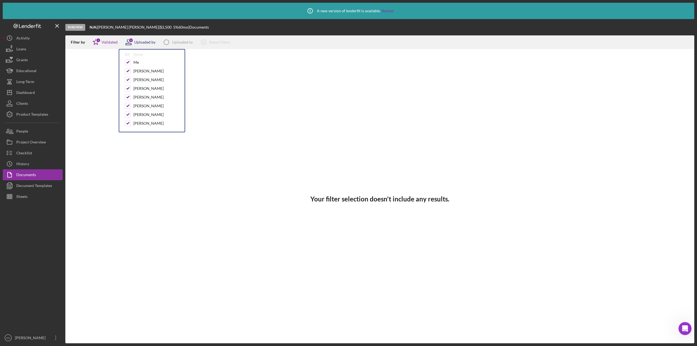
click at [146, 43] on div "Uploaded by" at bounding box center [144, 42] width 21 height 4
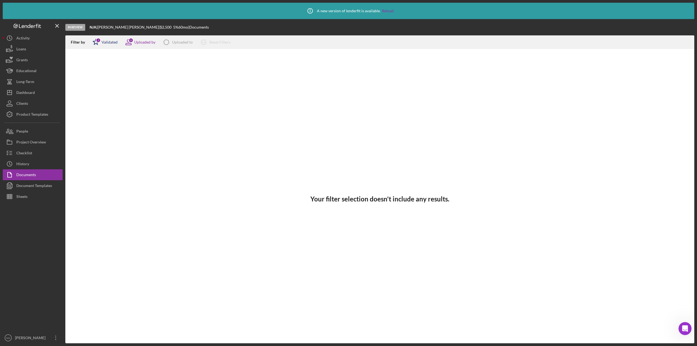
click at [115, 44] on div "Validated" at bounding box center [109, 42] width 16 height 4
click at [133, 43] on icon at bounding box center [129, 42] width 14 height 14
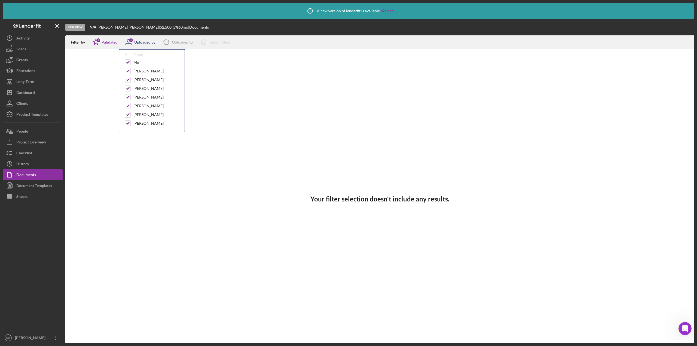
click at [133, 43] on icon at bounding box center [129, 42] width 14 height 14
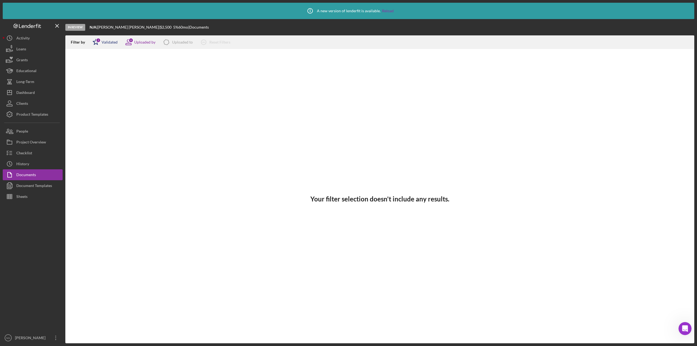
click at [114, 43] on div "Validated" at bounding box center [109, 42] width 16 height 4
click at [107, 71] on div "Not validated" at bounding box center [112, 71] width 23 height 4
click at [140, 39] on div "8 Uploaded by" at bounding box center [139, 42] width 34 height 14
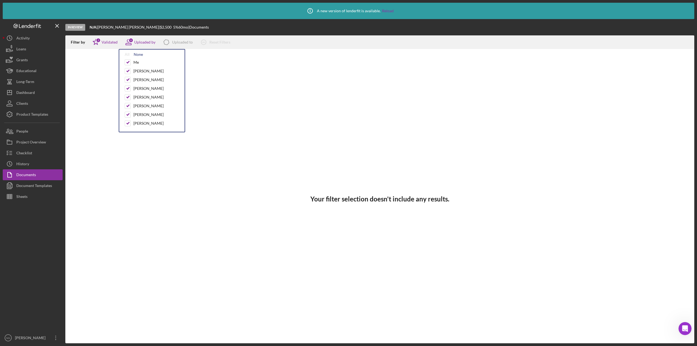
click at [137, 56] on div "None" at bounding box center [138, 54] width 9 height 4
checkbox input "false"
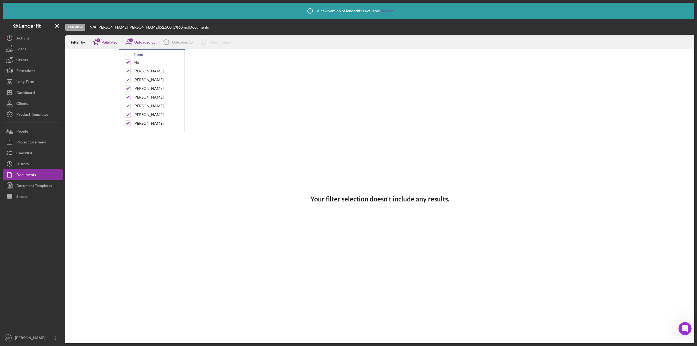
checkbox input "false"
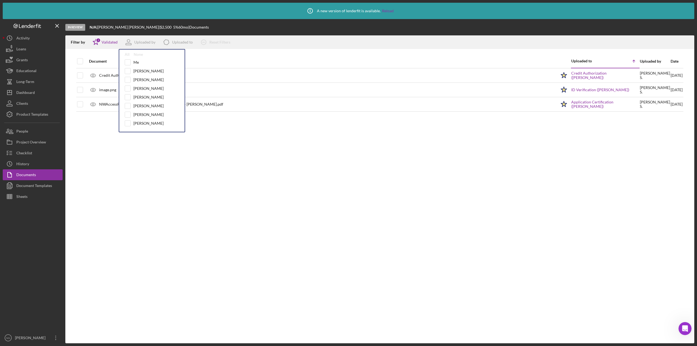
click at [34, 216] on div at bounding box center [33, 267] width 60 height 130
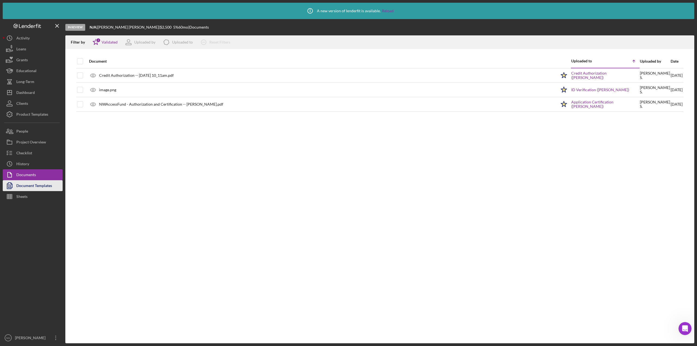
click at [33, 186] on div "Document Templates" at bounding box center [34, 186] width 36 height 12
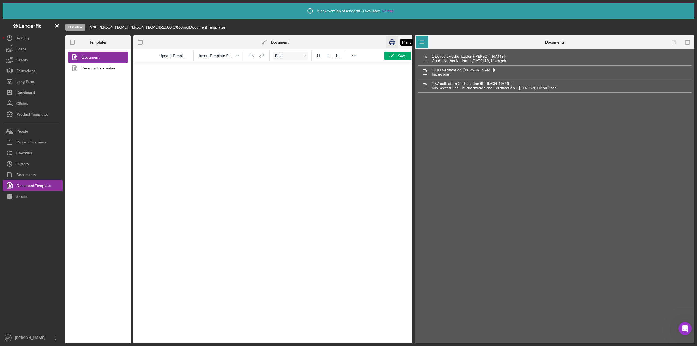
click at [392, 44] on icon "button" at bounding box center [392, 42] width 12 height 12
click at [30, 95] on div "Dashboard" at bounding box center [25, 93] width 19 height 12
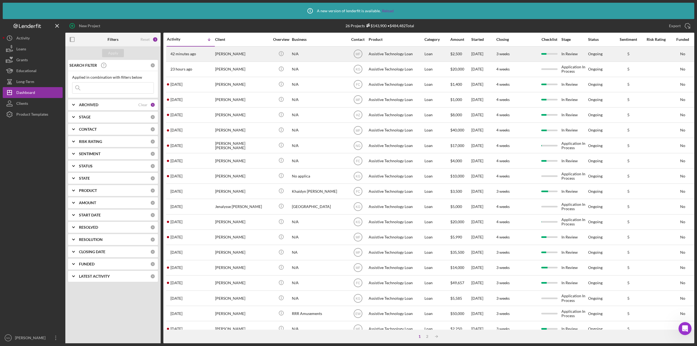
click at [209, 53] on div "42 minutes ago David Schoonover" at bounding box center [191, 54] width 48 height 14
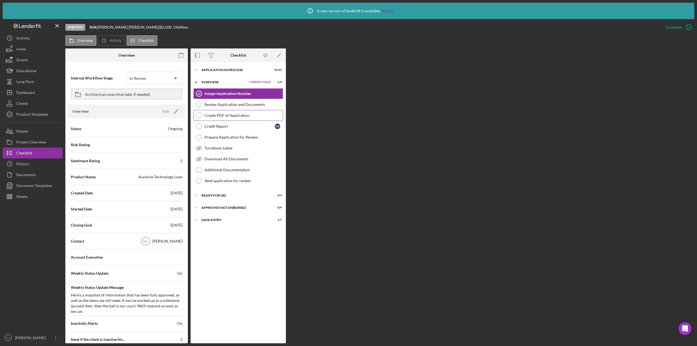
click at [232, 116] on div "Create PDF of Application" at bounding box center [243, 115] width 78 height 4
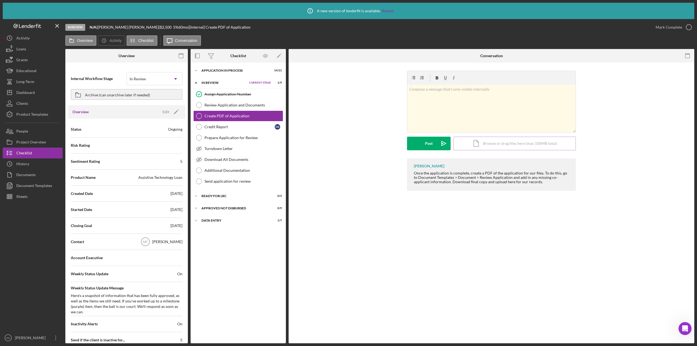
click at [506, 142] on div "Icon/Document Browse or drag files here (max 100MB total) Tap to choose files o…" at bounding box center [514, 144] width 122 height 14
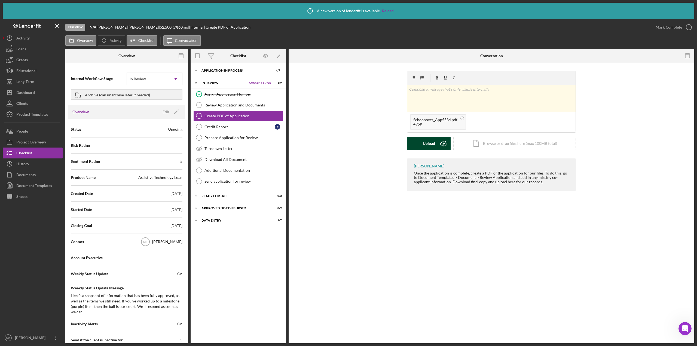
click at [433, 145] on div "Upload" at bounding box center [429, 144] width 12 height 14
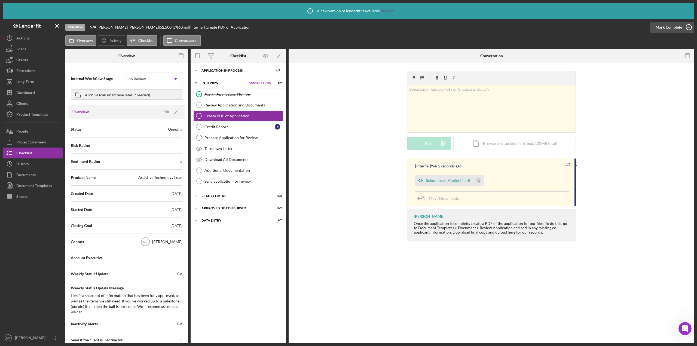
click at [687, 26] on icon "button" at bounding box center [689, 27] width 14 height 14
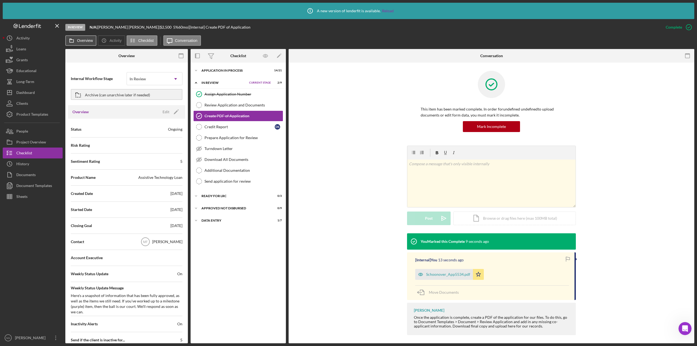
click at [81, 40] on label "Overview" at bounding box center [85, 40] width 16 height 4
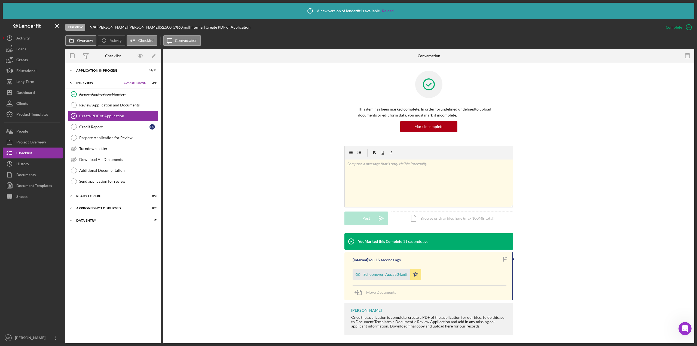
click at [84, 40] on label "Overview" at bounding box center [85, 40] width 16 height 4
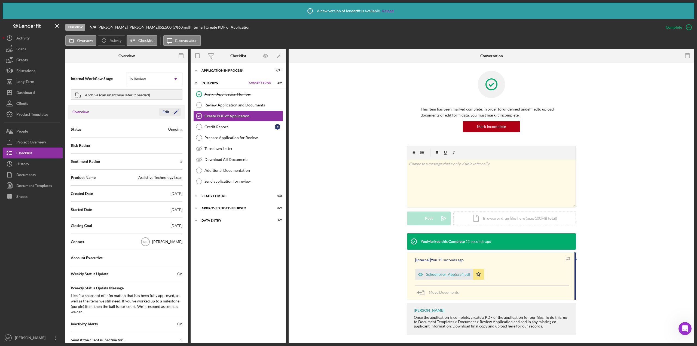
click at [172, 111] on icon "Icon/Edit" at bounding box center [176, 112] width 14 height 14
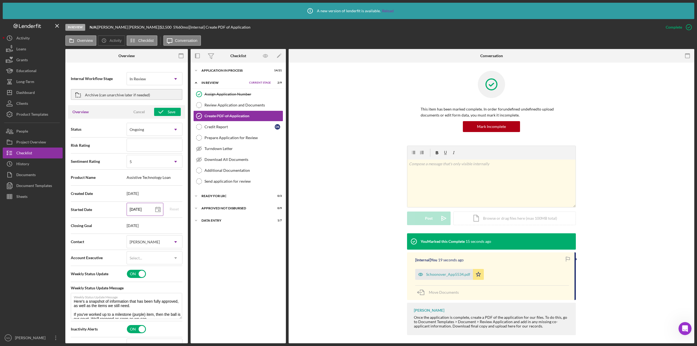
click at [146, 214] on input "[DATE]" at bounding box center [145, 209] width 37 height 13
type textarea "Here's a snapshot of information that has been fully approved, as well as the i…"
click at [156, 209] on line at bounding box center [157, 209] width 5 height 0
type input "09/30/2025"
type input "2025-09-30"
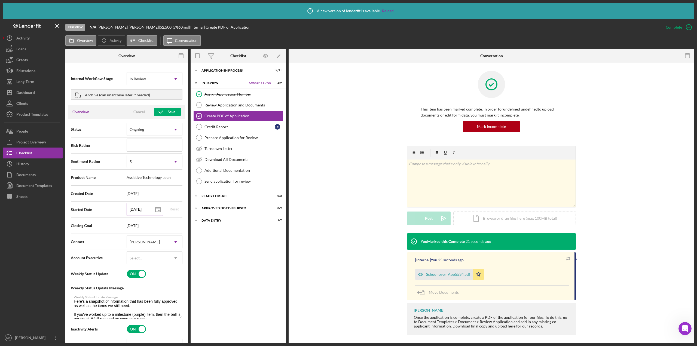
type textarea "Here's a snapshot of information that has been fully approved, as well as the i…"
click at [165, 112] on icon "button" at bounding box center [161, 112] width 14 height 14
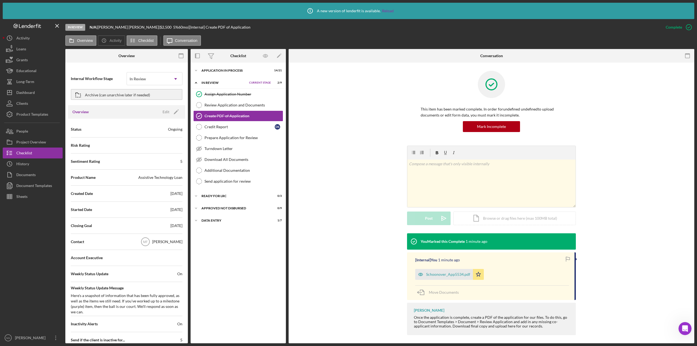
click at [41, 233] on div at bounding box center [33, 267] width 60 height 130
click at [236, 196] on div "Ready for LRC" at bounding box center [228, 195] width 55 height 3
click at [236, 242] on div "Icon/Expander Approved Not Disbursed 0 / 9 Set Stage" at bounding box center [237, 243] width 95 height 11
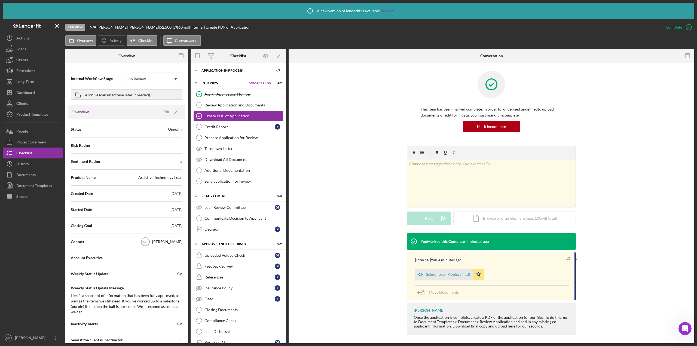
click at [44, 252] on div at bounding box center [33, 267] width 60 height 130
click at [27, 92] on div "Dashboard" at bounding box center [25, 93] width 19 height 12
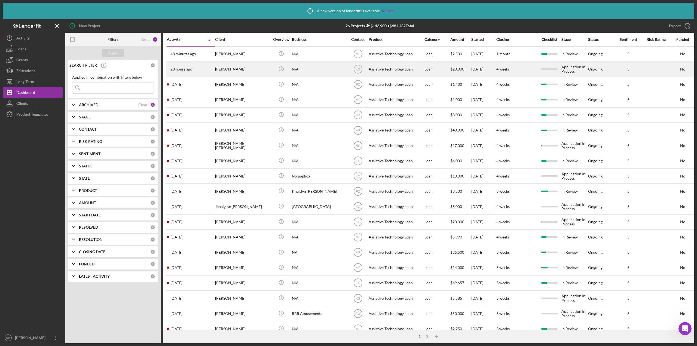
click at [324, 71] on div "N/A" at bounding box center [319, 69] width 54 height 14
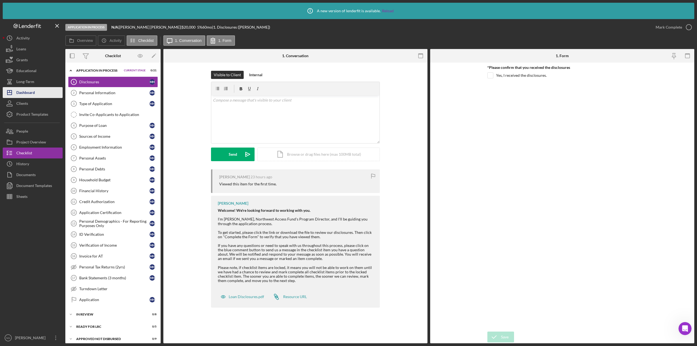
click at [33, 92] on div "Dashboard" at bounding box center [25, 93] width 19 height 12
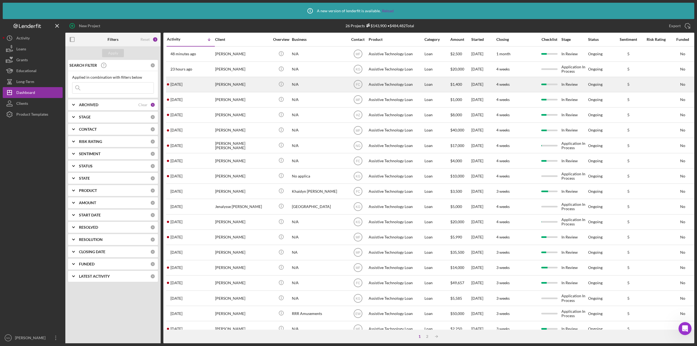
click at [249, 84] on div "[PERSON_NAME]" at bounding box center [242, 84] width 54 height 14
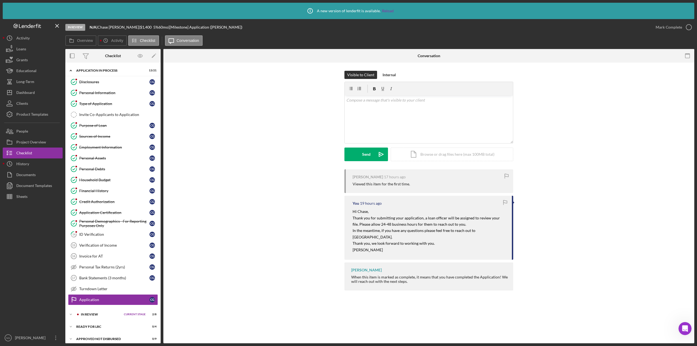
click at [171, 198] on div "Visible to Client Internal v Color teal Color pink Remove color Add row above A…" at bounding box center [428, 182] width 531 height 239
click at [29, 96] on div "Dashboard" at bounding box center [25, 93] width 19 height 12
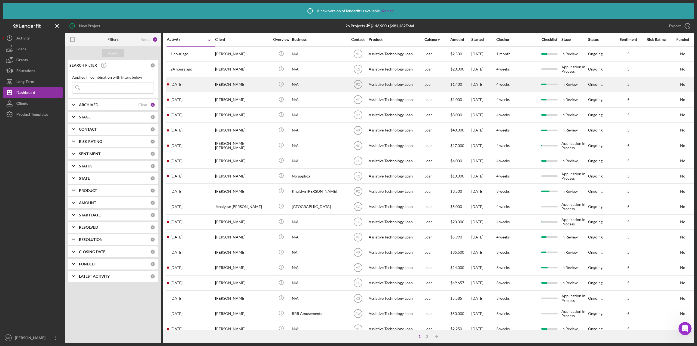
click at [222, 80] on div "[PERSON_NAME]" at bounding box center [242, 84] width 54 height 14
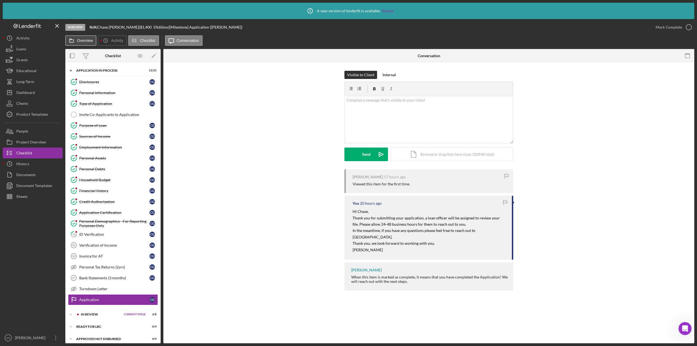
click at [85, 44] on button "Overview" at bounding box center [80, 40] width 31 height 10
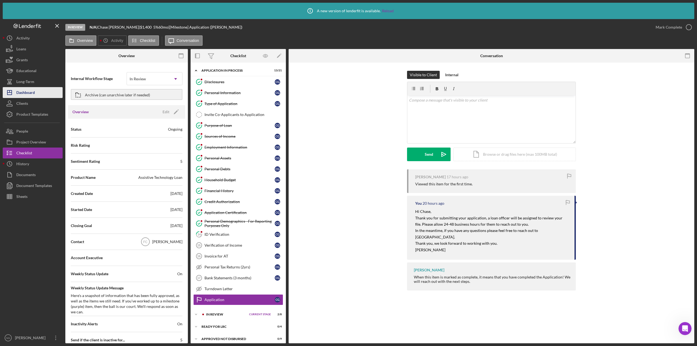
click at [48, 92] on button "Icon/Dashboard Dashboard" at bounding box center [33, 92] width 60 height 11
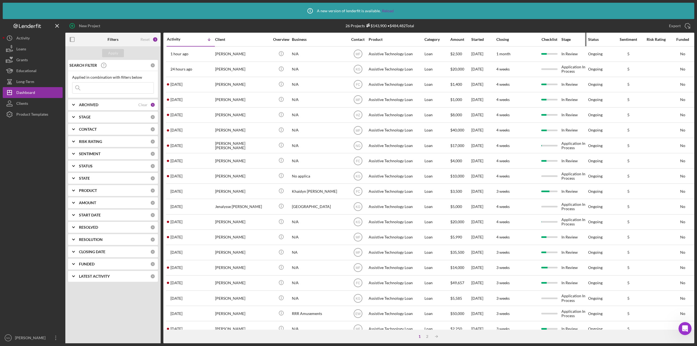
click at [568, 39] on div "Stage" at bounding box center [574, 39] width 26 height 4
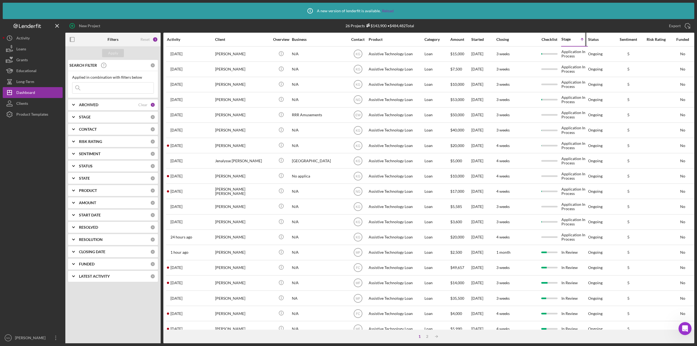
click at [568, 39] on div "Stage" at bounding box center [567, 39] width 13 height 4
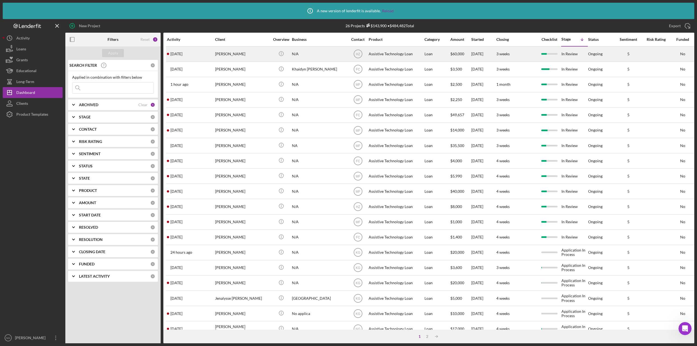
click at [264, 58] on div "[PERSON_NAME]" at bounding box center [242, 54] width 54 height 14
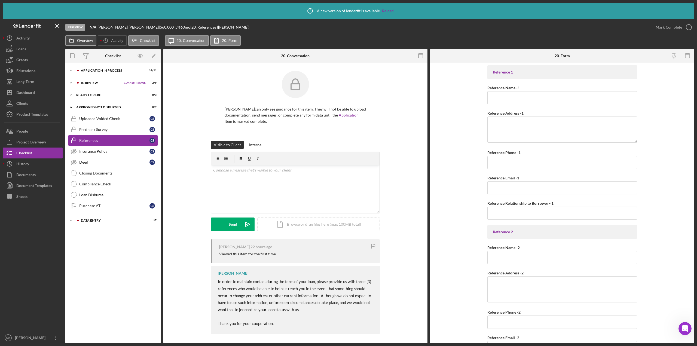
click at [78, 41] on label "Overview" at bounding box center [85, 40] width 16 height 4
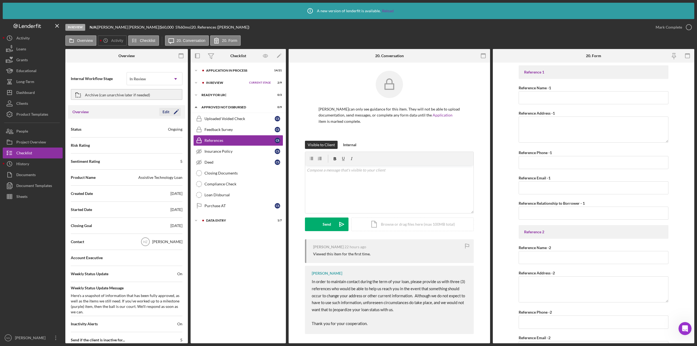
click at [177, 114] on icon "Icon/Edit" at bounding box center [176, 112] width 14 height 14
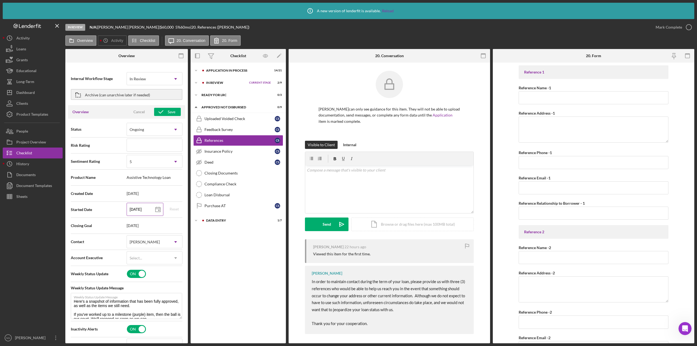
click at [158, 210] on polygon at bounding box center [157, 209] width 5 height 4
type input "09/30/2025"
type input "2025-09-30"
type textarea "Here's a snapshot of information that has been fully approved, as well as the i…"
type input "2025-09-02"
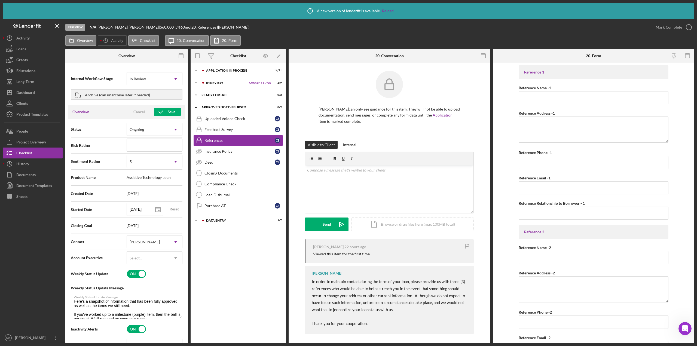
type input "[DATE]"
type textarea "Here's a snapshot of information that has been fully approved, as well as the i…"
click at [168, 111] on div "Save" at bounding box center [172, 112] width 8 height 8
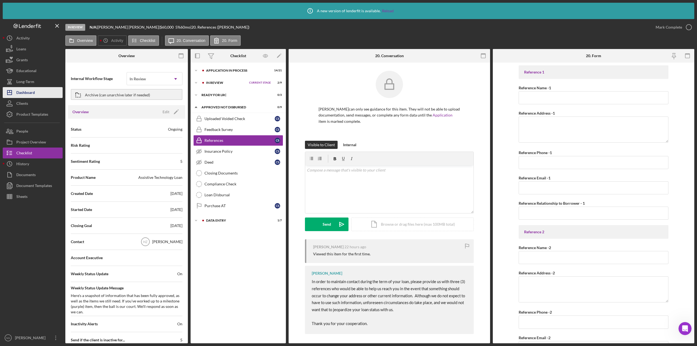
click at [30, 92] on div "Dashboard" at bounding box center [25, 93] width 19 height 12
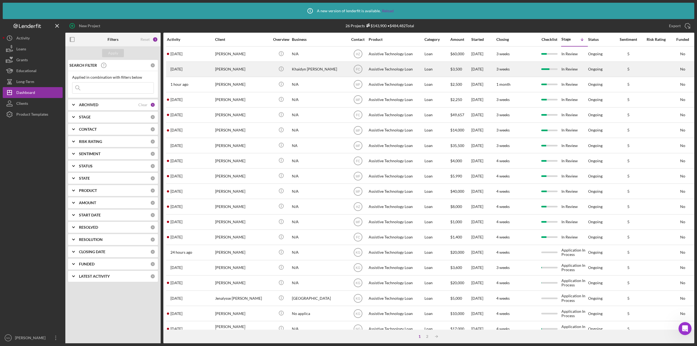
click at [211, 67] on div "4 days ago Khaidyn Mace" at bounding box center [191, 69] width 48 height 14
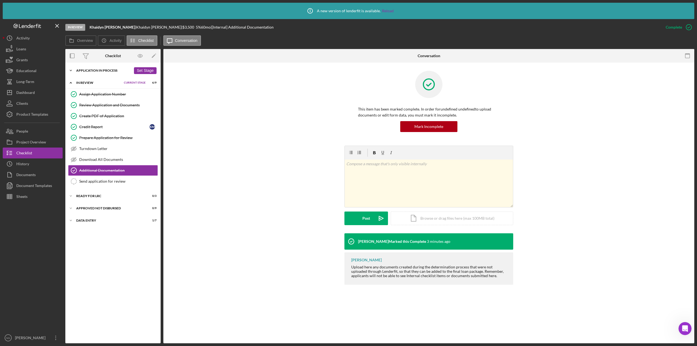
click at [94, 73] on div "Icon/Expander Application In Process 18 / 21 Set Stage" at bounding box center [112, 70] width 95 height 11
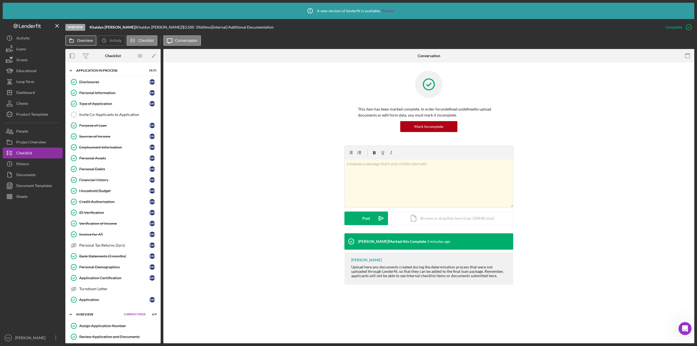
click at [85, 42] on label "Overview" at bounding box center [85, 40] width 16 height 4
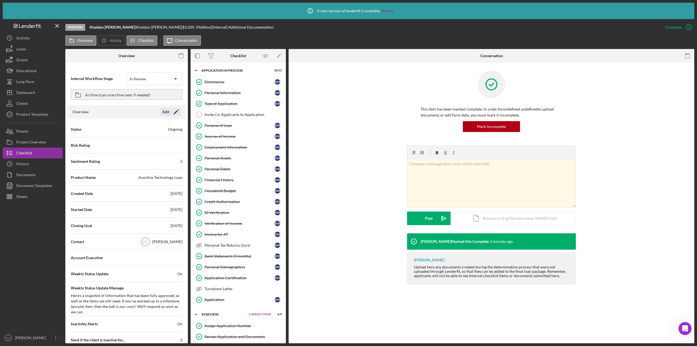
click at [174, 112] on icon "Icon/Edit" at bounding box center [176, 112] width 14 height 14
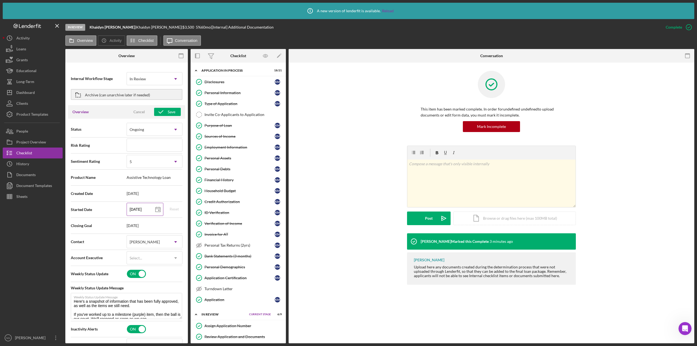
click at [148, 208] on input "08/31/2025" at bounding box center [145, 209] width 37 height 13
type textarea "Here's a snapshot of information that has been fully approved, as well as the i…"
click at [156, 210] on icon at bounding box center [158, 210] width 14 height 14
type input "09/30/2025"
type input "2025-09-30"
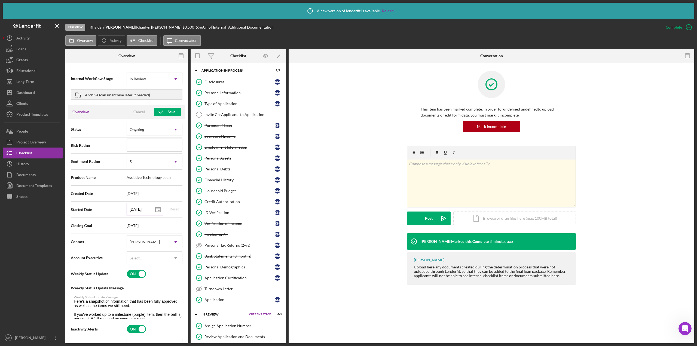
type textarea "Here's a snapshot of information that has been fully approved, as well as the i…"
type input "[DATE]"
type input "2025-09-05"
type textarea "Here's a snapshot of information that has been fully approved, as well as the i…"
type input "2025-09-05"
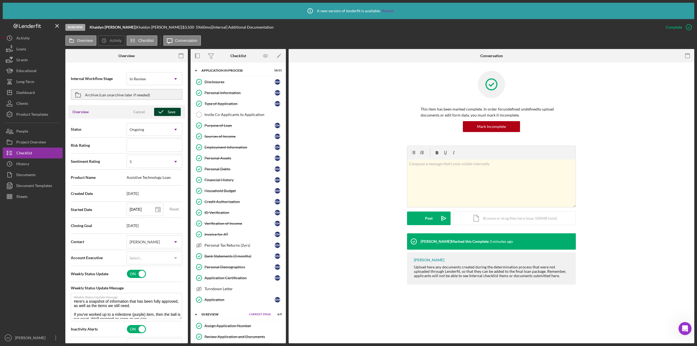
click at [170, 112] on div "Save" at bounding box center [172, 112] width 8 height 8
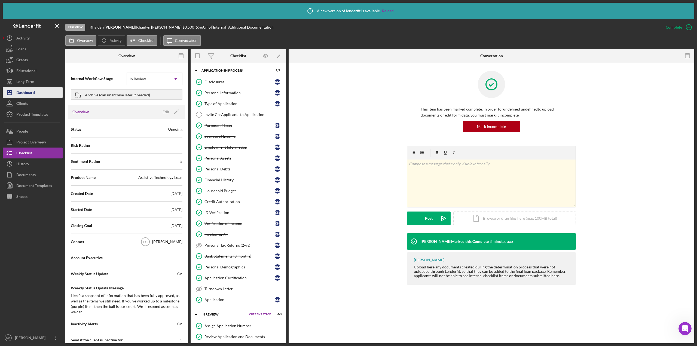
click at [39, 96] on button "Icon/Dashboard Dashboard" at bounding box center [33, 92] width 60 height 11
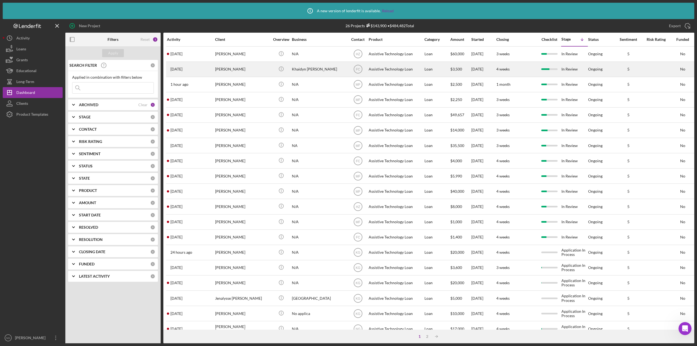
click at [246, 69] on div "Khaidyn Mace" at bounding box center [242, 69] width 54 height 14
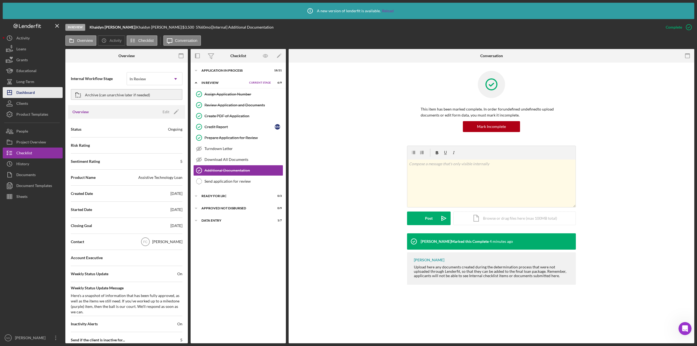
click at [29, 95] on div "Dashboard" at bounding box center [25, 93] width 19 height 12
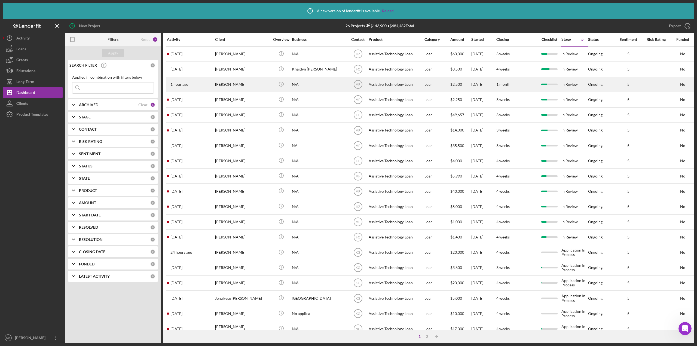
click at [238, 87] on div "[PERSON_NAME]" at bounding box center [242, 84] width 54 height 14
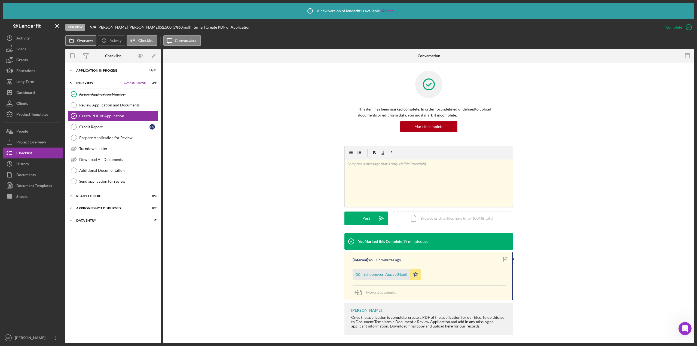
click at [76, 40] on icon at bounding box center [71, 40] width 11 height 11
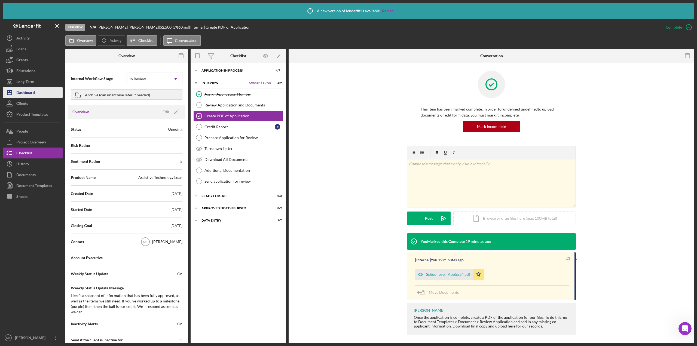
click at [31, 97] on div "Dashboard" at bounding box center [25, 93] width 19 height 12
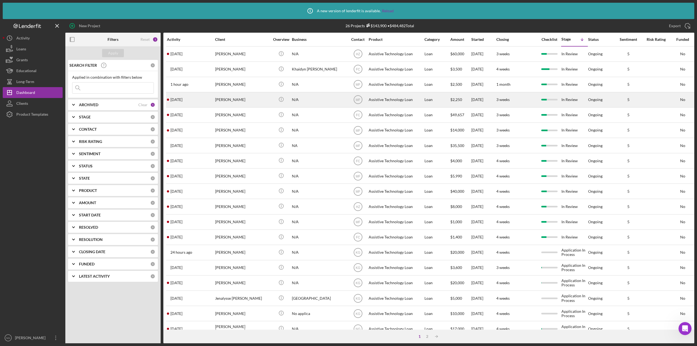
click at [229, 101] on div "[PERSON_NAME]" at bounding box center [242, 100] width 54 height 14
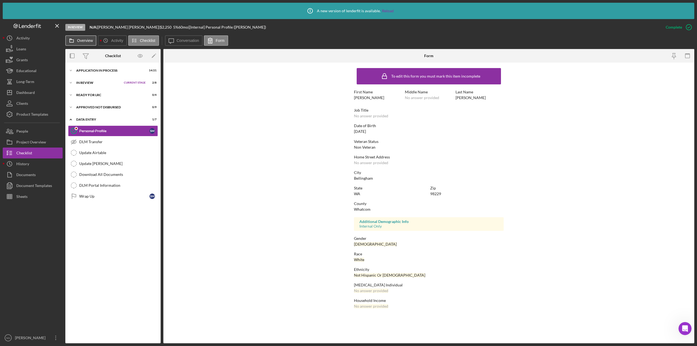
click at [83, 43] on button "Overview" at bounding box center [80, 40] width 31 height 10
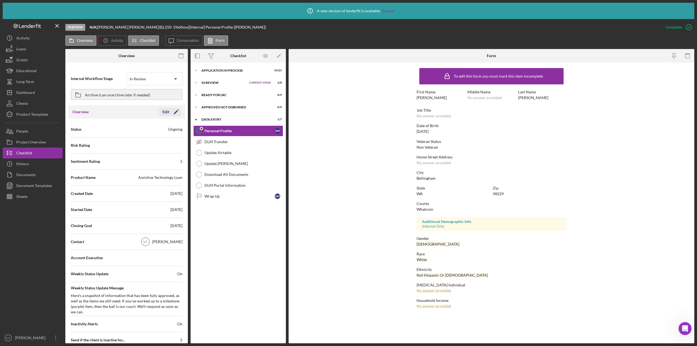
click at [174, 110] on icon "Icon/Edit" at bounding box center [176, 112] width 14 height 14
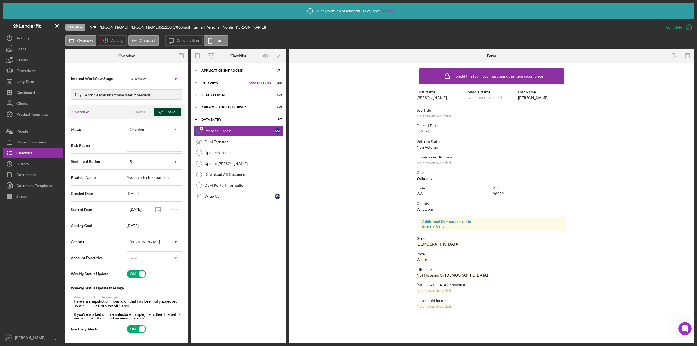
click at [164, 110] on icon "button" at bounding box center [161, 112] width 14 height 14
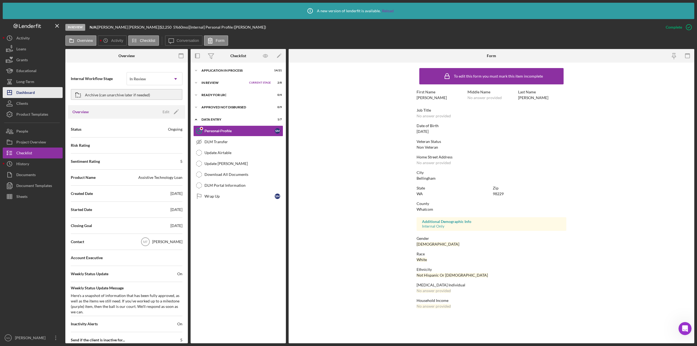
click at [51, 94] on button "Icon/Dashboard Dashboard" at bounding box center [33, 92] width 60 height 11
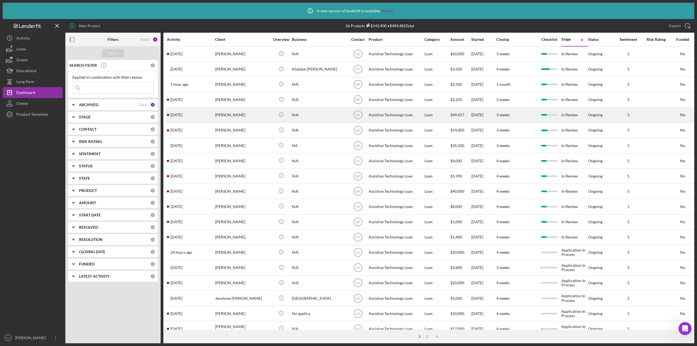
click at [227, 115] on div "[PERSON_NAME]" at bounding box center [242, 115] width 54 height 14
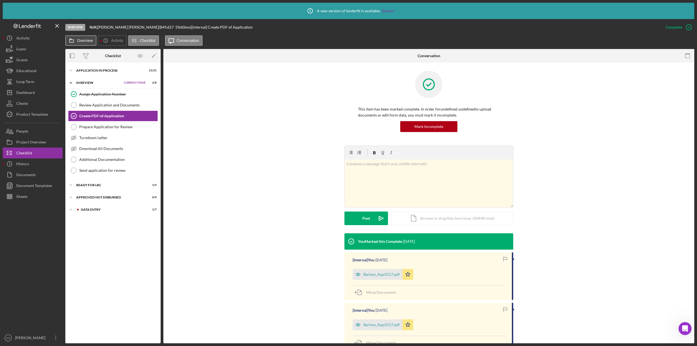
click at [88, 41] on label "Overview" at bounding box center [85, 40] width 16 height 4
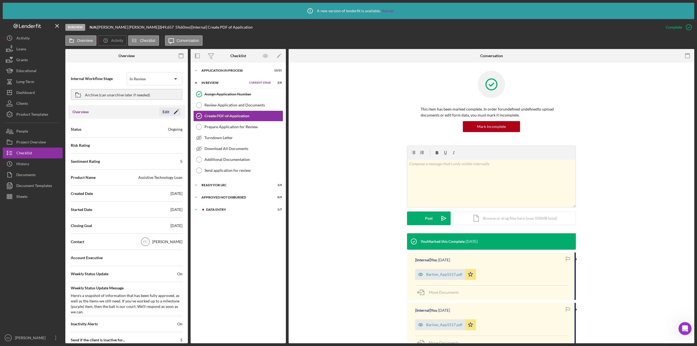
click at [173, 113] on icon "Icon/Edit" at bounding box center [176, 112] width 14 height 14
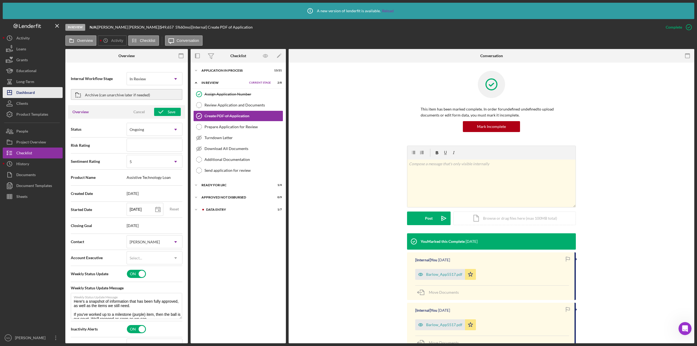
click at [42, 96] on button "Icon/Dashboard Dashboard" at bounding box center [33, 92] width 60 height 11
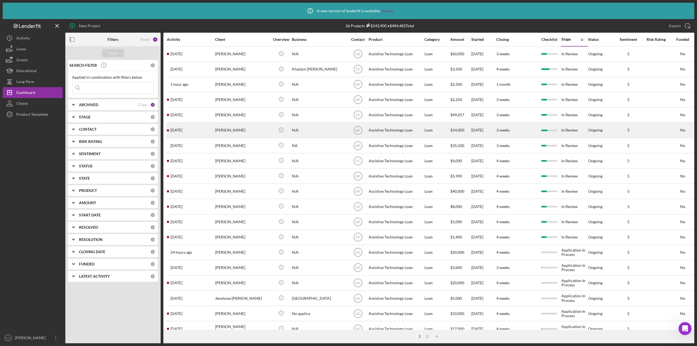
click at [233, 134] on div "[PERSON_NAME]" at bounding box center [242, 130] width 54 height 14
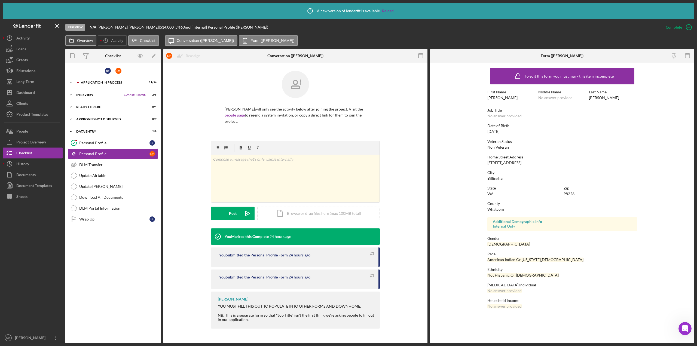
click at [81, 41] on label "Overview" at bounding box center [85, 40] width 16 height 4
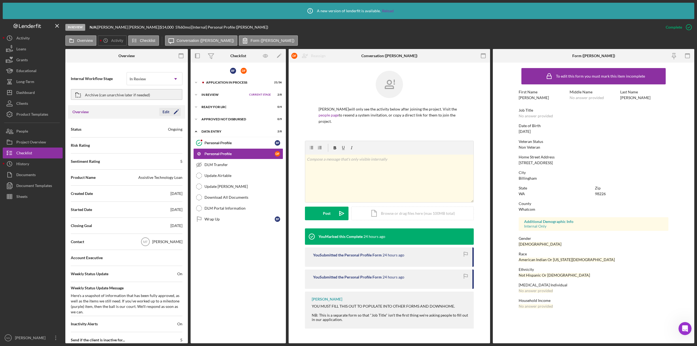
click at [173, 112] on icon "Icon/Edit" at bounding box center [176, 112] width 14 height 14
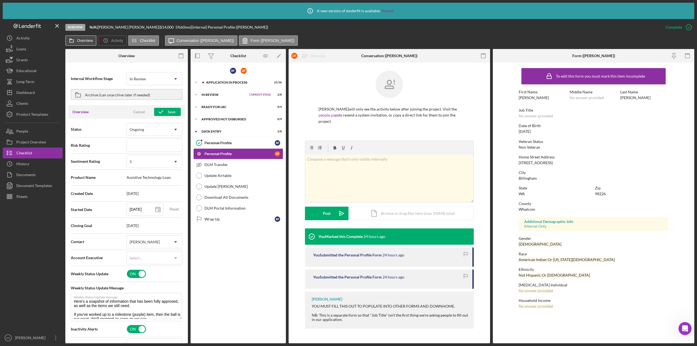
click at [86, 43] on button "Overview" at bounding box center [80, 40] width 31 height 10
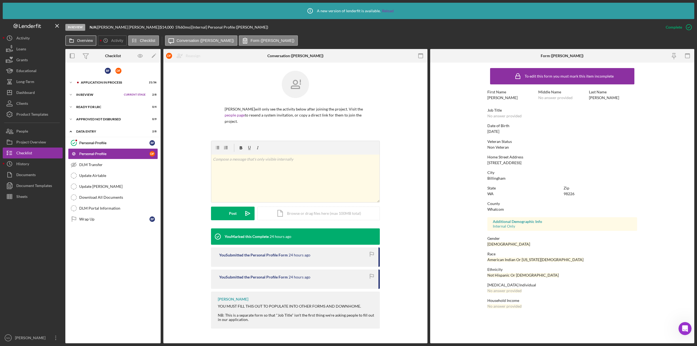
click at [83, 37] on button "Overview" at bounding box center [80, 40] width 31 height 10
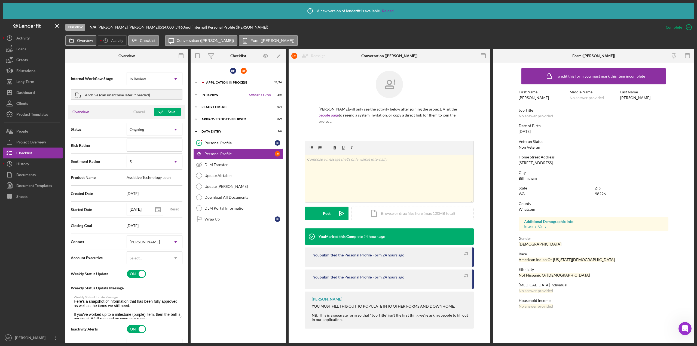
type textarea "Here's a snapshot of information that has been fully approved, as well as the i…"
click at [142, 112] on div "Cancel" at bounding box center [138, 112] width 11 height 8
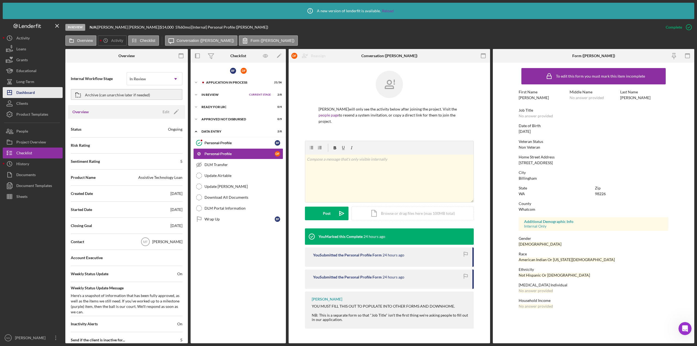
click at [33, 92] on div "Dashboard" at bounding box center [25, 93] width 19 height 12
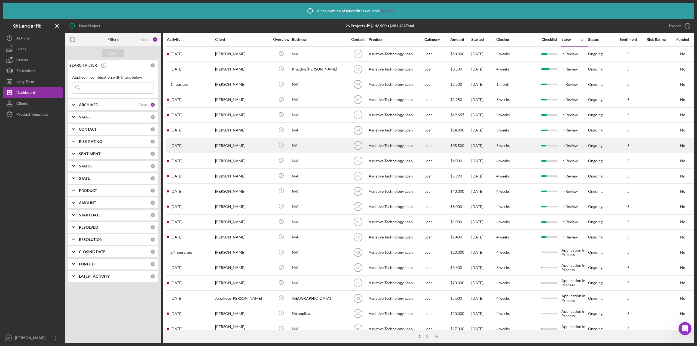
click at [229, 144] on div "[PERSON_NAME]" at bounding box center [242, 145] width 54 height 14
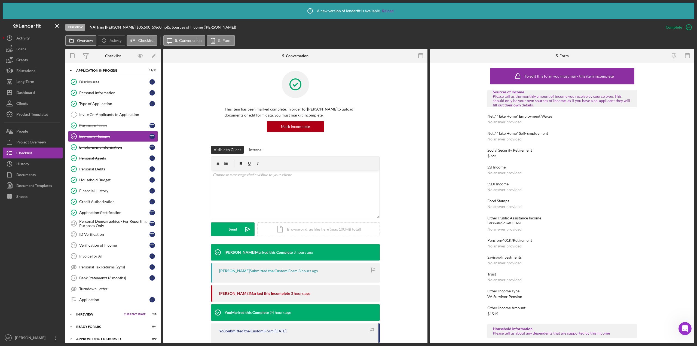
click at [91, 43] on button "Overview" at bounding box center [80, 40] width 31 height 10
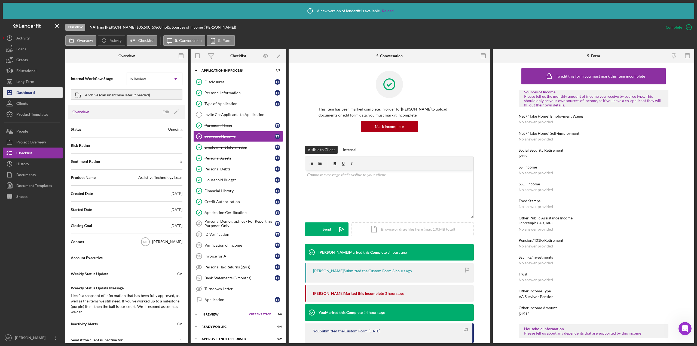
click at [37, 92] on button "Icon/Dashboard Dashboard" at bounding box center [33, 92] width 60 height 11
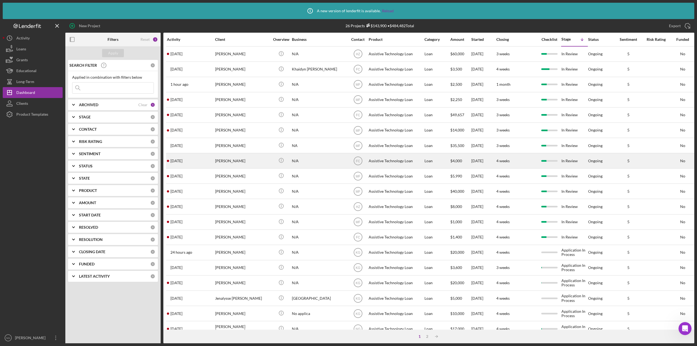
click at [224, 159] on div "[PERSON_NAME]" at bounding box center [242, 160] width 54 height 14
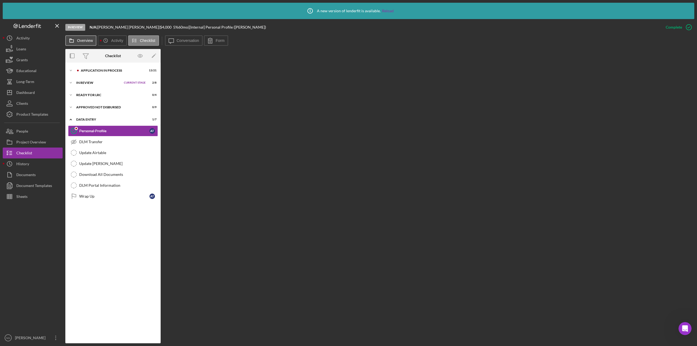
click at [76, 41] on icon at bounding box center [71, 40] width 11 height 11
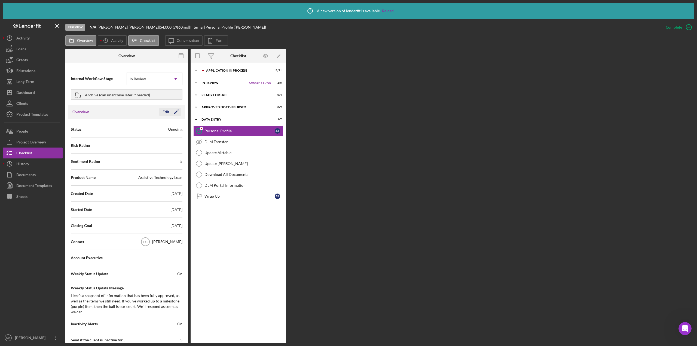
click at [174, 113] on icon "Icon/Edit" at bounding box center [176, 112] width 14 height 14
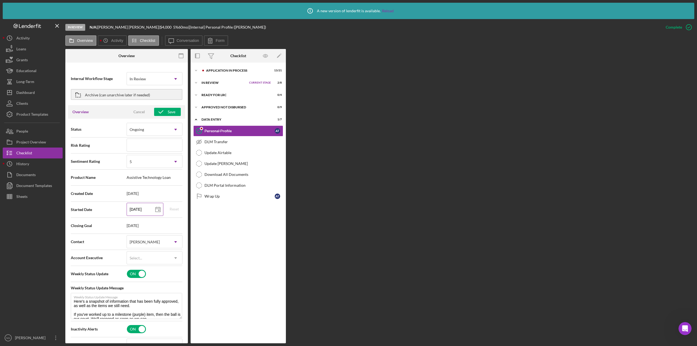
click at [153, 211] on icon at bounding box center [158, 210] width 14 height 14
type input "[DATE]"
type input "2025-09-08"
type textarea "Here's a snapshot of information that has been fully approved, as well as the i…"
type input "2025-09-08"
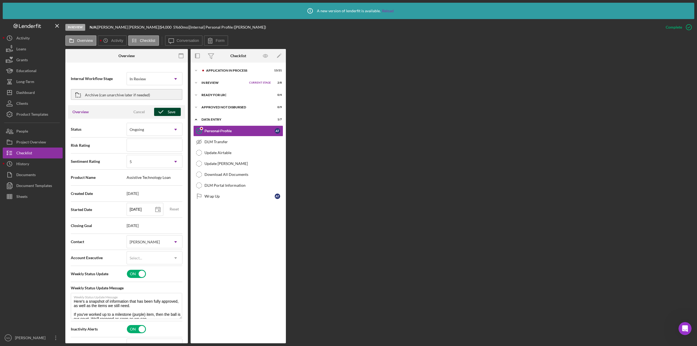
click at [164, 111] on icon "button" at bounding box center [161, 112] width 14 height 14
type textarea "Here's a snapshot of information that has been fully approved, as well as the i…"
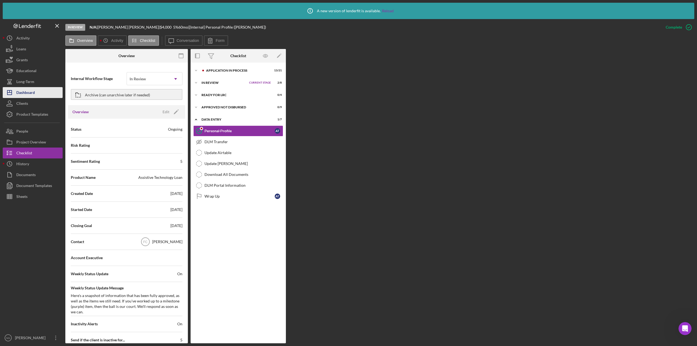
click at [44, 97] on button "Icon/Dashboard Dashboard" at bounding box center [33, 92] width 60 height 11
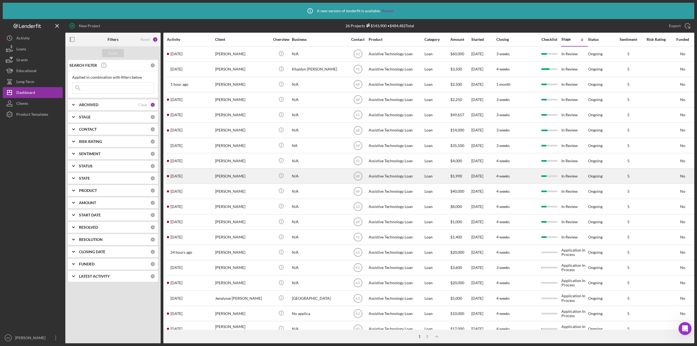
click at [224, 174] on div "[PERSON_NAME]" at bounding box center [242, 176] width 54 height 14
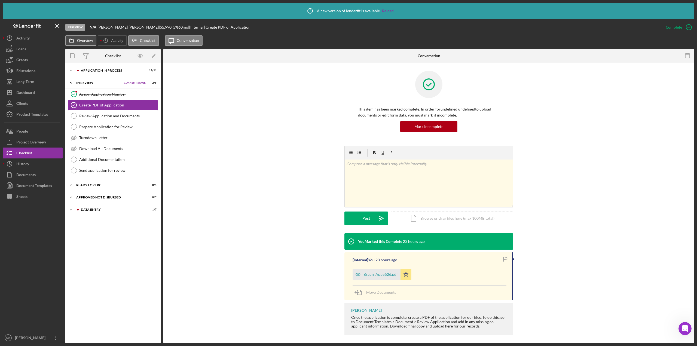
click at [88, 41] on label "Overview" at bounding box center [85, 40] width 16 height 4
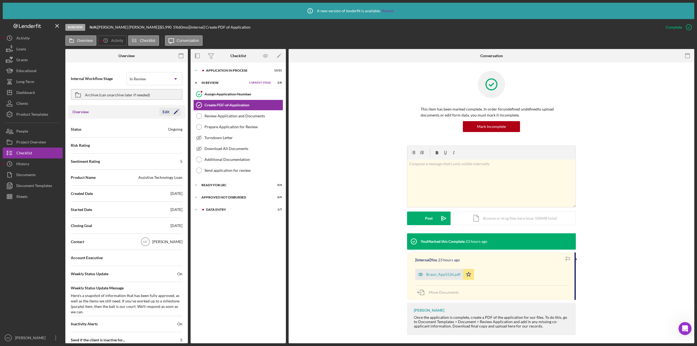
click at [172, 113] on icon "Icon/Edit" at bounding box center [176, 112] width 14 height 14
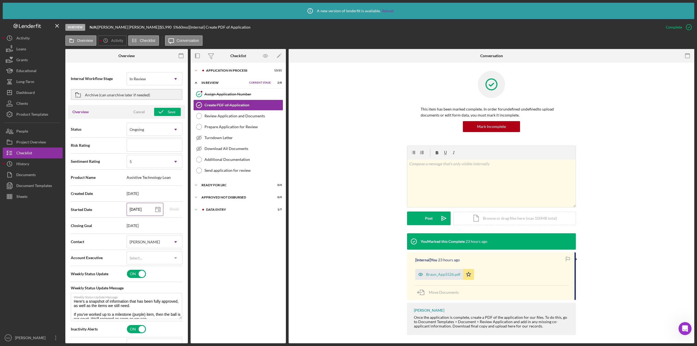
click at [158, 213] on icon at bounding box center [158, 210] width 14 height 14
click at [168, 114] on div "Save" at bounding box center [172, 112] width 8 height 8
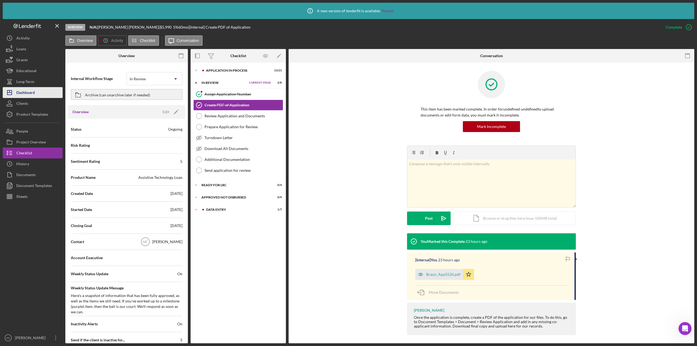
click at [36, 95] on button "Icon/Dashboard Dashboard" at bounding box center [33, 92] width 60 height 11
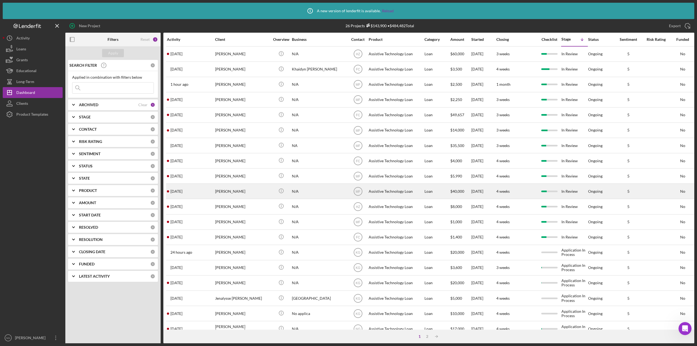
click at [234, 193] on div "[PERSON_NAME]" at bounding box center [242, 191] width 54 height 14
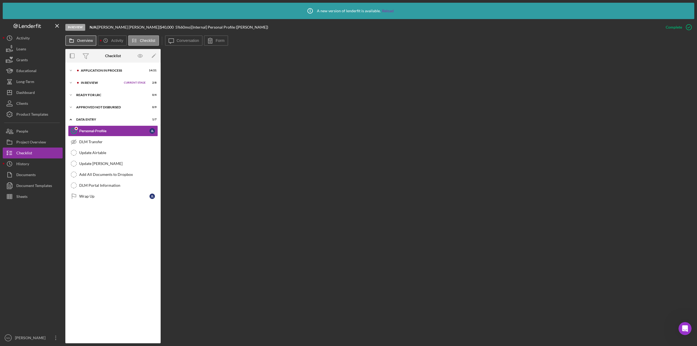
click at [88, 40] on label "Overview" at bounding box center [85, 40] width 16 height 4
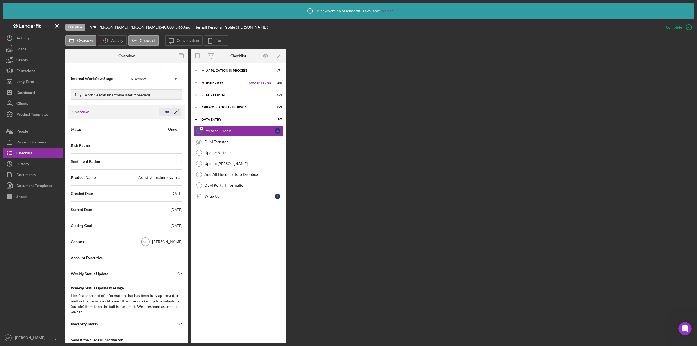
click at [170, 112] on icon "Icon/Edit" at bounding box center [176, 112] width 14 height 14
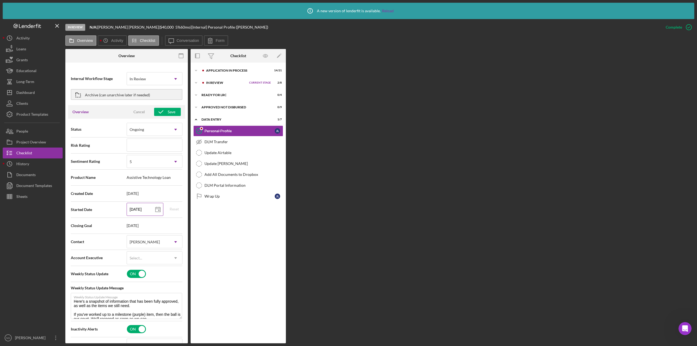
click at [156, 210] on icon at bounding box center [158, 210] width 14 height 14
click at [168, 112] on div "Save" at bounding box center [172, 112] width 8 height 8
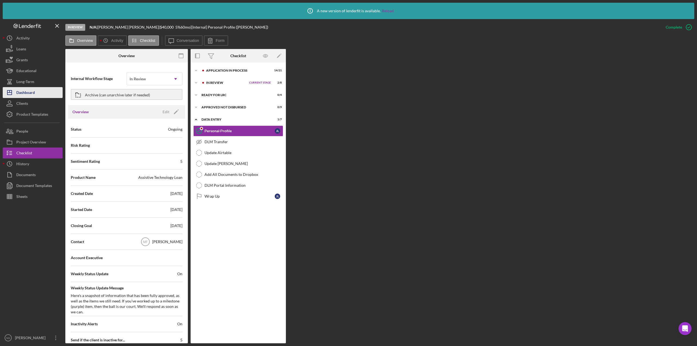
click at [40, 96] on button "Icon/Dashboard Dashboard" at bounding box center [33, 92] width 60 height 11
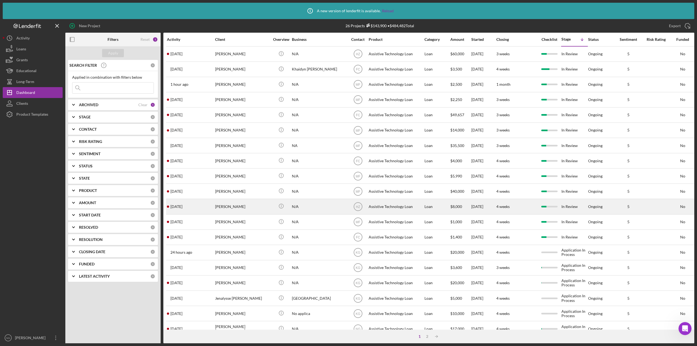
click at [232, 208] on div "[PERSON_NAME]" at bounding box center [242, 206] width 54 height 14
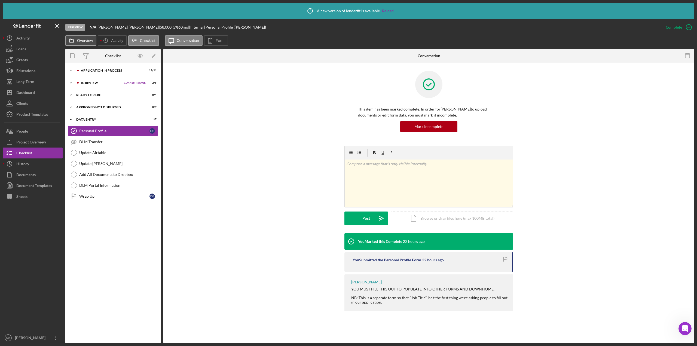
click at [85, 42] on label "Overview" at bounding box center [85, 40] width 16 height 4
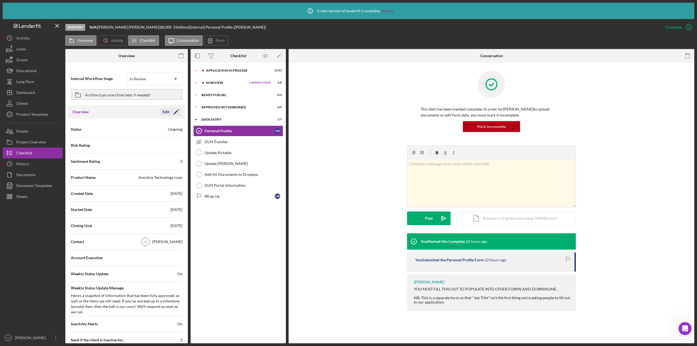
click at [175, 112] on icon "Icon/Edit" at bounding box center [176, 112] width 14 height 14
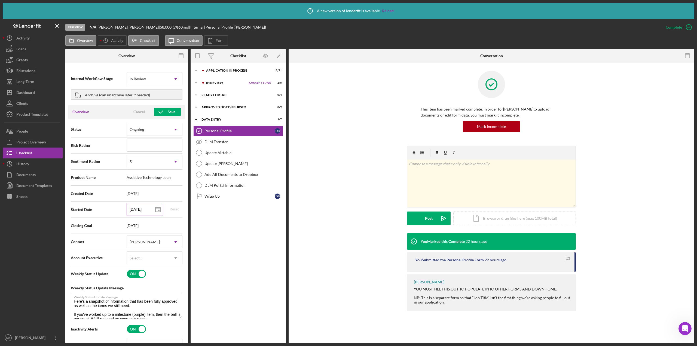
click at [155, 210] on polygon at bounding box center [157, 209] width 5 height 4
click at [162, 113] on icon "button" at bounding box center [161, 112] width 14 height 14
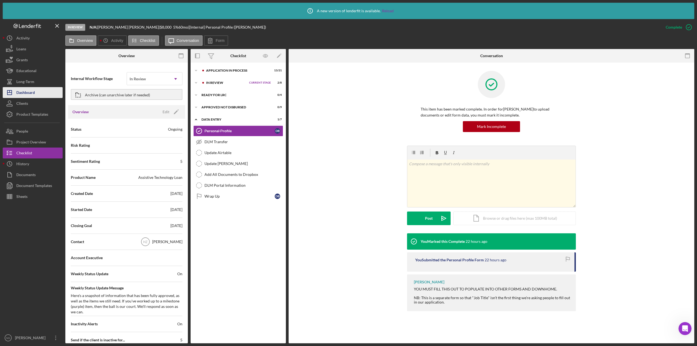
click at [40, 91] on button "Icon/Dashboard Dashboard" at bounding box center [33, 92] width 60 height 11
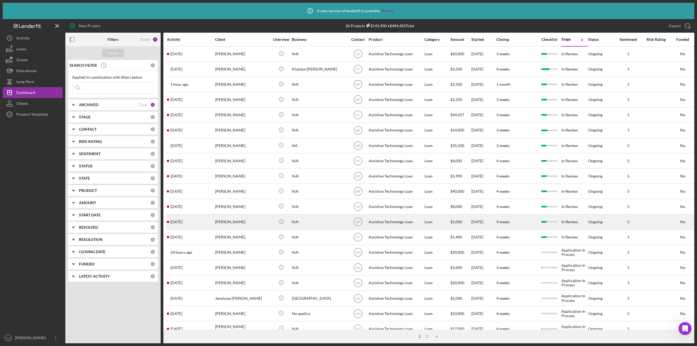
click at [249, 225] on div "[PERSON_NAME]" at bounding box center [242, 222] width 54 height 14
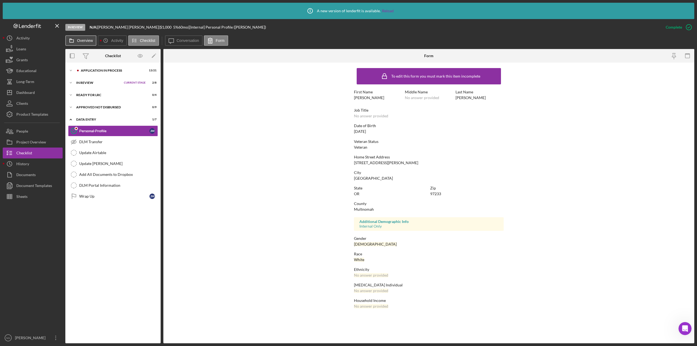
click at [86, 42] on label "Overview" at bounding box center [85, 40] width 16 height 4
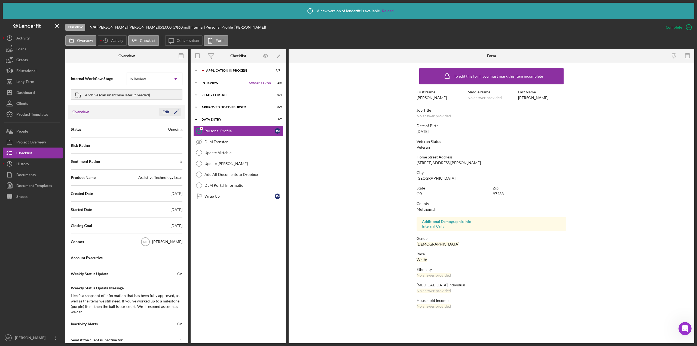
click at [170, 113] on icon "Icon/Edit" at bounding box center [176, 112] width 14 height 14
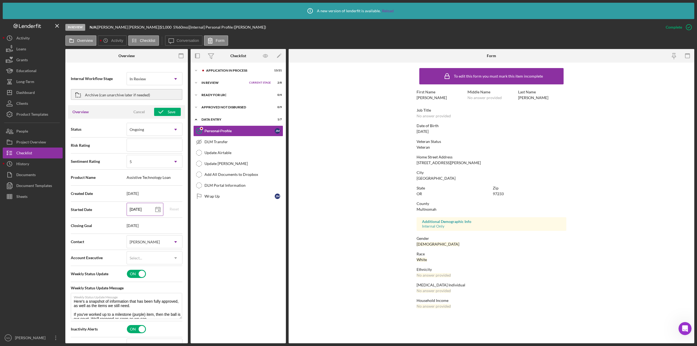
click at [157, 207] on polygon at bounding box center [157, 209] width 5 height 4
click at [168, 114] on div "Save" at bounding box center [172, 112] width 8 height 8
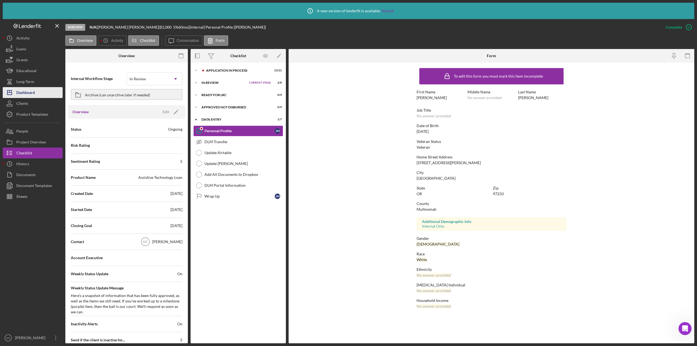
click at [42, 94] on button "Icon/Dashboard Dashboard" at bounding box center [33, 92] width 60 height 11
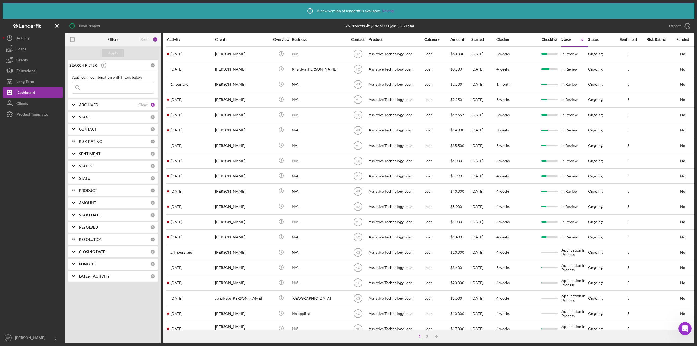
click at [184, 36] on div "Activity" at bounding box center [191, 39] width 48 height 13
click at [179, 39] on div "Activity" at bounding box center [191, 39] width 48 height 4
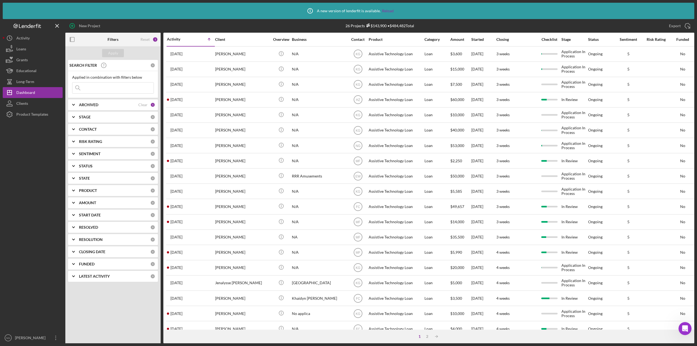
click at [179, 39] on div "Activity" at bounding box center [179, 39] width 24 height 4
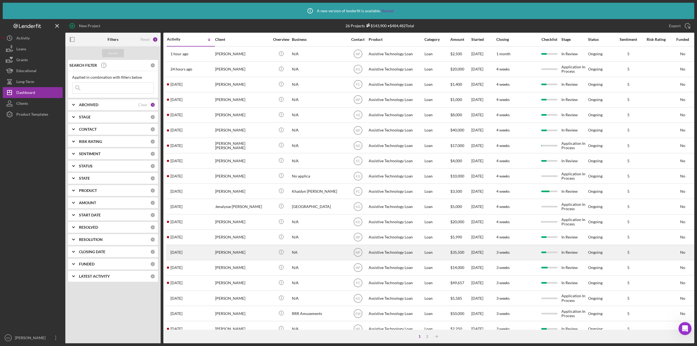
click at [226, 250] on div "[PERSON_NAME]" at bounding box center [242, 252] width 54 height 14
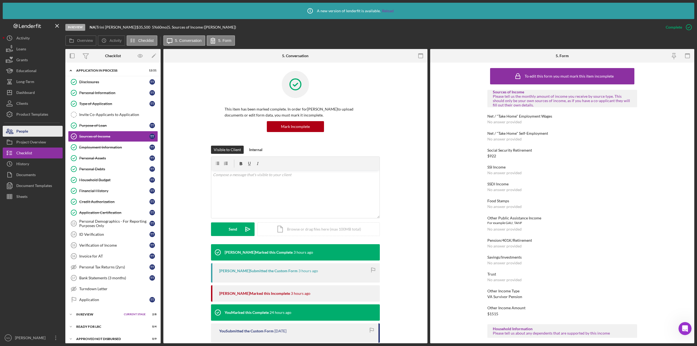
click at [41, 136] on button "People" at bounding box center [33, 131] width 60 height 11
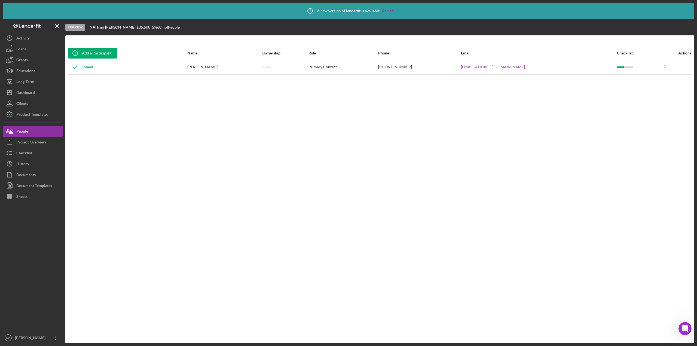
drag, startPoint x: 535, startPoint y: 68, endPoint x: 494, endPoint y: 70, distance: 40.8
click at [494, 69] on td "[EMAIL_ADDRESS][DOMAIN_NAME]" at bounding box center [538, 67] width 156 height 14
click at [31, 90] on div "Dashboard" at bounding box center [25, 93] width 19 height 12
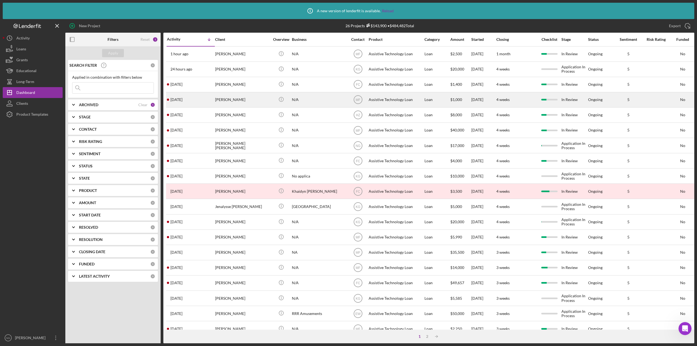
click at [231, 100] on div "[PERSON_NAME]" at bounding box center [242, 100] width 54 height 14
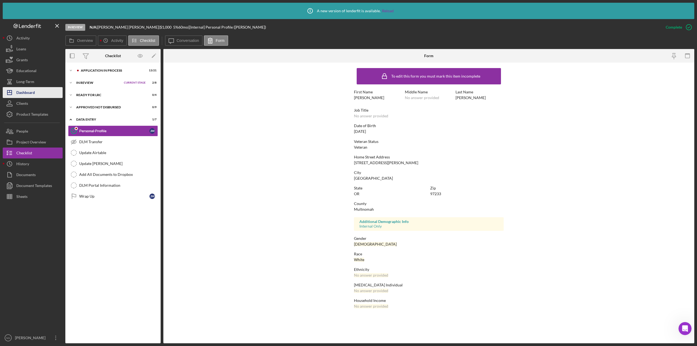
click at [32, 92] on div "Dashboard" at bounding box center [25, 93] width 19 height 12
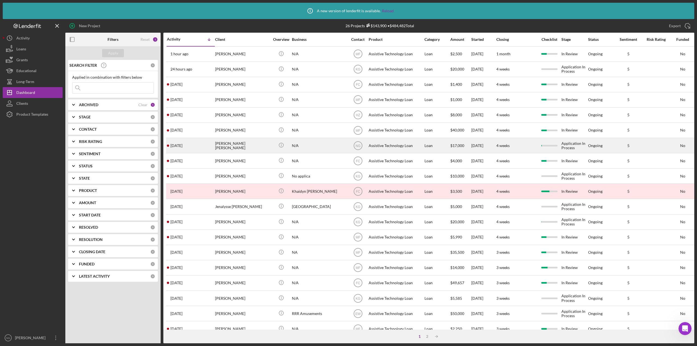
click at [227, 146] on div "[PERSON_NAME] [PERSON_NAME]" at bounding box center [242, 145] width 54 height 14
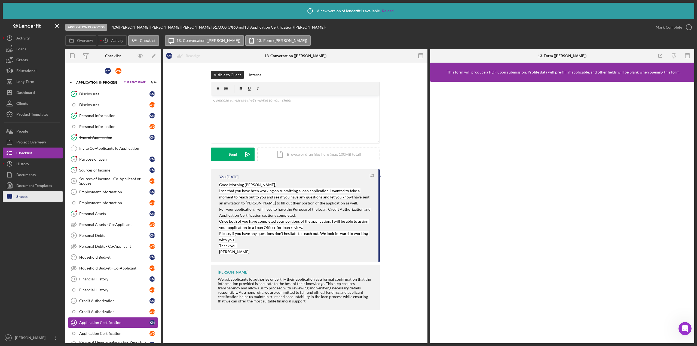
click at [26, 192] on div "Sheets" at bounding box center [21, 197] width 11 height 12
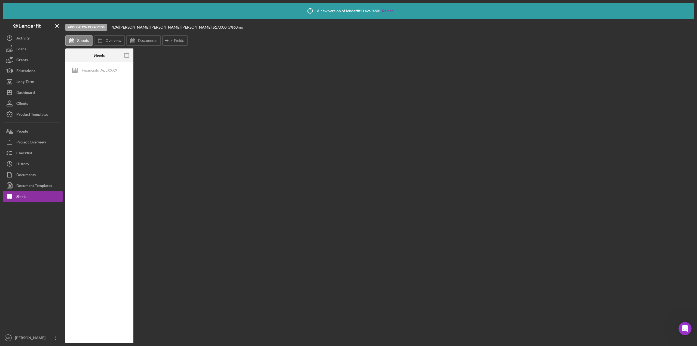
drag, startPoint x: 236, startPoint y: 73, endPoint x: 162, endPoint y: 4, distance: 101.5
click at [236, 72] on div "Sheets Financials_AppXXXX Overview Internal Workflow Stage Application In Proce…" at bounding box center [379, 195] width 629 height 295
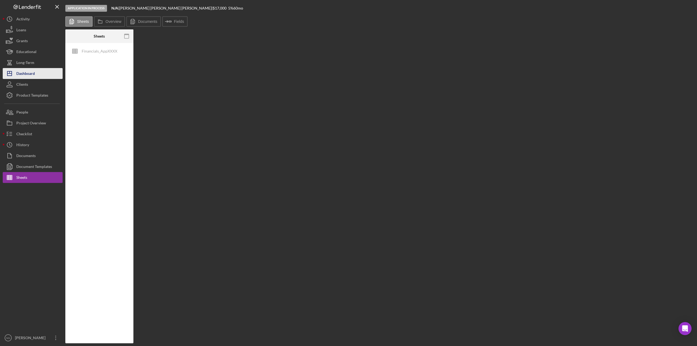
click at [41, 70] on button "Icon/Dashboard Dashboard" at bounding box center [33, 73] width 60 height 11
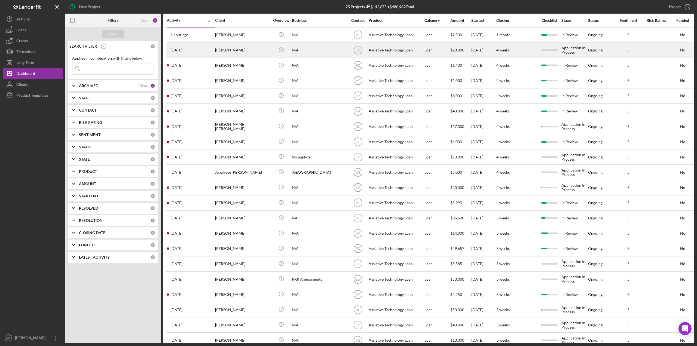
click at [265, 49] on div "[PERSON_NAME]" at bounding box center [242, 50] width 54 height 14
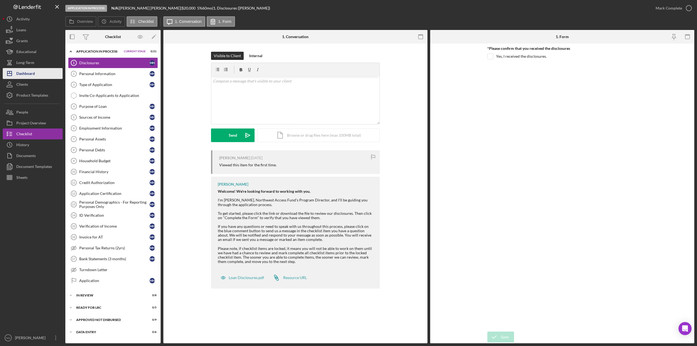
click at [37, 74] on button "Icon/Dashboard Dashboard" at bounding box center [33, 73] width 60 height 11
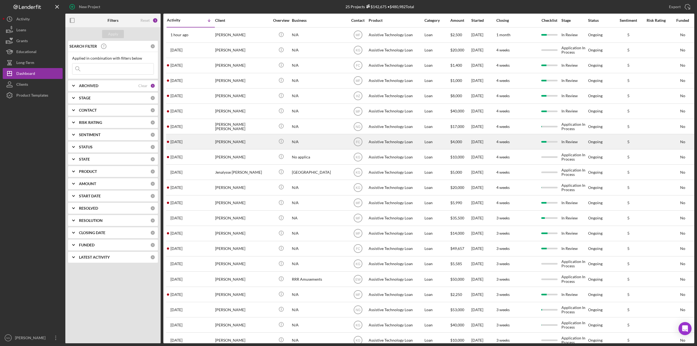
click at [241, 141] on div "[PERSON_NAME]" at bounding box center [242, 141] width 54 height 14
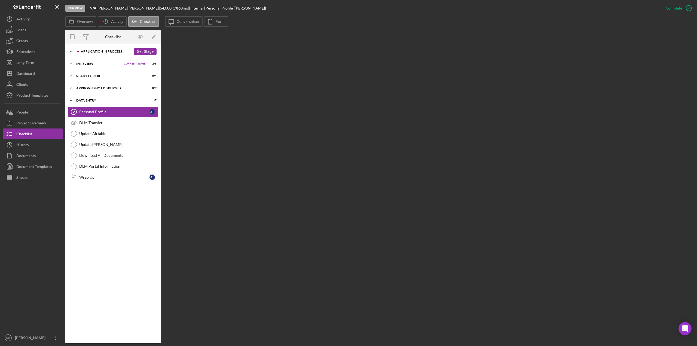
click at [96, 50] on div "Application In Process" at bounding box center [106, 51] width 50 height 3
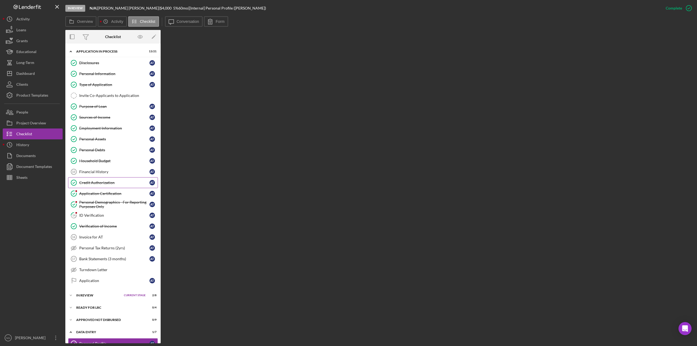
click at [100, 181] on div "Credit Authorization" at bounding box center [114, 182] width 70 height 4
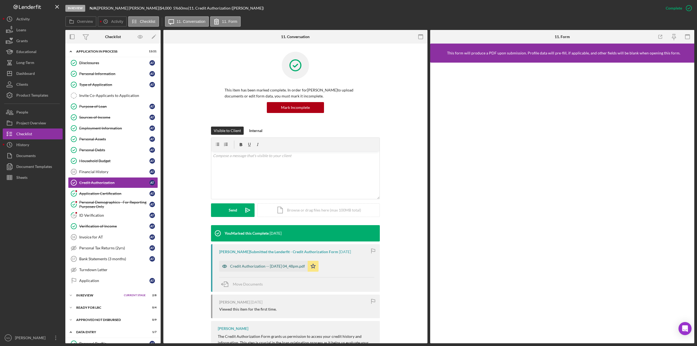
click at [285, 267] on div "Credit Authorization -- [DATE] 04_48pm.pdf" at bounding box center [267, 266] width 75 height 4
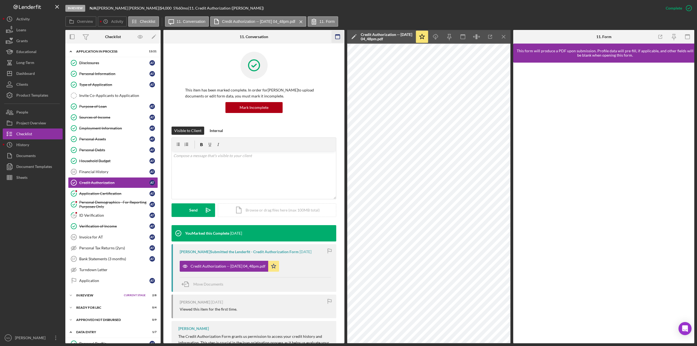
click at [336, 38] on icon "button" at bounding box center [337, 37] width 12 height 12
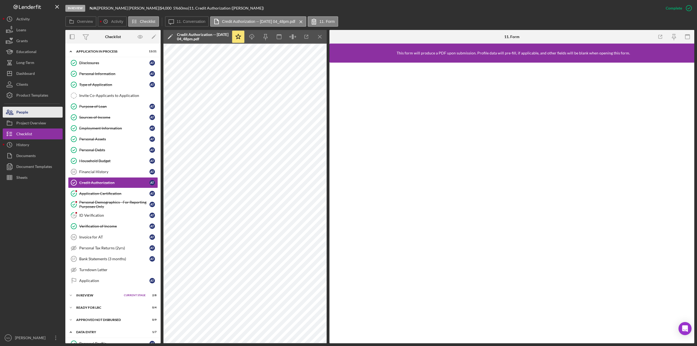
click at [44, 116] on button "People" at bounding box center [33, 112] width 60 height 11
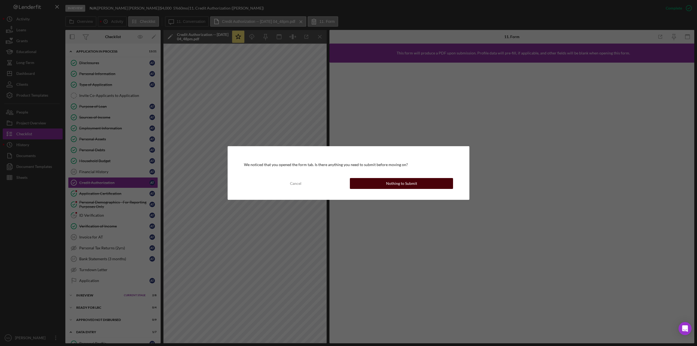
click at [384, 182] on button "Nothing to Submit" at bounding box center [401, 183] width 103 height 11
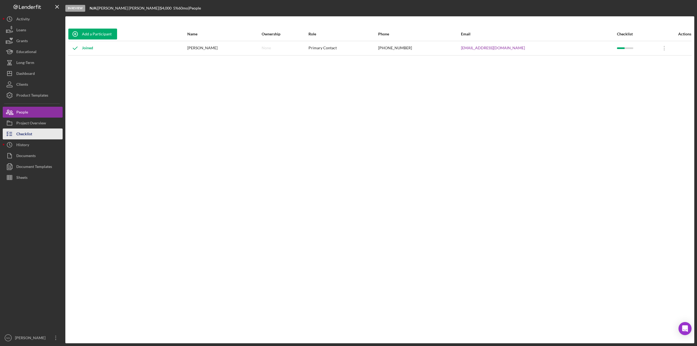
click at [29, 130] on div "Checklist" at bounding box center [24, 134] width 16 height 12
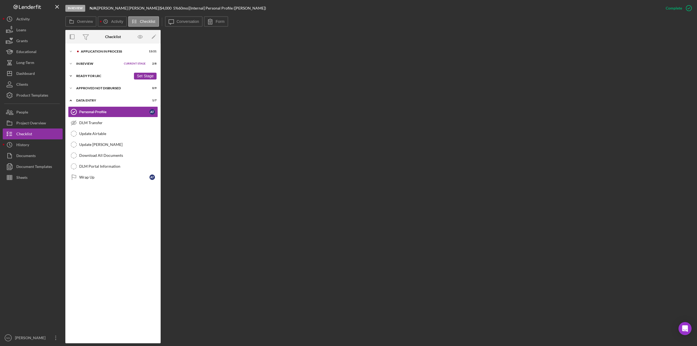
click at [98, 78] on div "Icon/Expander Ready for LRC 0 / 4 Set Stage" at bounding box center [112, 75] width 95 height 11
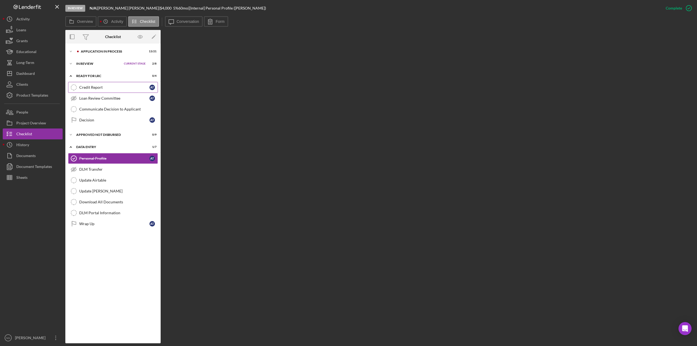
click at [97, 86] on div "Credit Report" at bounding box center [114, 87] width 70 height 4
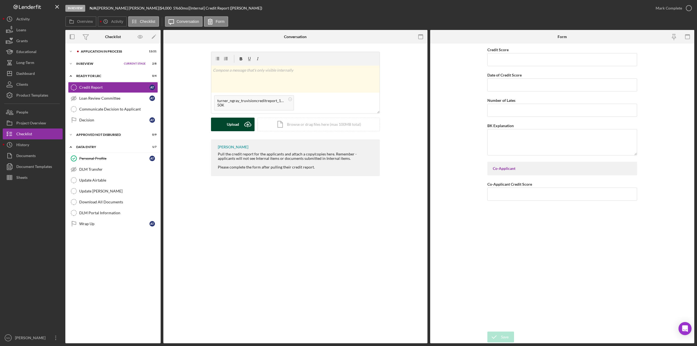
click at [231, 124] on div "Upload" at bounding box center [233, 125] width 12 height 14
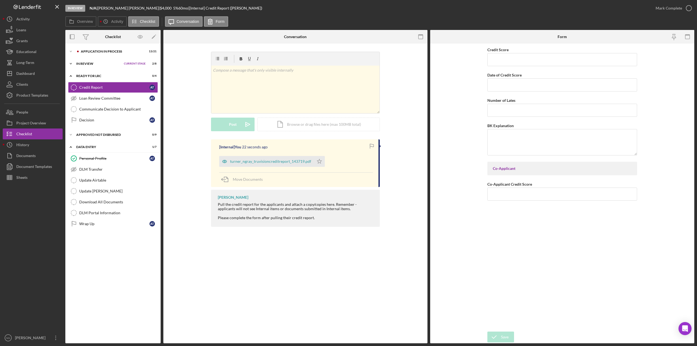
click at [94, 64] on div "In Review" at bounding box center [98, 63] width 45 height 3
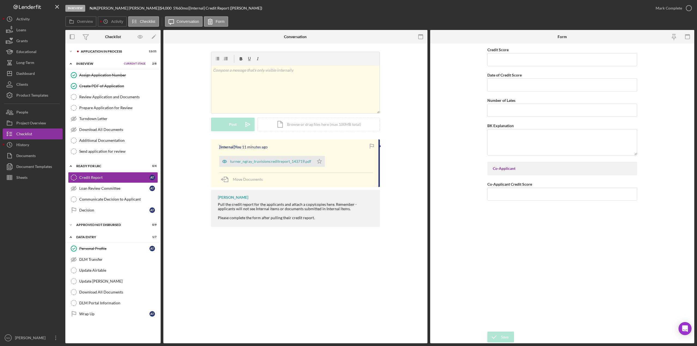
click at [38, 278] on div at bounding box center [33, 257] width 60 height 149
click at [42, 72] on button "Icon/Dashboard Dashboard" at bounding box center [33, 73] width 60 height 11
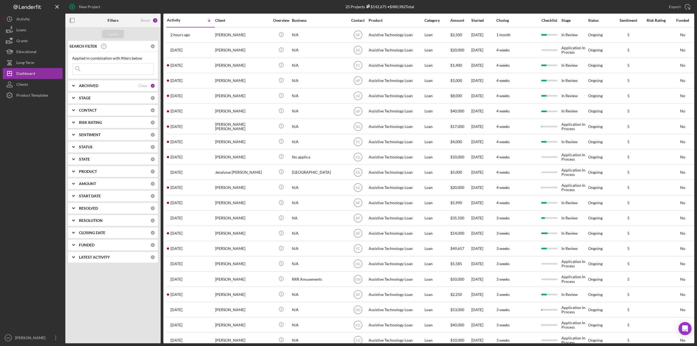
click at [44, 189] on div at bounding box center [33, 217] width 60 height 232
click at [35, 73] on button "Icon/Dashboard Dashboard" at bounding box center [33, 73] width 60 height 11
click at [31, 21] on button "Icon/History Activity" at bounding box center [33, 19] width 60 height 11
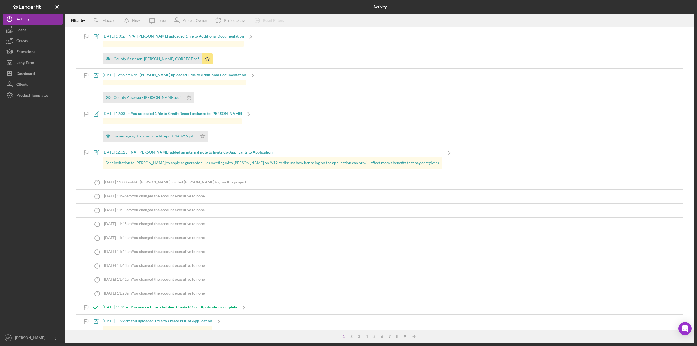
click at [222, 75] on b "[PERSON_NAME] uploaded 1 file to Additional Documentation" at bounding box center [193, 74] width 106 height 5
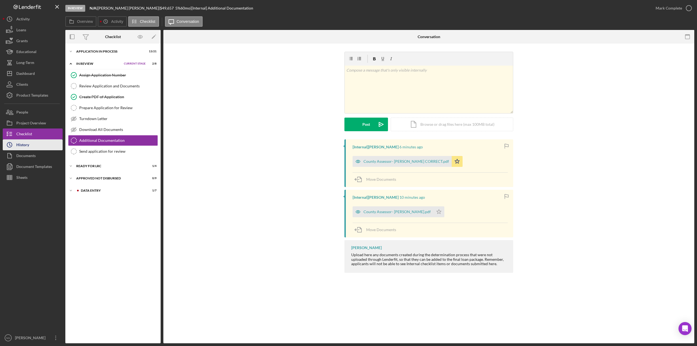
click at [38, 143] on button "Icon/History History" at bounding box center [33, 144] width 60 height 11
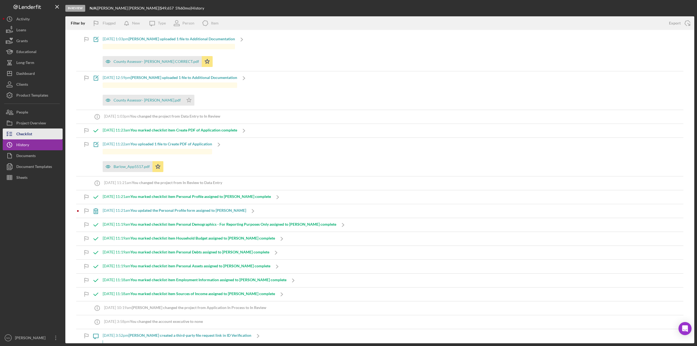
click at [35, 133] on button "Checklist" at bounding box center [33, 133] width 60 height 11
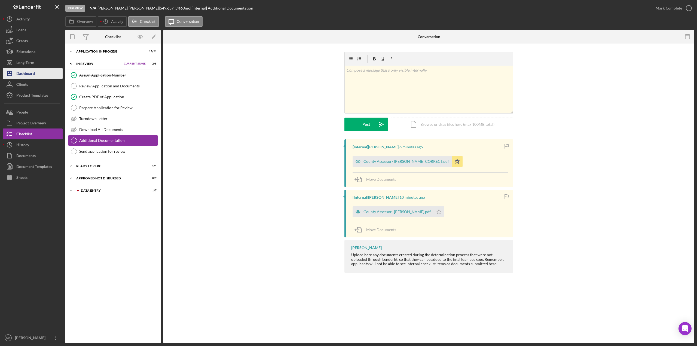
click at [39, 73] on button "Icon/Dashboard Dashboard" at bounding box center [33, 73] width 60 height 11
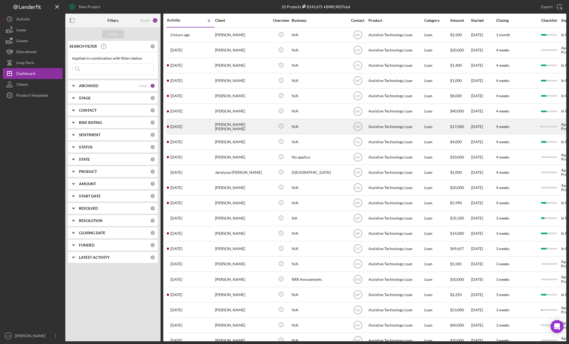
click at [269, 123] on div "[PERSON_NAME] [PERSON_NAME]" at bounding box center [242, 126] width 54 height 14
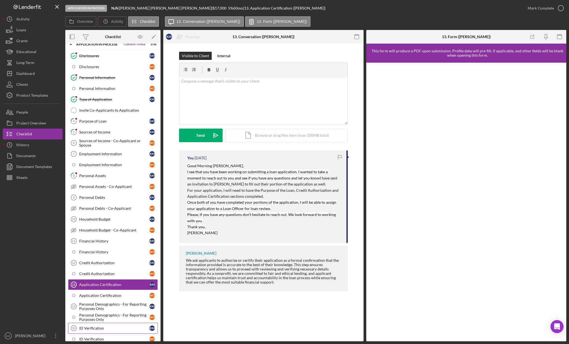
scroll to position [2, 0]
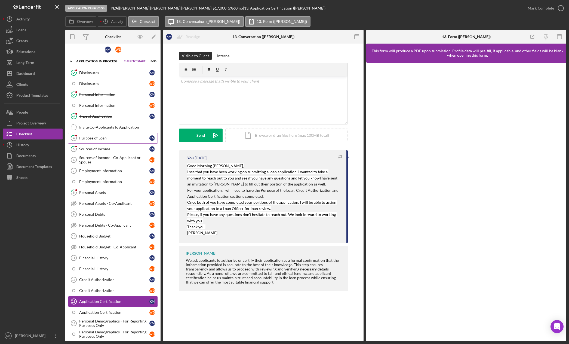
click at [114, 138] on div "Purpose of Loan" at bounding box center [114, 138] width 70 height 4
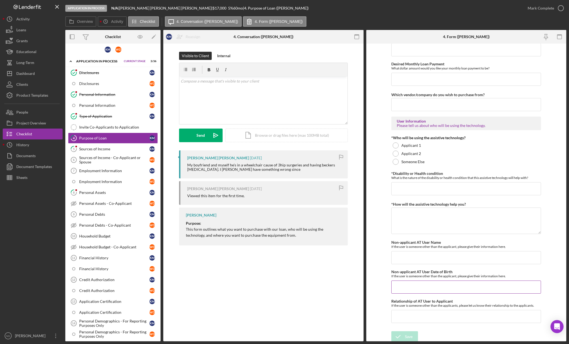
scroll to position [359, 0]
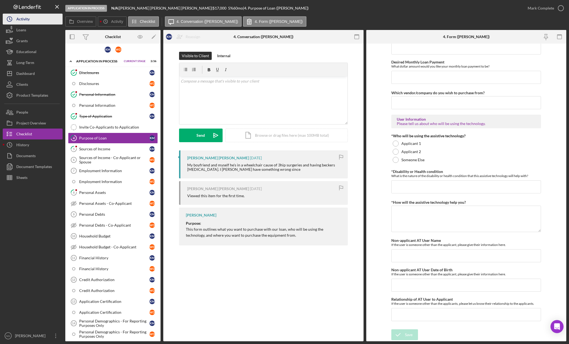
click at [30, 18] on div "Activity" at bounding box center [22, 20] width 13 height 12
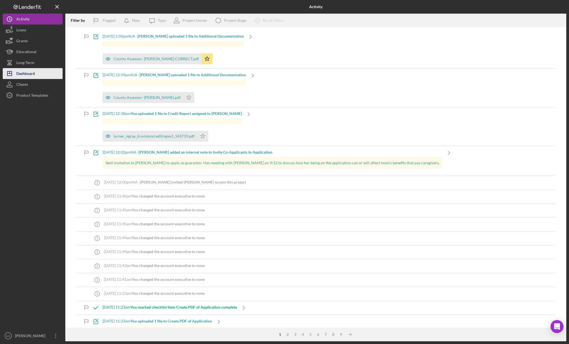
click at [35, 74] on button "Icon/Dashboard Dashboard" at bounding box center [33, 73] width 60 height 11
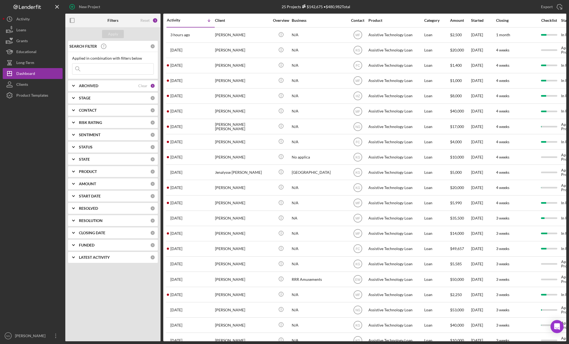
click at [140, 324] on div "Apply SEARCH FILTER 0 Applied in combination with filters below Icon/Menu Close…" at bounding box center [112, 184] width 95 height 314
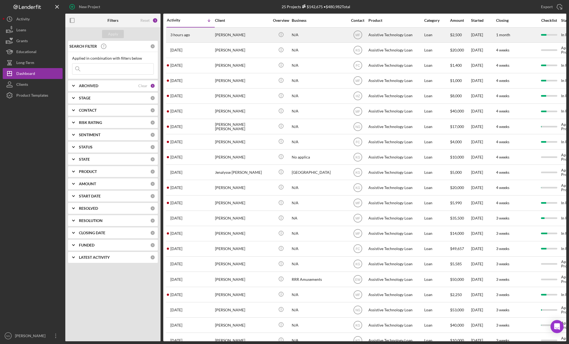
click at [226, 36] on div "[PERSON_NAME]" at bounding box center [242, 35] width 54 height 14
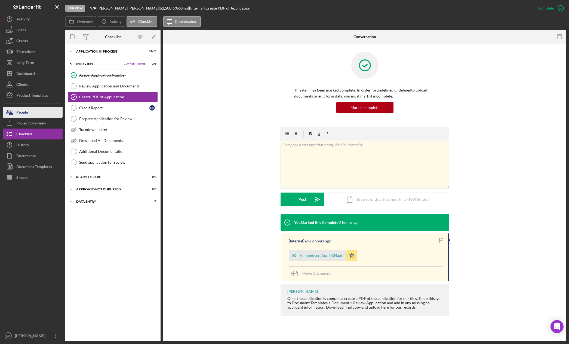
click at [27, 112] on div "People" at bounding box center [22, 113] width 12 height 12
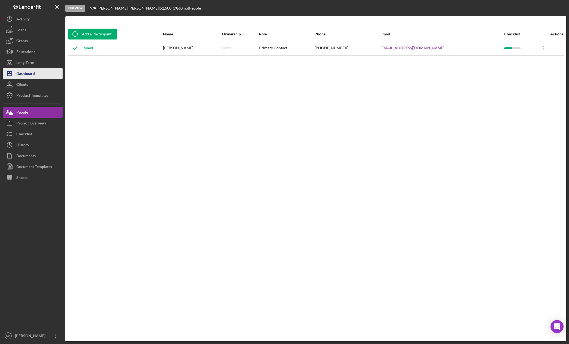
click at [36, 72] on button "Icon/Dashboard Dashboard" at bounding box center [33, 73] width 60 height 11
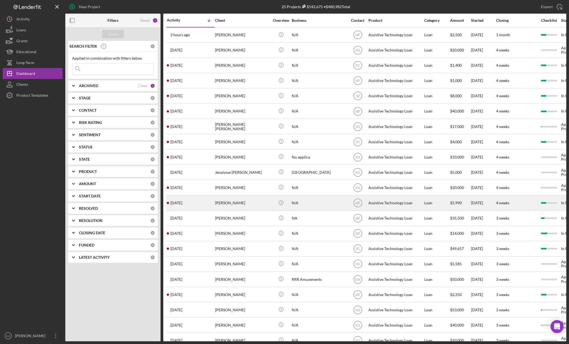
click at [237, 204] on div "[PERSON_NAME]" at bounding box center [242, 203] width 54 height 14
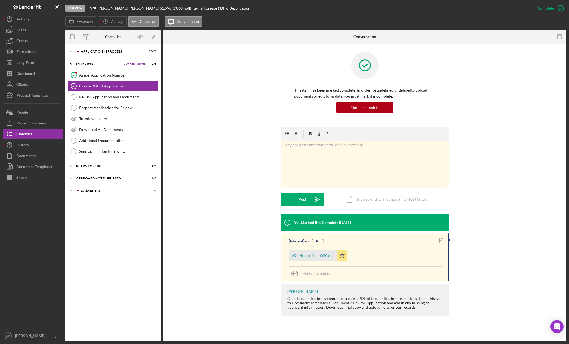
click at [116, 251] on div "Icon/Expander Application In Process 13 / 21 Set Stage Icon/Expander In Review …" at bounding box center [112, 192] width 95 height 292
click at [30, 115] on button "People" at bounding box center [33, 112] width 60 height 11
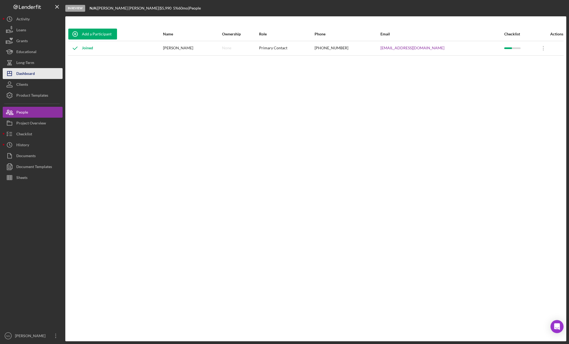
click at [23, 77] on div "Dashboard" at bounding box center [25, 74] width 19 height 12
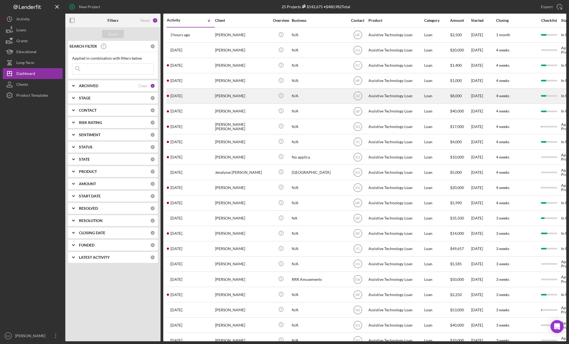
click at [249, 95] on div "[PERSON_NAME]" at bounding box center [242, 96] width 54 height 14
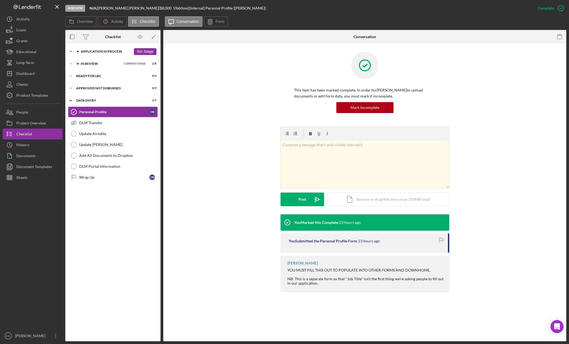
click at [108, 50] on div "Icon/Expander Application In Process 13 / 21 Set Stage" at bounding box center [112, 51] width 95 height 11
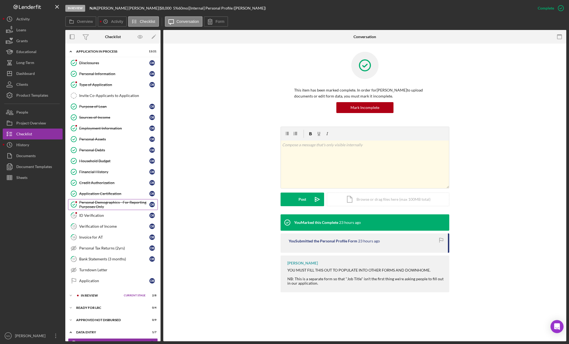
click at [115, 206] on div "Personal Demographics - For Reporting Purposes Only" at bounding box center [114, 204] width 70 height 9
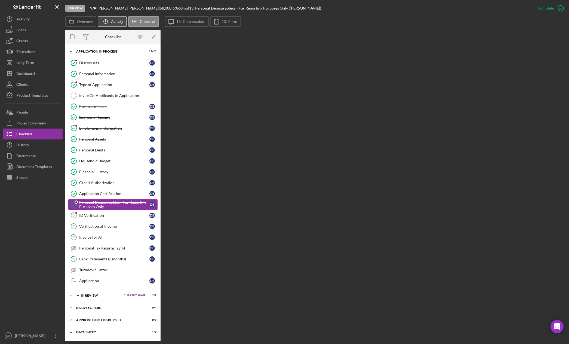
click at [110, 23] on icon "Icon/History" at bounding box center [105, 21] width 11 height 11
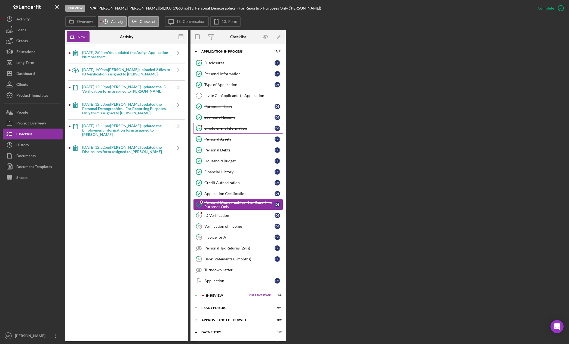
click at [212, 127] on div "Employment Information" at bounding box center [239, 128] width 70 height 4
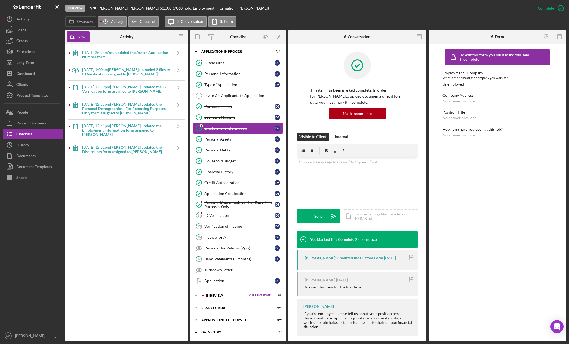
click at [213, 127] on div "Employment Information" at bounding box center [239, 128] width 70 height 4
click at [181, 52] on icon "Icon/Navigate" at bounding box center [178, 53] width 14 height 14
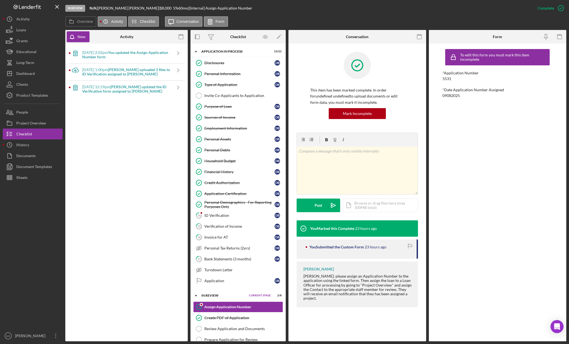
click at [133, 160] on div "[DATE] 2:02pm You updated the Assign Application Number form Icon/Navigate Icon…" at bounding box center [126, 192] width 117 height 292
click at [183, 36] on icon "button" at bounding box center [181, 37] width 12 height 12
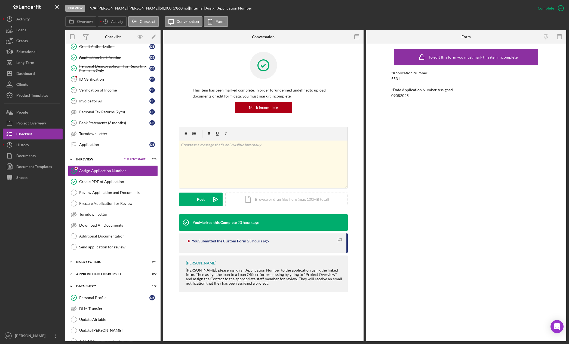
scroll to position [169, 0]
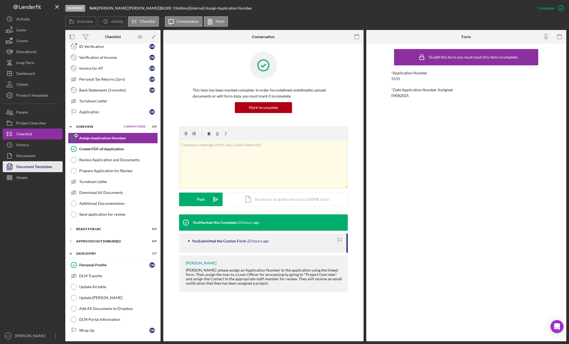
click at [41, 170] on div "Document Templates" at bounding box center [34, 167] width 36 height 12
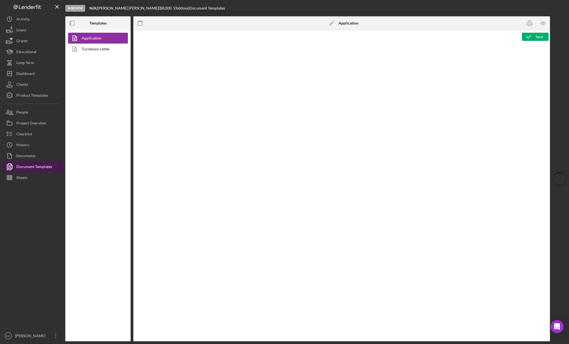
type textarea "<div class="WordSection1"> <p style="margin: 0in; font-size: 12pt; font-family:…"
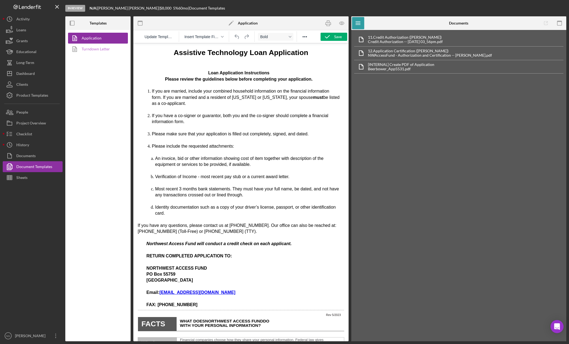
click at [105, 52] on link "Turndown Letter" at bounding box center [96, 49] width 57 height 11
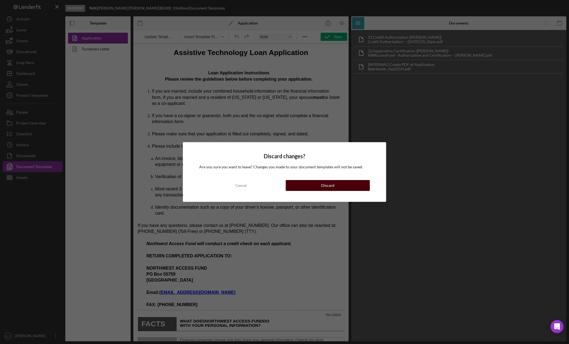
click at [340, 182] on button "Discard" at bounding box center [328, 185] width 84 height 11
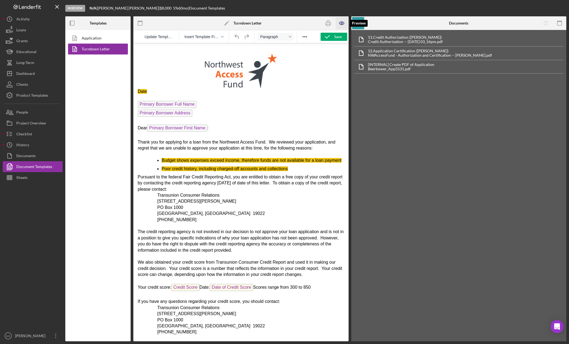
click at [341, 24] on icon "button" at bounding box center [342, 23] width 12 height 12
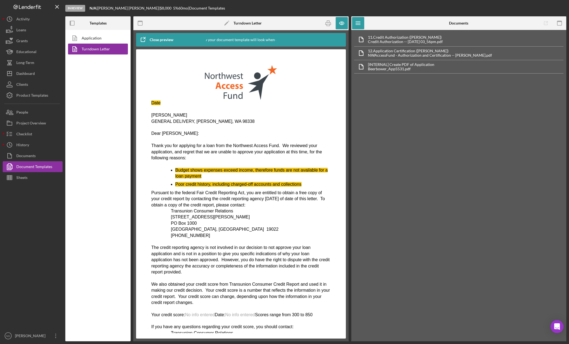
click at [142, 42] on icon "button" at bounding box center [143, 40] width 4 height 4
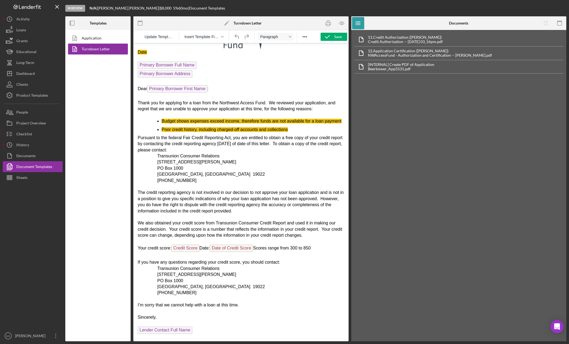
scroll to position [88, 0]
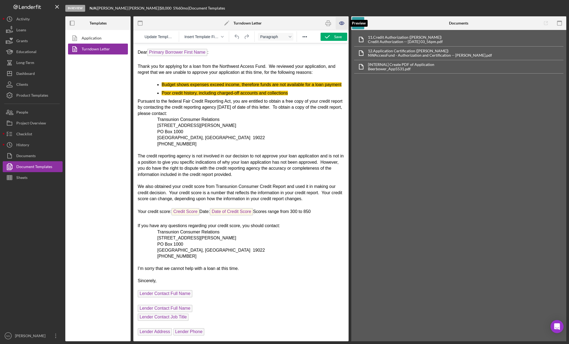
click at [343, 22] on icon "button" at bounding box center [342, 23] width 12 height 12
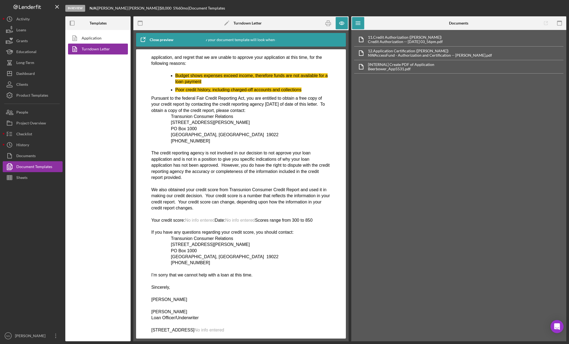
scroll to position [105, 0]
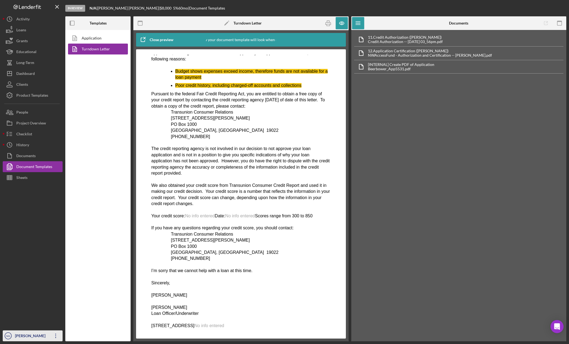
click at [54, 332] on icon "Icon/Overflow" at bounding box center [56, 336] width 14 height 14
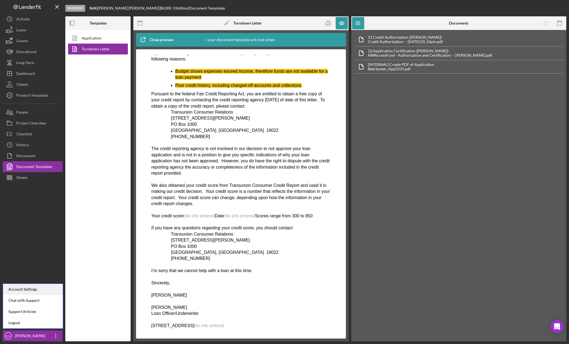
click at [42, 290] on div "Account Settings" at bounding box center [33, 289] width 60 height 11
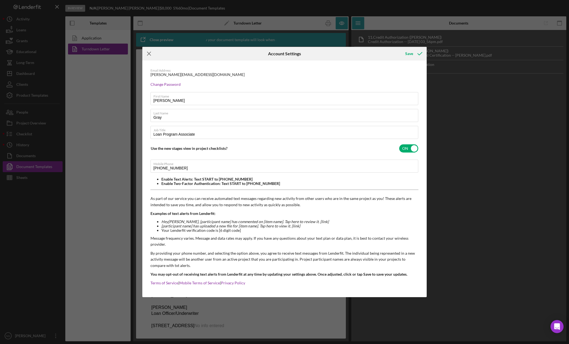
click at [150, 54] on line at bounding box center [149, 54] width 4 height 4
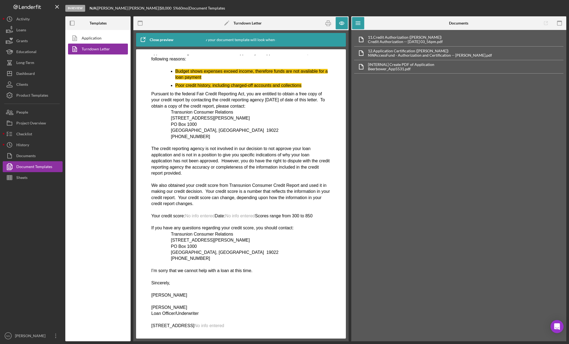
click at [110, 127] on div "Application Turndown Letter" at bounding box center [97, 185] width 65 height 311
click at [43, 95] on div "Product Templates" at bounding box center [32, 96] width 32 height 12
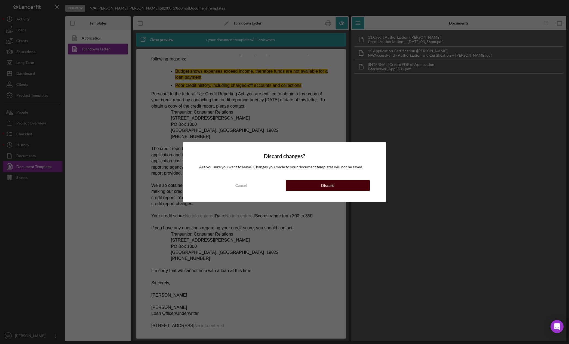
click at [347, 187] on button "Discard" at bounding box center [328, 185] width 84 height 11
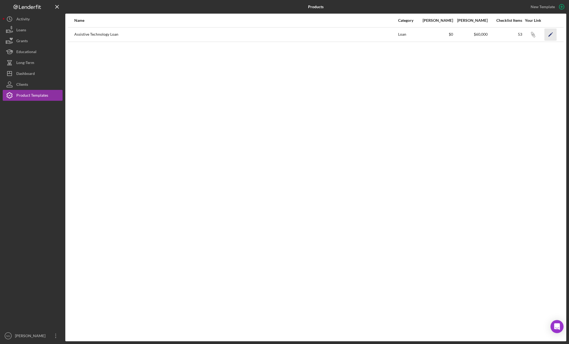
click at [551, 36] on icon "Icon/Edit" at bounding box center [550, 34] width 12 height 12
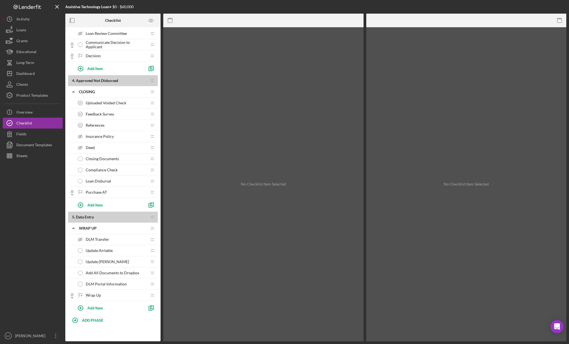
scroll to position [462, 0]
click at [26, 18] on div "Activity" at bounding box center [22, 20] width 13 height 12
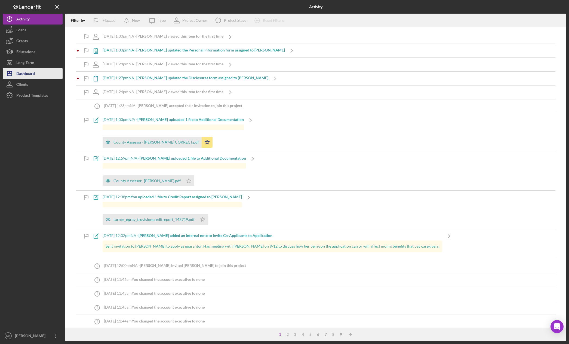
click at [39, 75] on button "Icon/Dashboard Dashboard" at bounding box center [33, 73] width 60 height 11
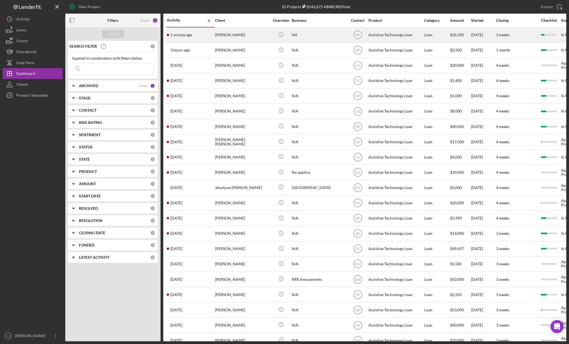
click at [223, 36] on div "[PERSON_NAME]" at bounding box center [242, 35] width 54 height 14
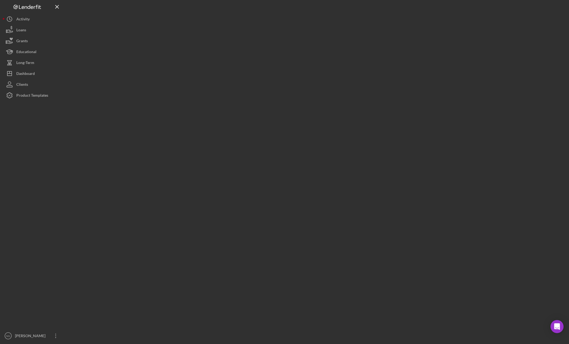
click at [223, 36] on div at bounding box center [315, 170] width 501 height 341
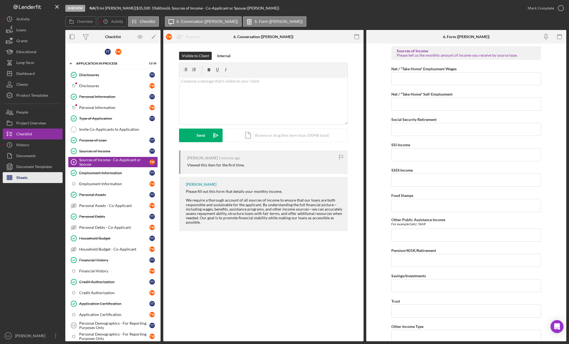
drag, startPoint x: 29, startPoint y: 201, endPoint x: 47, endPoint y: 179, distance: 28.5
click at [29, 201] on div at bounding box center [33, 256] width 60 height 147
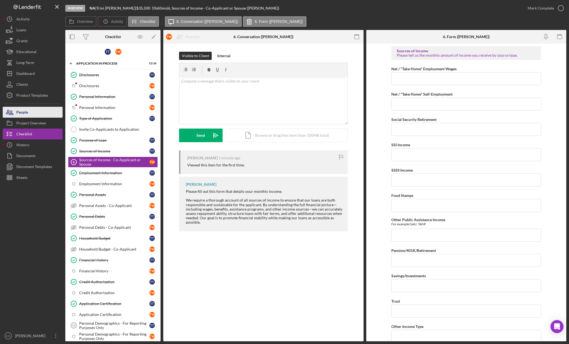
click at [39, 114] on button "People" at bounding box center [33, 112] width 60 height 11
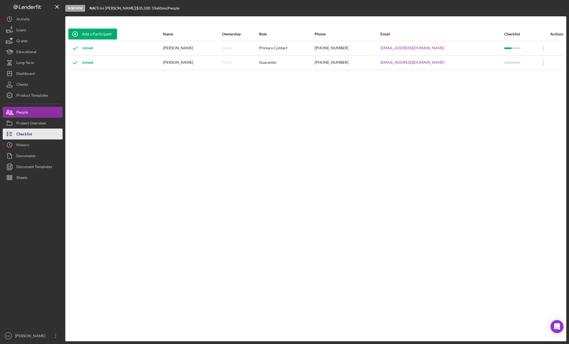
click at [36, 132] on button "Checklist" at bounding box center [33, 133] width 60 height 11
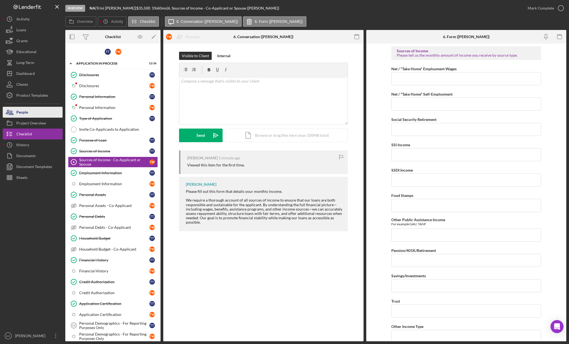
click at [34, 109] on button "People" at bounding box center [33, 112] width 60 height 11
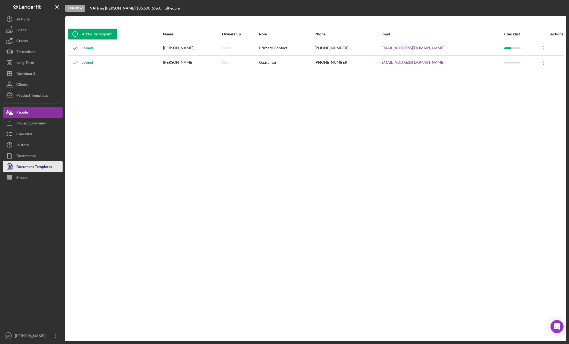
click at [32, 166] on div "Document Templates" at bounding box center [34, 167] width 36 height 12
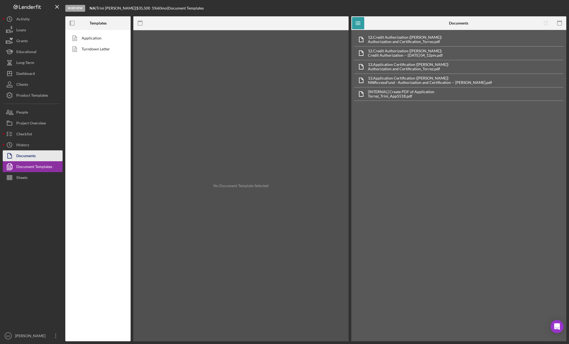
click at [32, 159] on div "Documents" at bounding box center [25, 156] width 19 height 12
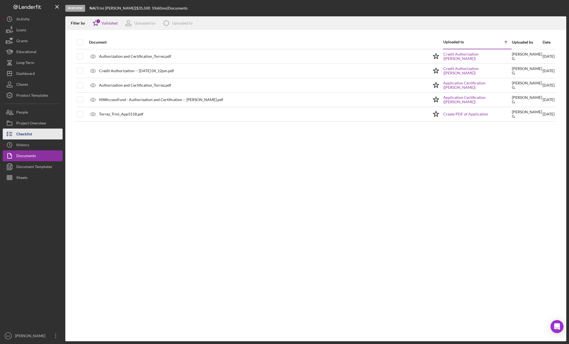
click at [33, 130] on button "Checklist" at bounding box center [33, 133] width 60 height 11
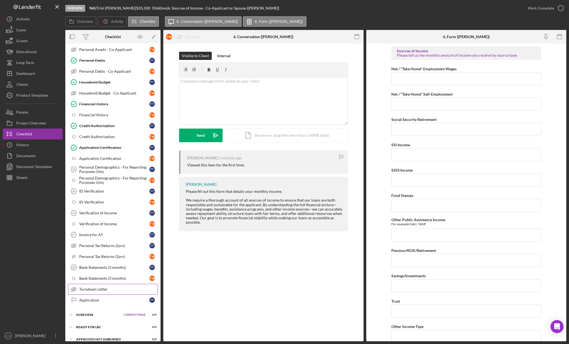
scroll to position [175, 0]
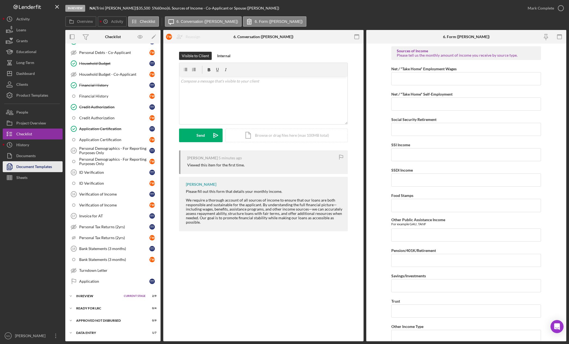
click at [37, 165] on div "Document Templates" at bounding box center [34, 167] width 36 height 12
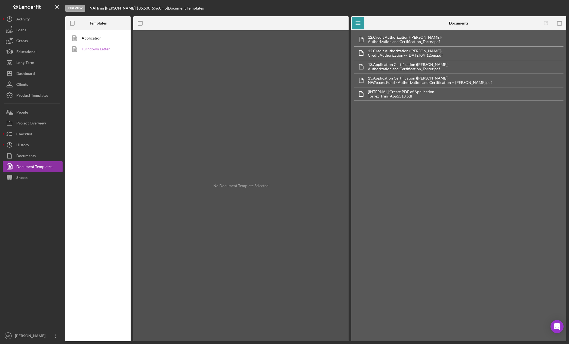
click at [107, 51] on link "Turndown Letter" at bounding box center [96, 49] width 57 height 11
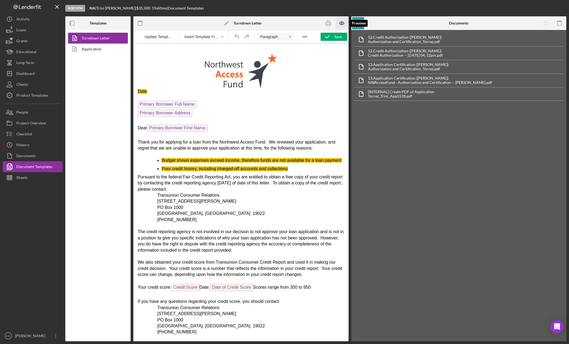
click at [342, 22] on icon "button" at bounding box center [341, 23] width 5 height 3
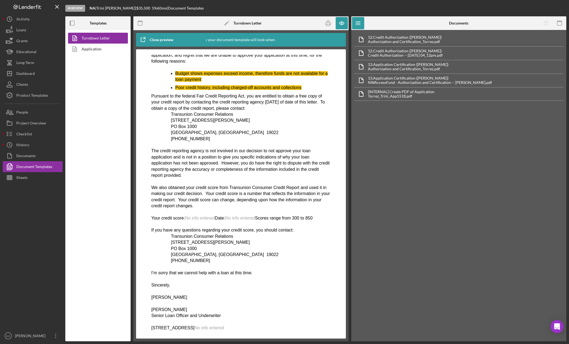
scroll to position [105, 0]
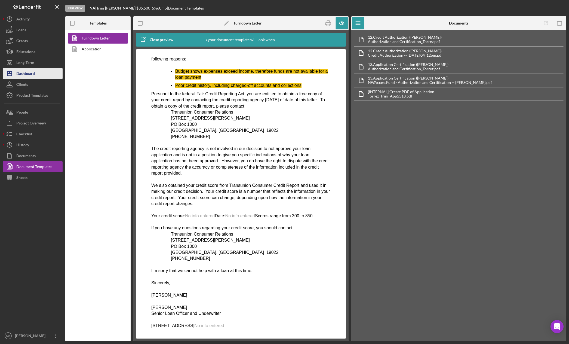
click at [30, 77] on div "Dashboard" at bounding box center [25, 74] width 19 height 12
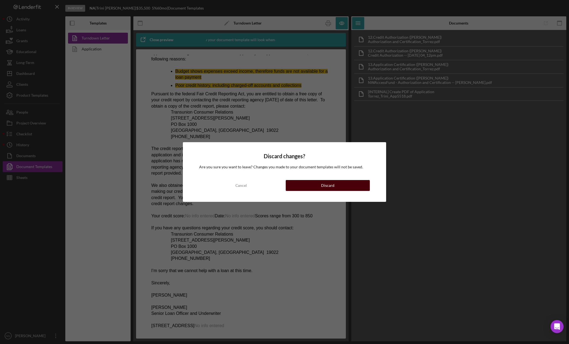
click at [331, 185] on div "Discard" at bounding box center [327, 185] width 13 height 11
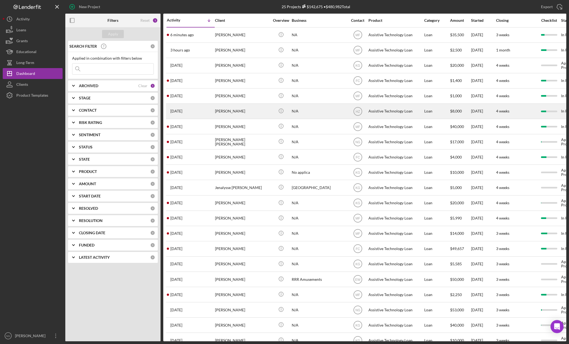
click at [245, 110] on div "[PERSON_NAME]" at bounding box center [242, 111] width 54 height 14
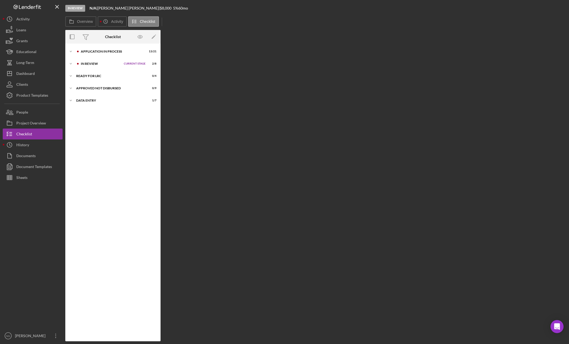
click at [245, 110] on div "Overview Internal Workflow Stage In Review Icon/Dropdown Arrow Archive (can una…" at bounding box center [315, 185] width 501 height 311
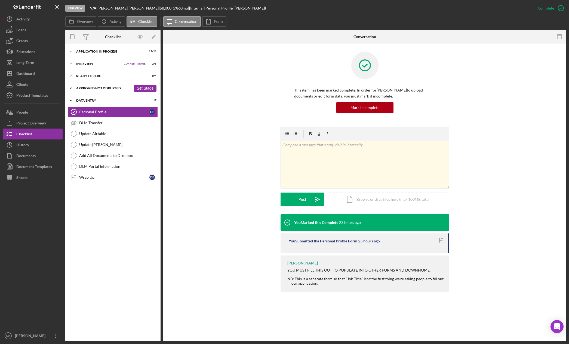
click at [102, 86] on div "Icon/Expander Approved Not Disbursed 0 / 9 Set Stage" at bounding box center [112, 88] width 95 height 11
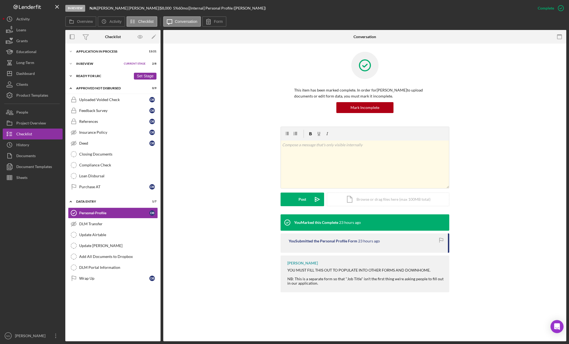
click at [103, 78] on div "Icon/Expander Ready for LRC 0 / 4 Set Stage" at bounding box center [112, 75] width 95 height 11
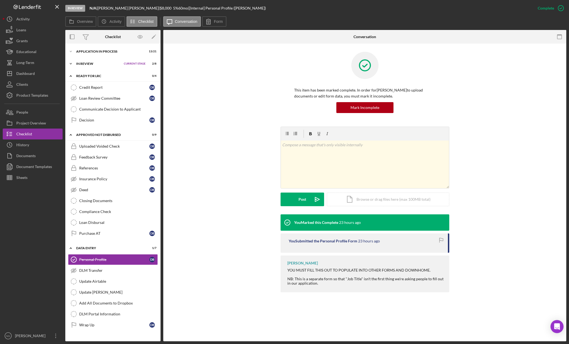
click at [105, 65] on div "Icon/Expander In Review Current Stage 2 / 8 Set Stage" at bounding box center [112, 63] width 95 height 11
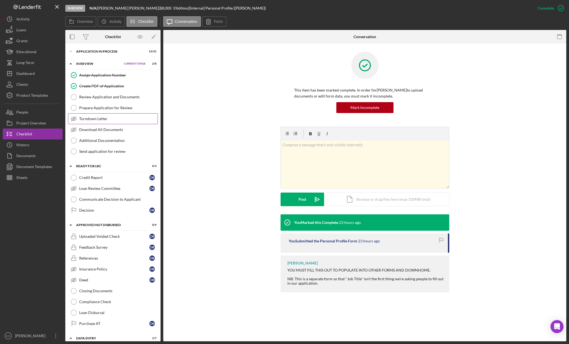
click at [113, 119] on div "Turndown Letter" at bounding box center [118, 118] width 78 height 4
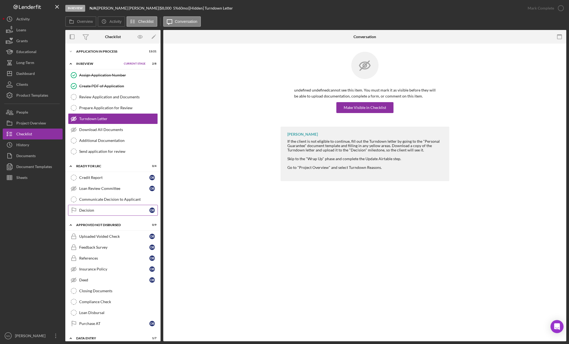
click at [95, 213] on link "Decision Decision D B" at bounding box center [113, 210] width 90 height 11
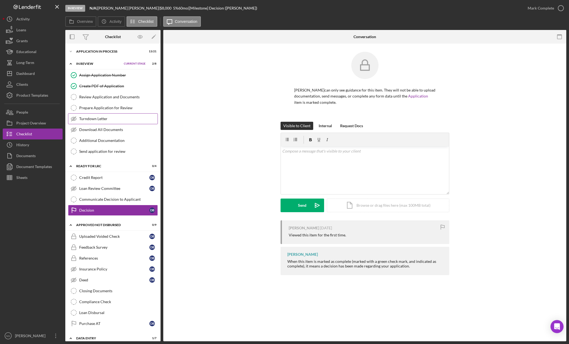
click at [121, 121] on div "Turndown Letter" at bounding box center [118, 118] width 78 height 4
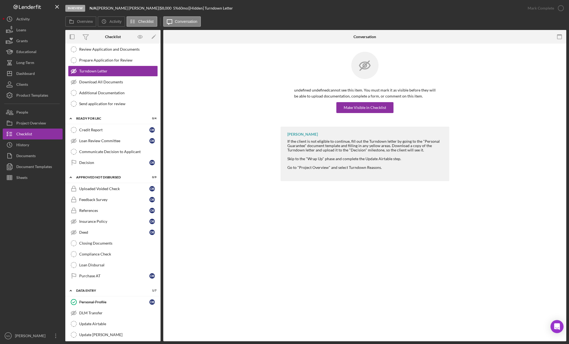
scroll to position [85, 0]
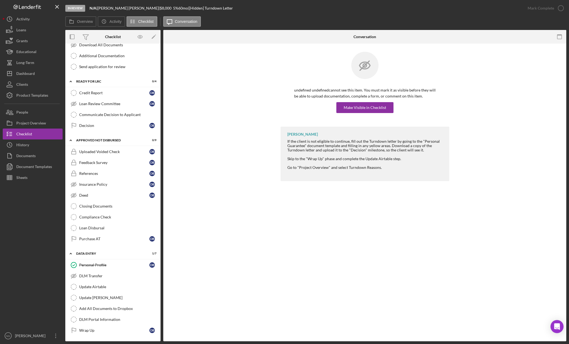
click at [195, 232] on div "Turndown Letter Turndown Letter undefined undefined cannot see this item. You m…" at bounding box center [364, 192] width 403 height 297
click at [107, 306] on div "Add All Documents to Dropbox" at bounding box center [118, 308] width 78 height 4
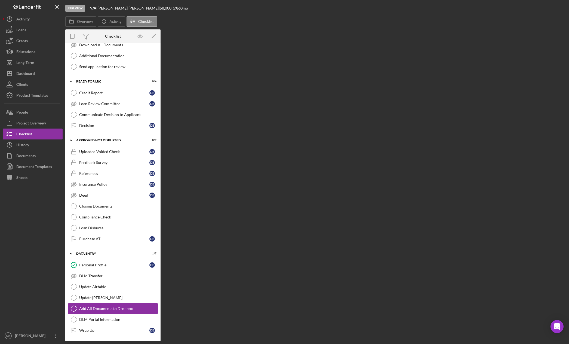
scroll to position [85, 0]
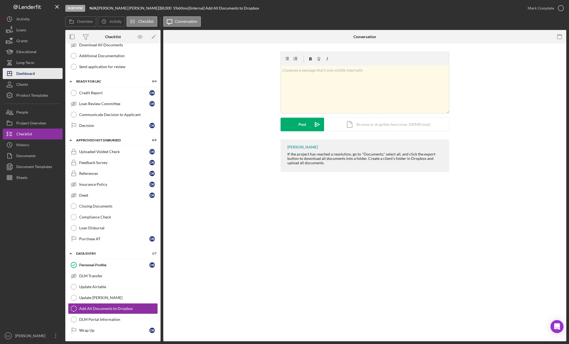
click at [33, 72] on div "Dashboard" at bounding box center [25, 74] width 19 height 12
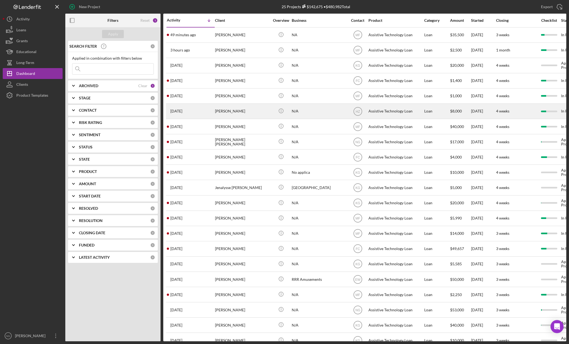
click at [242, 112] on div "[PERSON_NAME]" at bounding box center [242, 111] width 54 height 14
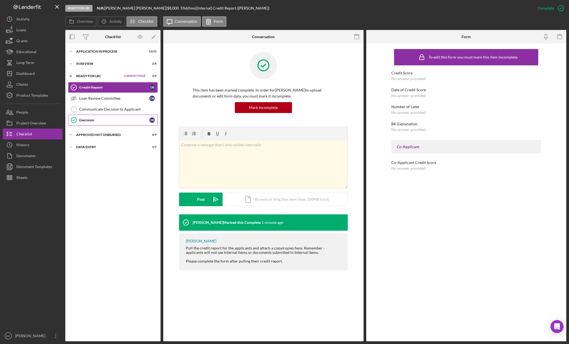
click at [99, 122] on link "Decision Decision D B" at bounding box center [113, 120] width 90 height 11
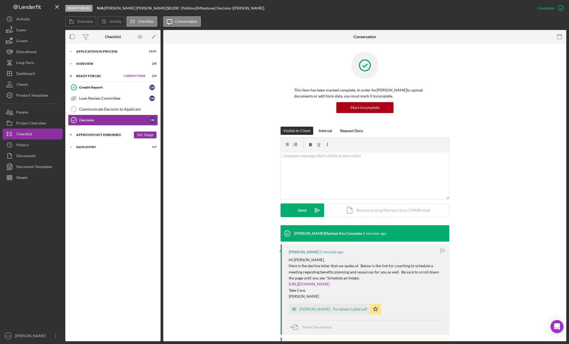
click at [71, 135] on icon "Icon/Expander" at bounding box center [70, 134] width 11 height 11
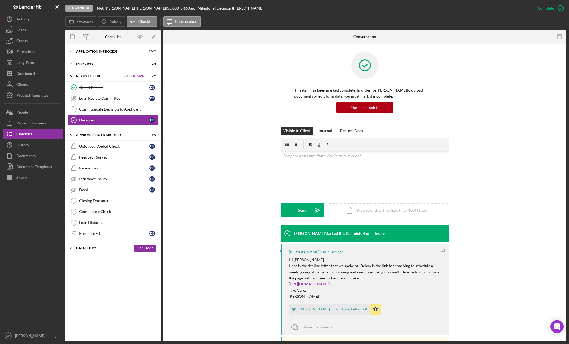
click at [72, 248] on icon "Icon/Expander" at bounding box center [70, 247] width 11 height 11
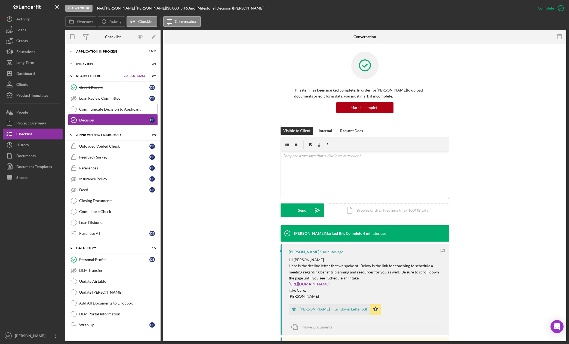
click at [115, 110] on div "Communicate Decision to Applicant" at bounding box center [118, 109] width 78 height 4
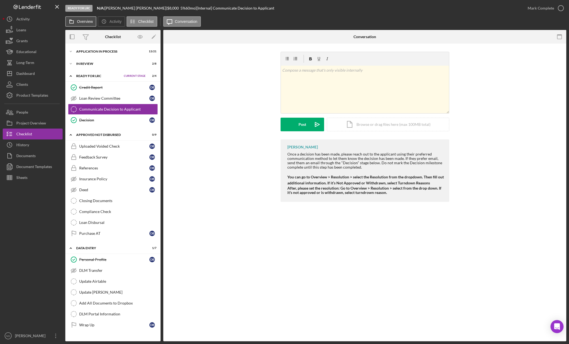
click at [85, 19] on label "Overview" at bounding box center [85, 21] width 16 height 4
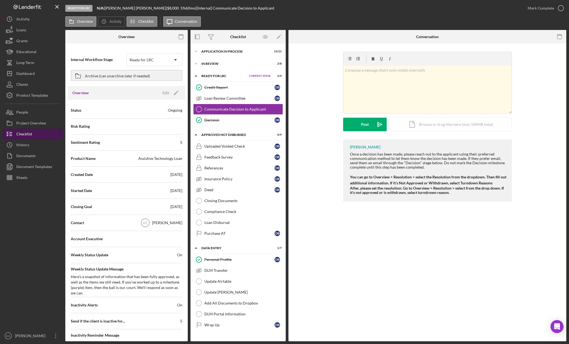
click at [56, 132] on button "Checklist" at bounding box center [33, 133] width 60 height 11
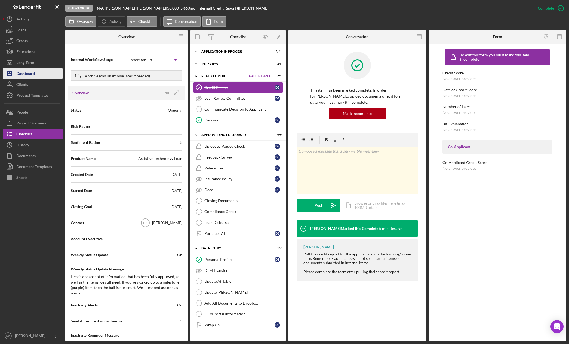
click at [32, 74] on div "Dashboard" at bounding box center [25, 74] width 19 height 12
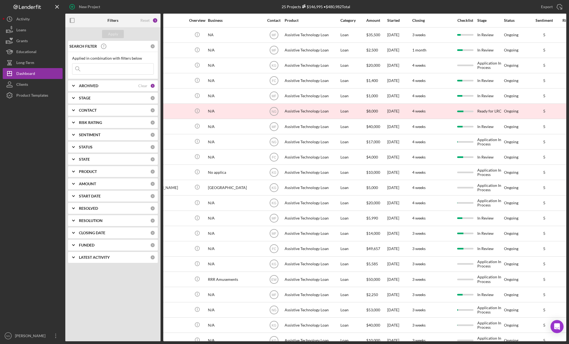
scroll to position [0, 133]
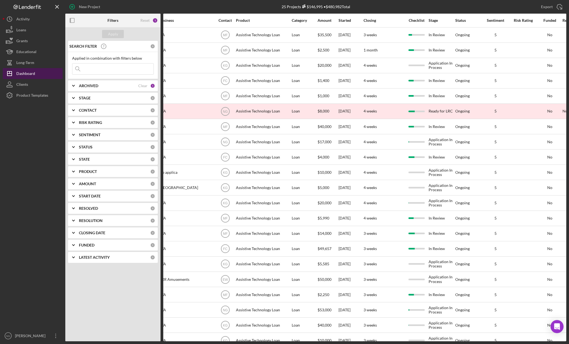
click at [32, 74] on div "Dashboard" at bounding box center [25, 74] width 19 height 12
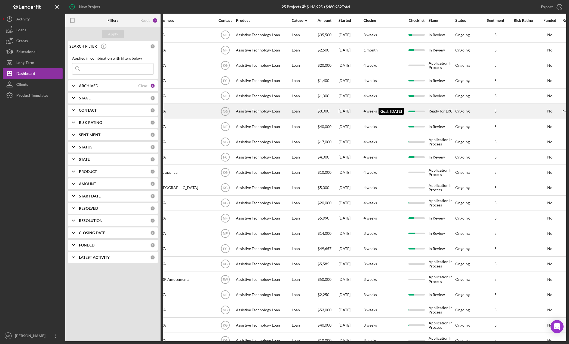
click at [370, 111] on time "4 weeks" at bounding box center [370, 111] width 13 height 5
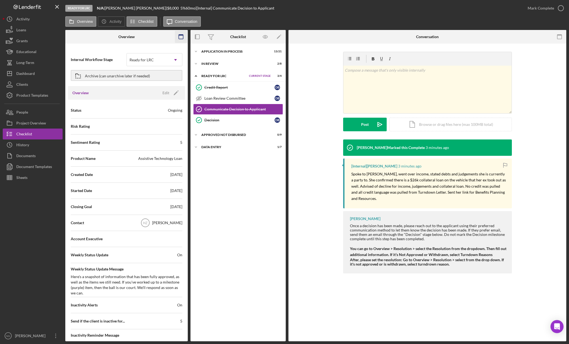
click at [183, 37] on icon "button" at bounding box center [181, 37] width 12 height 12
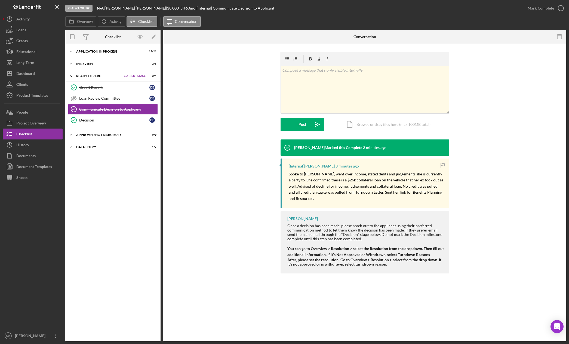
click at [137, 75] on span "Current Stage" at bounding box center [135, 75] width 22 height 3
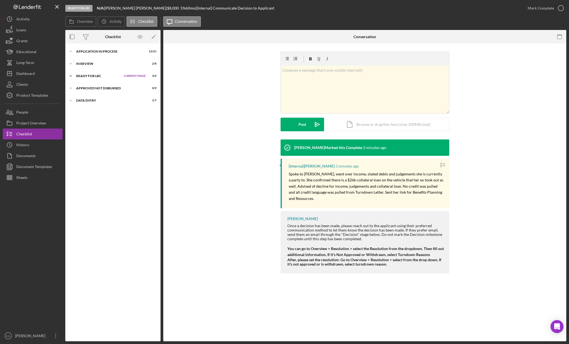
click at [137, 75] on span "Current Stage" at bounding box center [135, 75] width 22 height 3
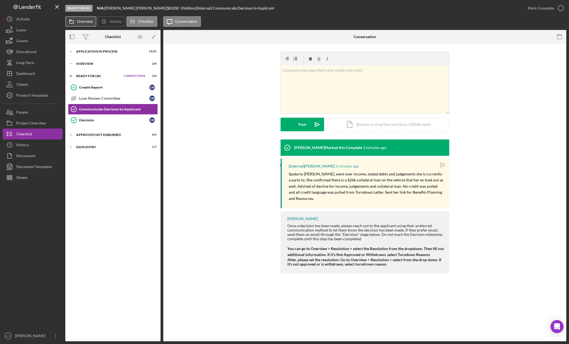
click at [77, 22] on button "Overview" at bounding box center [80, 21] width 31 height 10
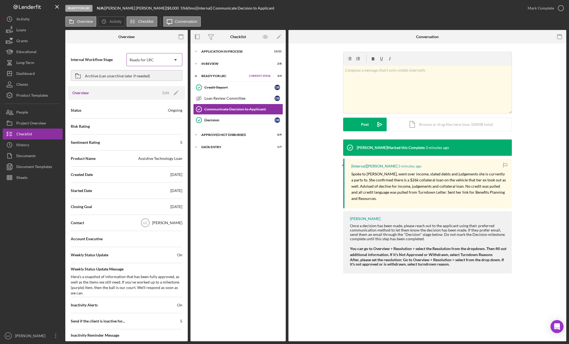
click at [140, 59] on div "Ready for LRC" at bounding box center [142, 60] width 24 height 4
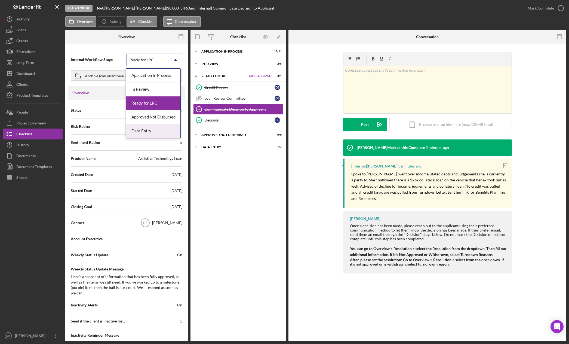
click at [149, 131] on div "Data Entry" at bounding box center [153, 131] width 54 height 14
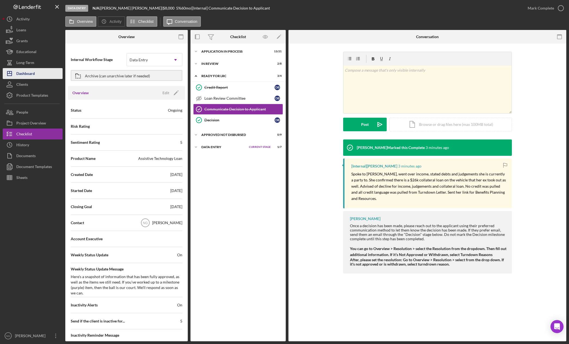
drag, startPoint x: 30, startPoint y: 72, endPoint x: 33, endPoint y: 72, distance: 3.0
click at [30, 72] on div "Dashboard" at bounding box center [25, 74] width 19 height 12
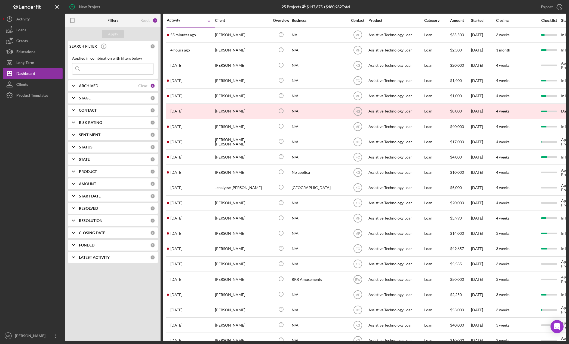
click at [140, 302] on div "Apply SEARCH FILTER 0 Applied in combination with filters below Icon/Menu Close…" at bounding box center [112, 184] width 95 height 314
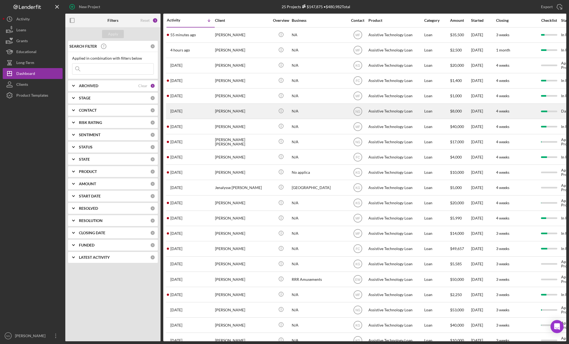
click at [204, 116] on div "3 days ago Dominique Beerbower" at bounding box center [191, 111] width 48 height 14
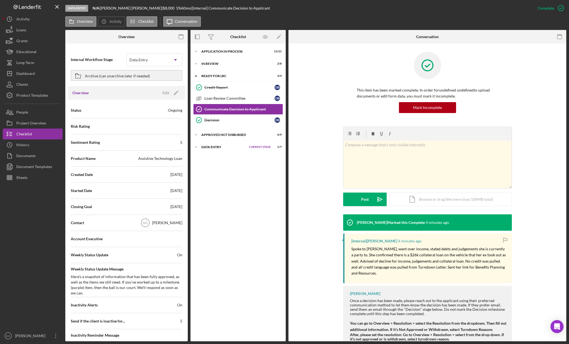
click at [54, 227] on div at bounding box center [33, 256] width 60 height 147
